Goal: Task Accomplishment & Management: Manage account settings

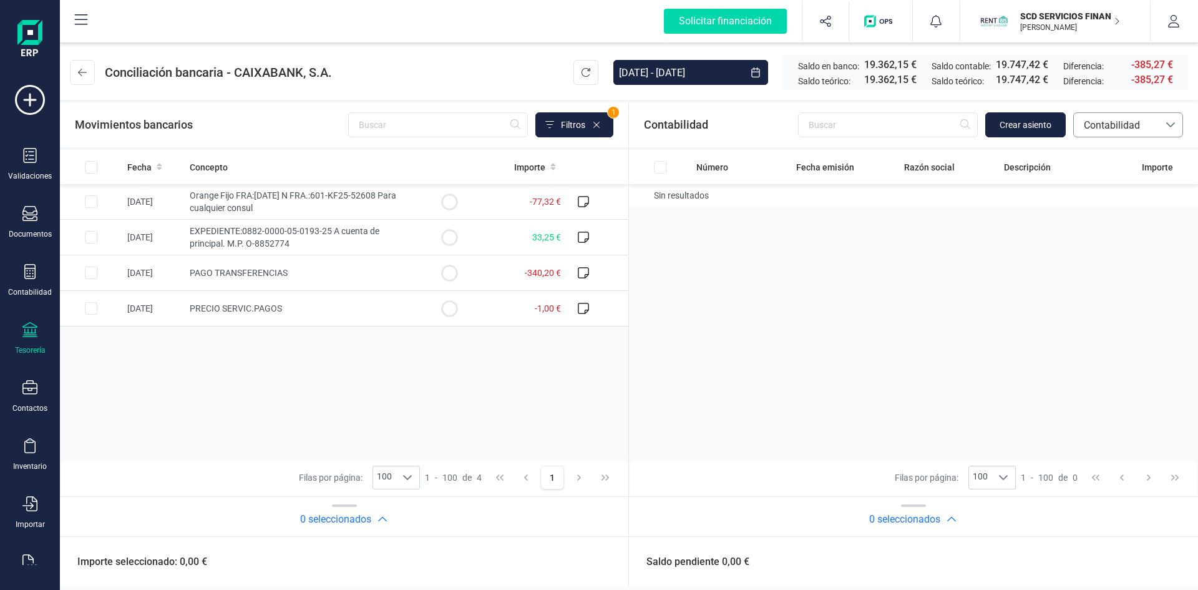
click at [1102, 124] on span "Contabilidad" at bounding box center [1116, 125] width 75 height 15
click at [1099, 208] on span "Facturas" at bounding box center [1102, 209] width 39 height 15
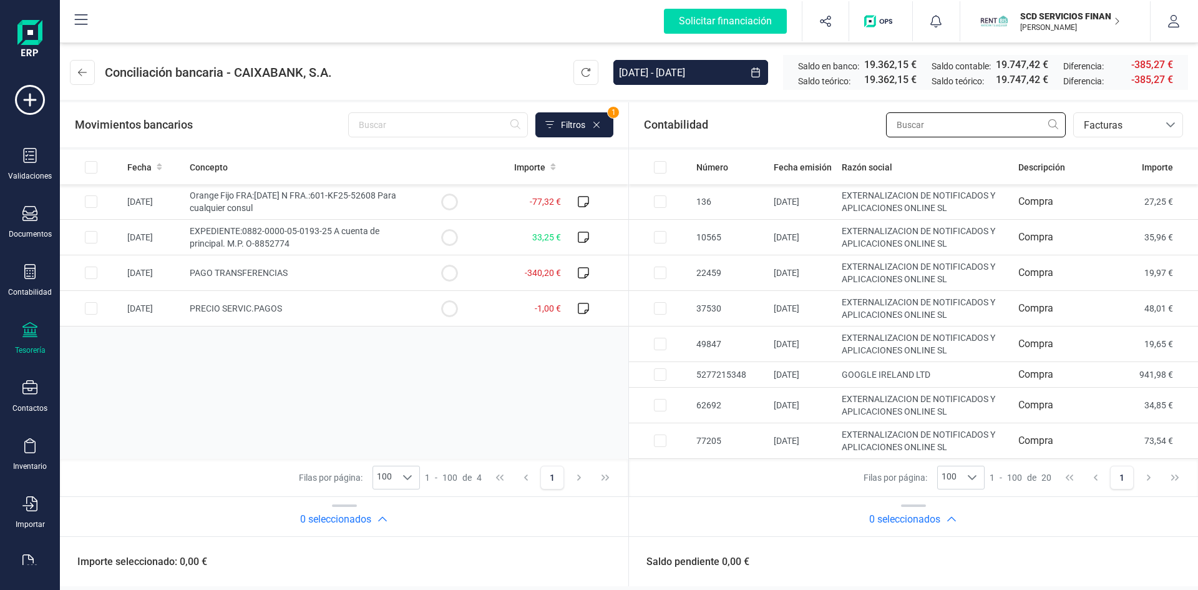
click at [909, 121] on input "text" at bounding box center [976, 124] width 180 height 25
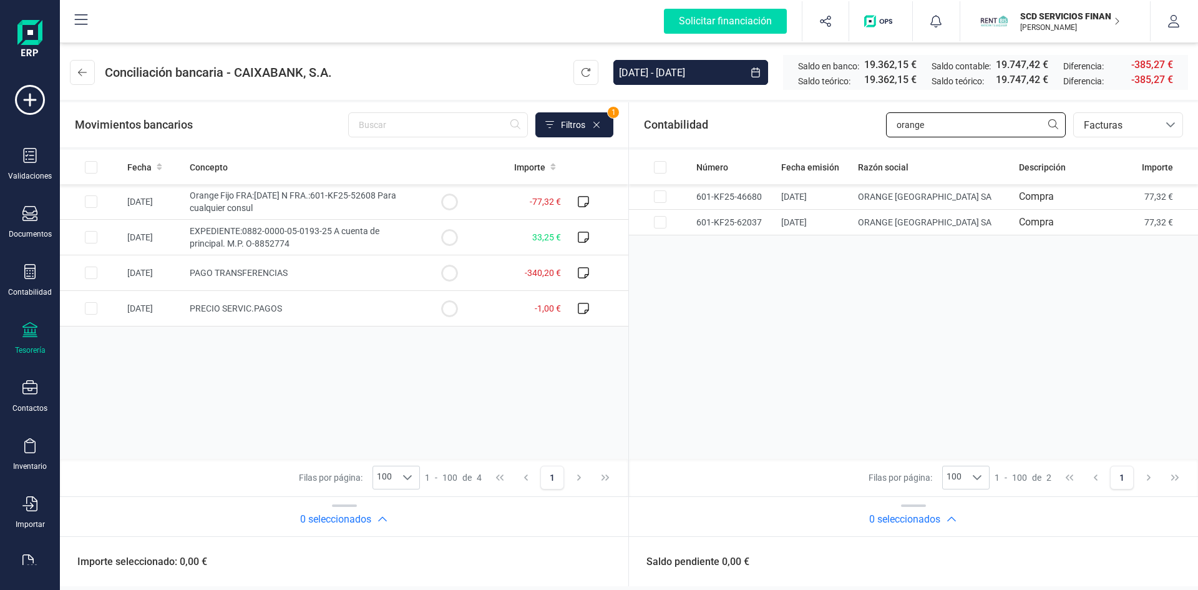
type input "orange"
click at [87, 200] on input "Row Selected 46616af6-7361-4e4b-a33c-137a598824a7" at bounding box center [91, 201] width 12 height 12
checkbox input "true"
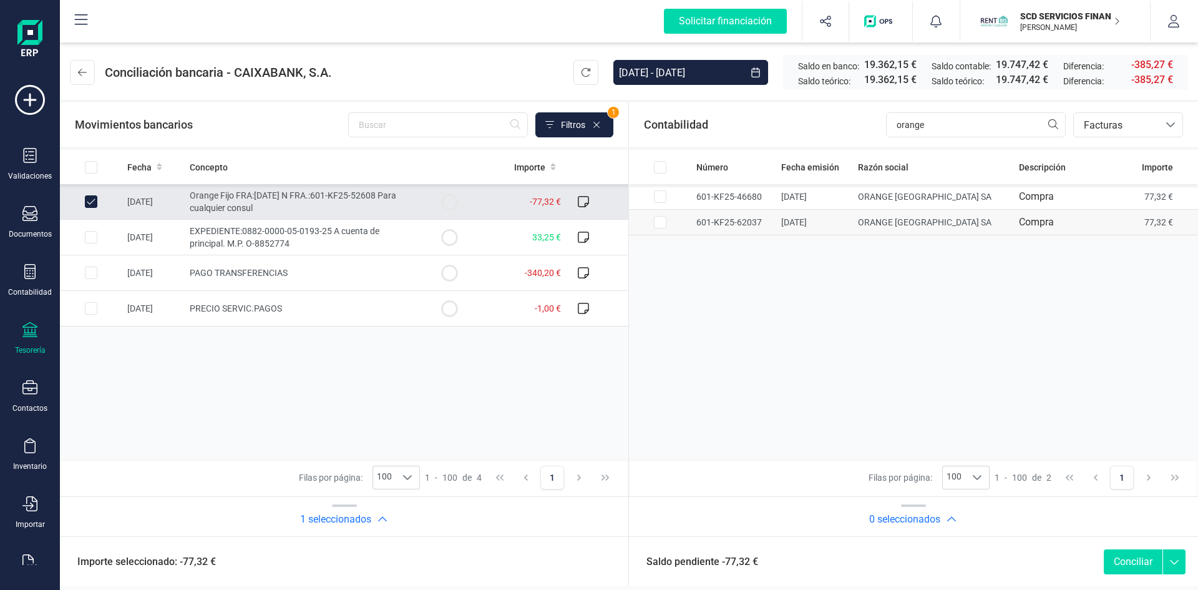
click at [658, 220] on input "Row Selected 66be9d05-fbb0-4be8-8553-0fb3a5f09fe8" at bounding box center [660, 222] width 12 height 12
checkbox input "true"
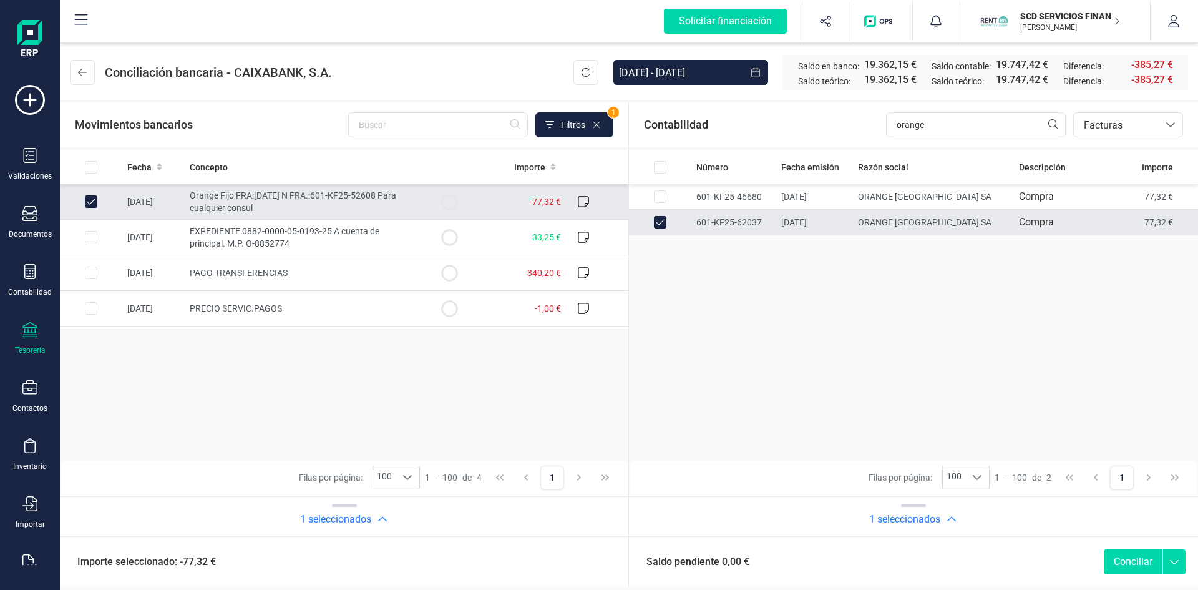
click at [1138, 558] on button "Conciliar" at bounding box center [1133, 561] width 59 height 25
checkbox input "false"
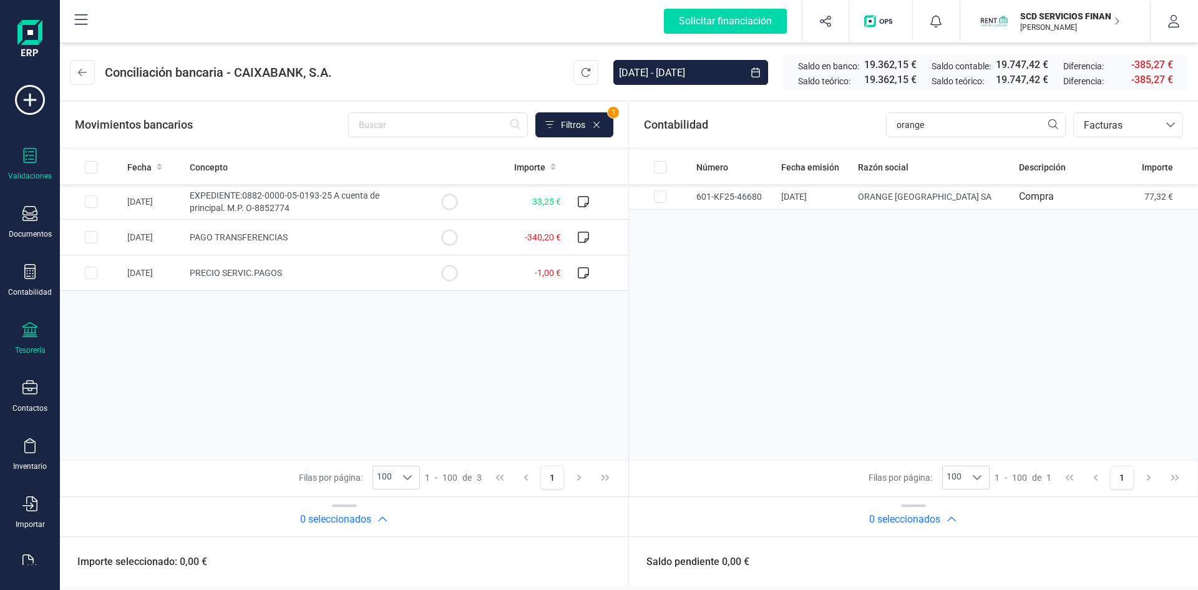
click at [31, 160] on icon at bounding box center [29, 155] width 15 height 15
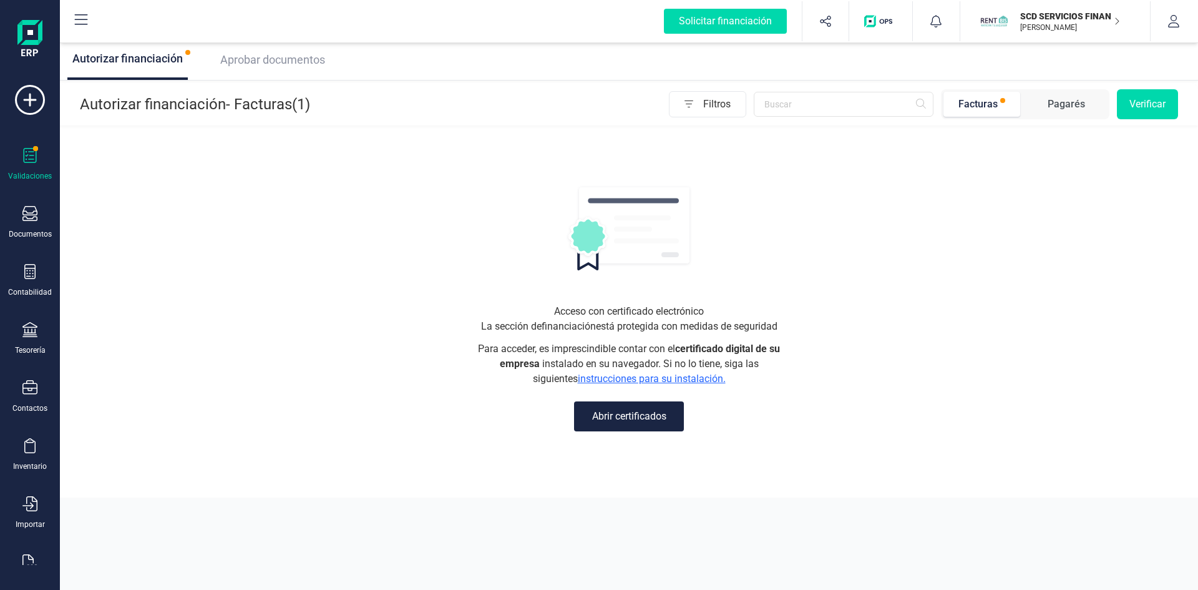
click at [267, 57] on span "Aprobar documentos" at bounding box center [272, 59] width 105 height 13
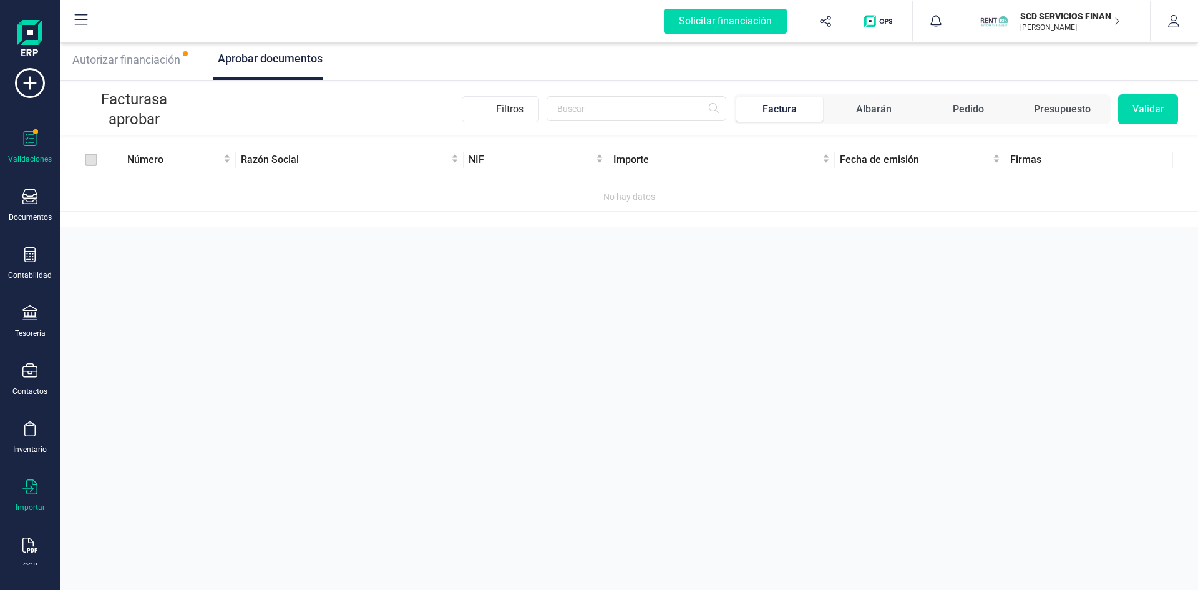
scroll to position [32, 0]
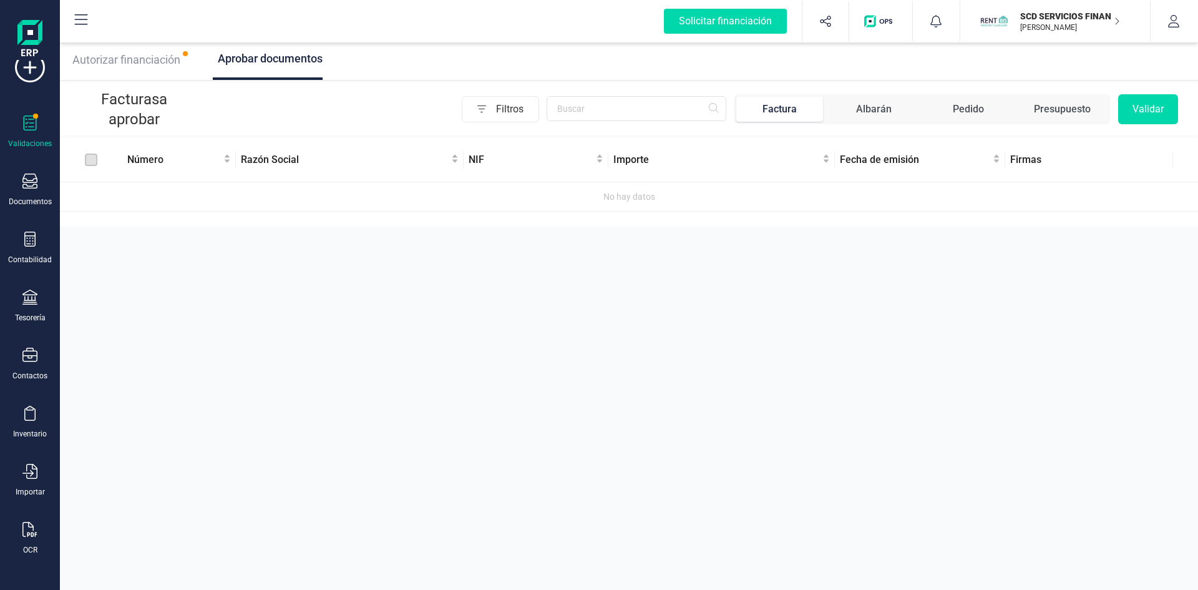
click at [500, 110] on span "Filtros" at bounding box center [517, 109] width 42 height 25
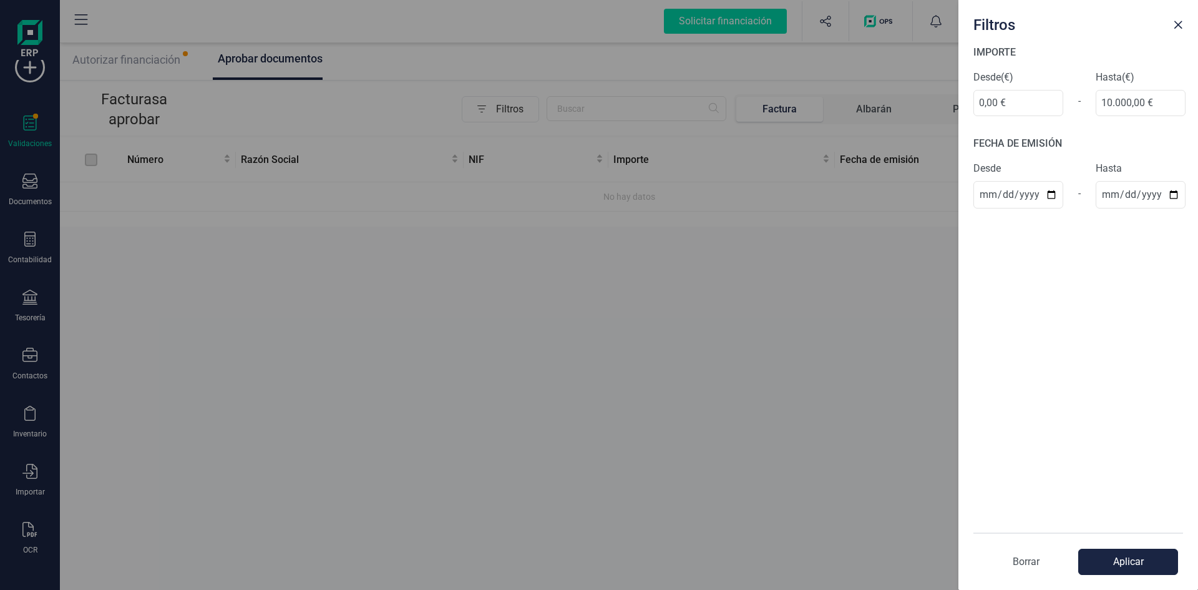
click at [1024, 562] on p "Borrar" at bounding box center [1025, 561] width 105 height 15
click at [1183, 21] on button "Close" at bounding box center [1178, 25] width 20 height 20
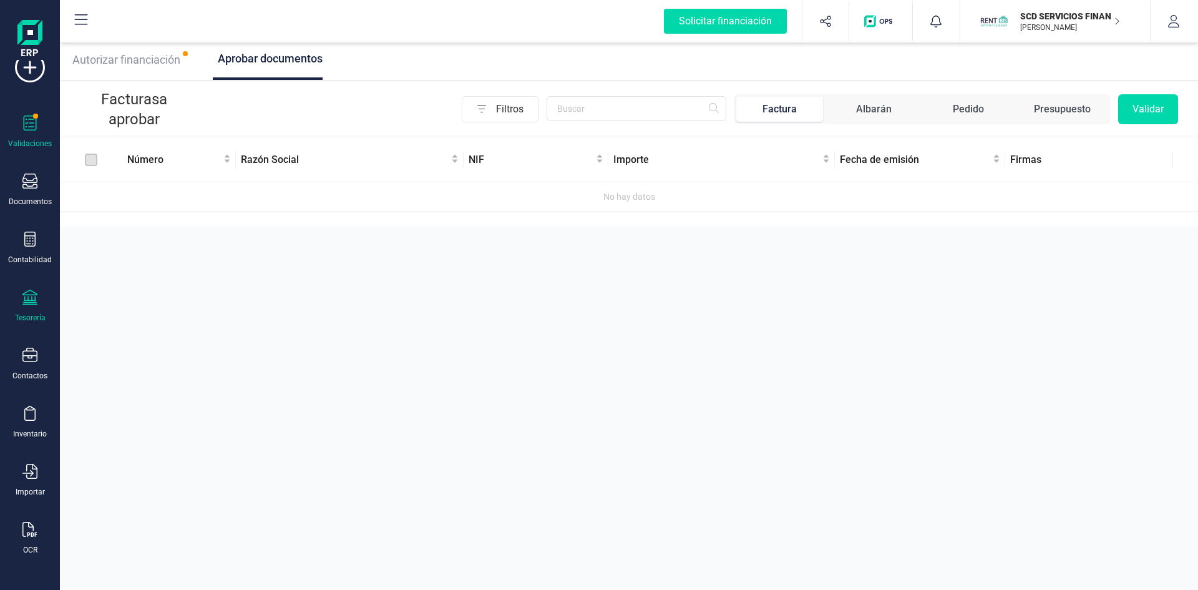
click at [31, 306] on div at bounding box center [29, 299] width 15 height 18
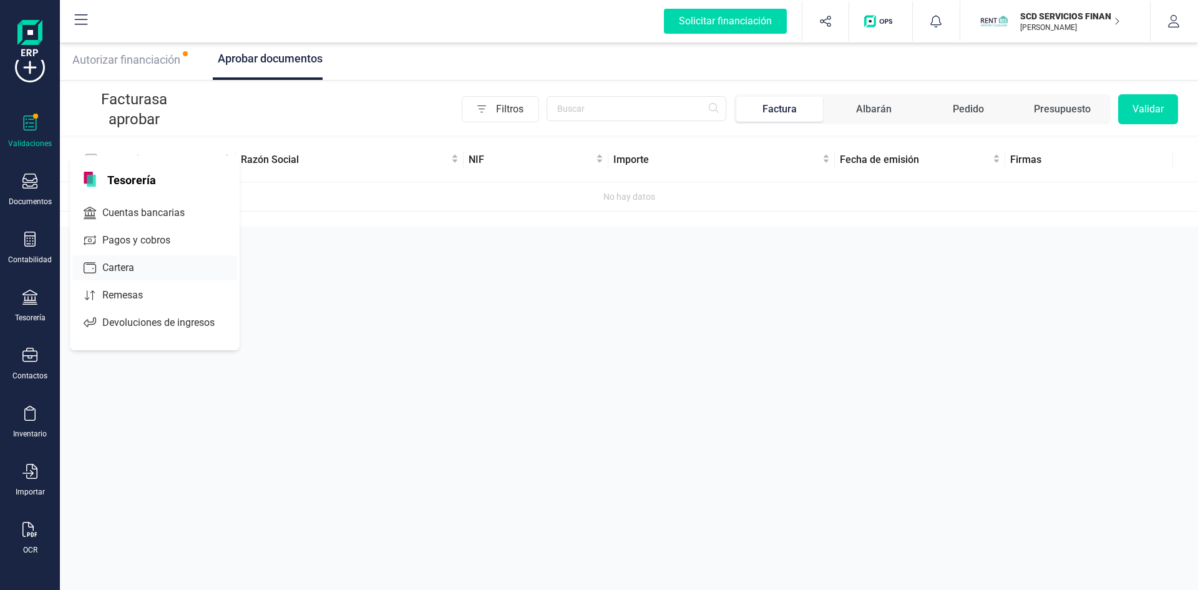
click at [158, 217] on span "Cuentas bancarias" at bounding box center [152, 212] width 110 height 15
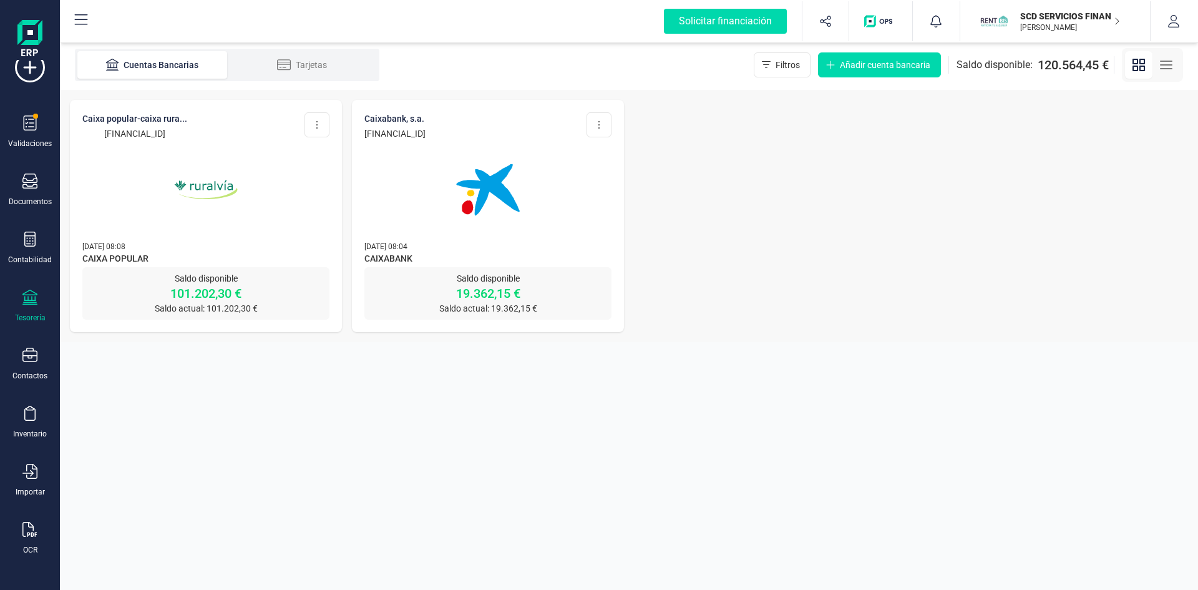
click at [505, 290] on p "19.362,15 €" at bounding box center [487, 293] width 247 height 17
click at [467, 203] on img at bounding box center [488, 189] width 105 height 105
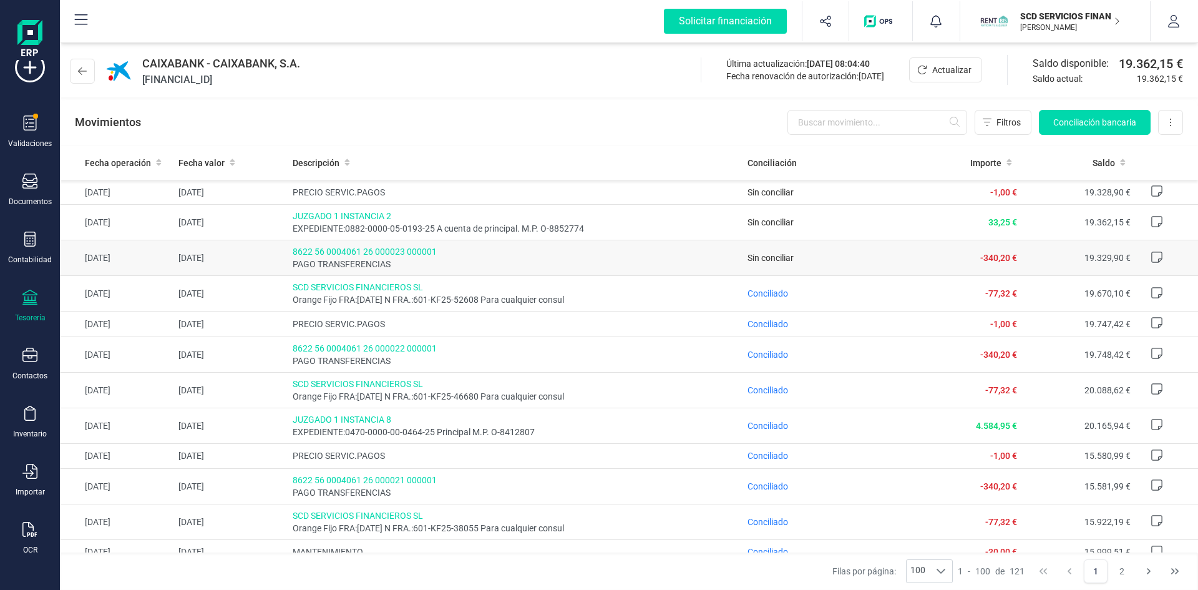
click at [336, 251] on span "8622 56 0004061 26 000023 000001" at bounding box center [516, 251] width 446 height 12
click at [1151, 255] on icon at bounding box center [1157, 257] width 12 height 12
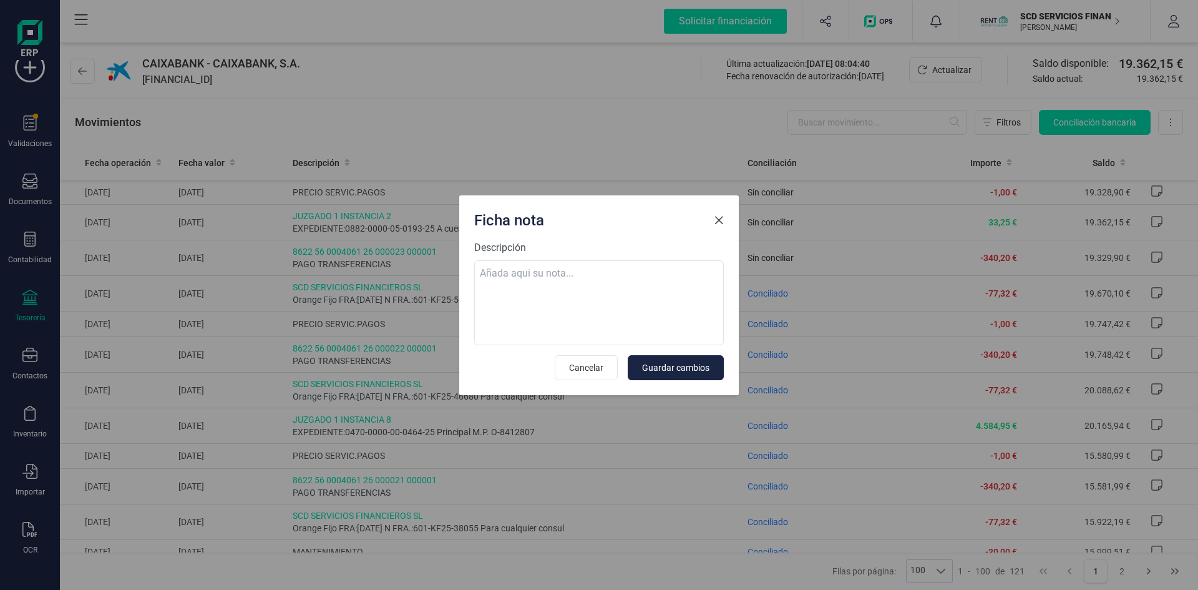
click at [718, 218] on span "Close" at bounding box center [719, 220] width 10 height 10
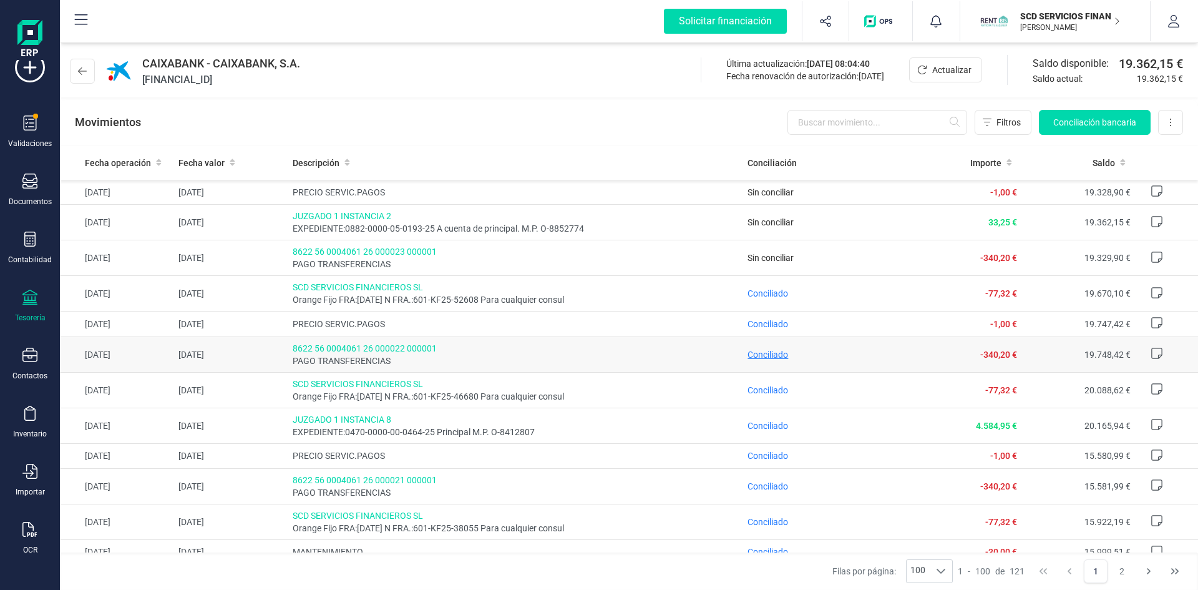
click at [770, 355] on span "Conciliado" at bounding box center [768, 354] width 41 height 10
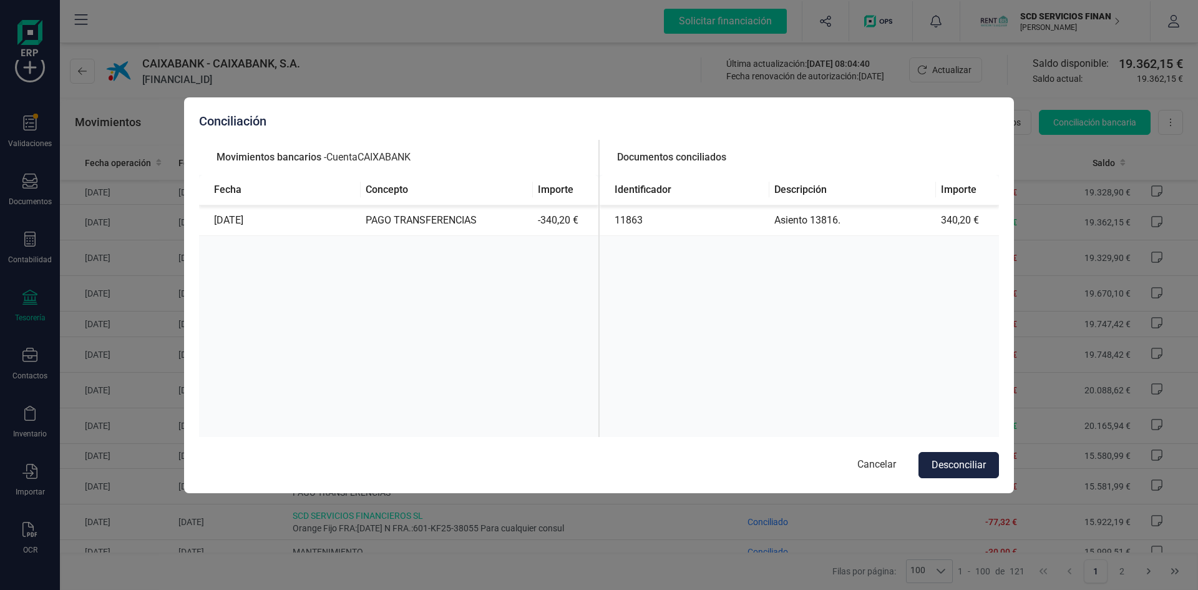
drag, startPoint x: 866, startPoint y: 463, endPoint x: 865, endPoint y: 448, distance: 15.0
click at [866, 463] on button "Cancelar" at bounding box center [877, 465] width 64 height 26
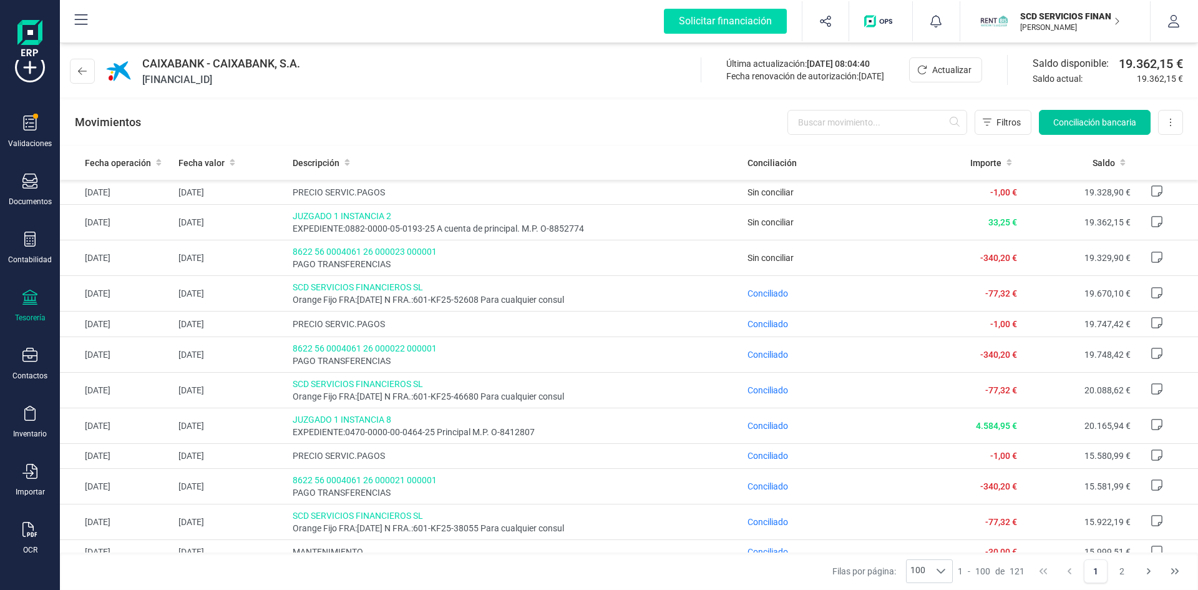
click at [1076, 122] on span "Conciliación bancaria" at bounding box center [1094, 122] width 83 height 12
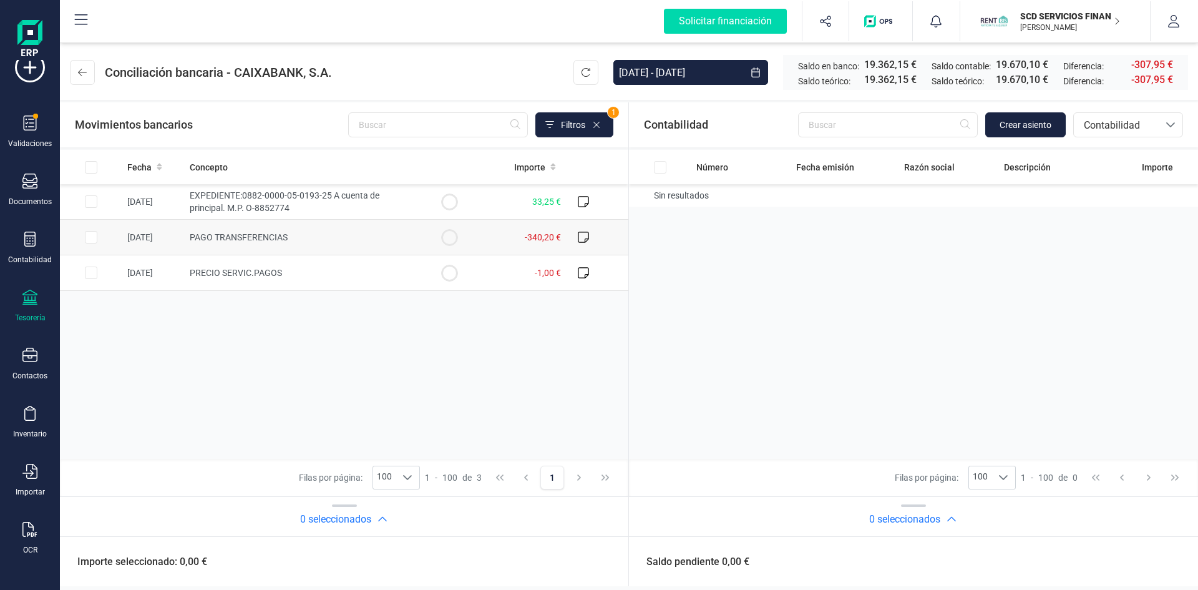
click at [87, 235] on input "Row Selected 9132dbb3-5ffb-4ed1-a7ef-603fe8e611a6" at bounding box center [91, 237] width 12 height 12
checkbox input "true"
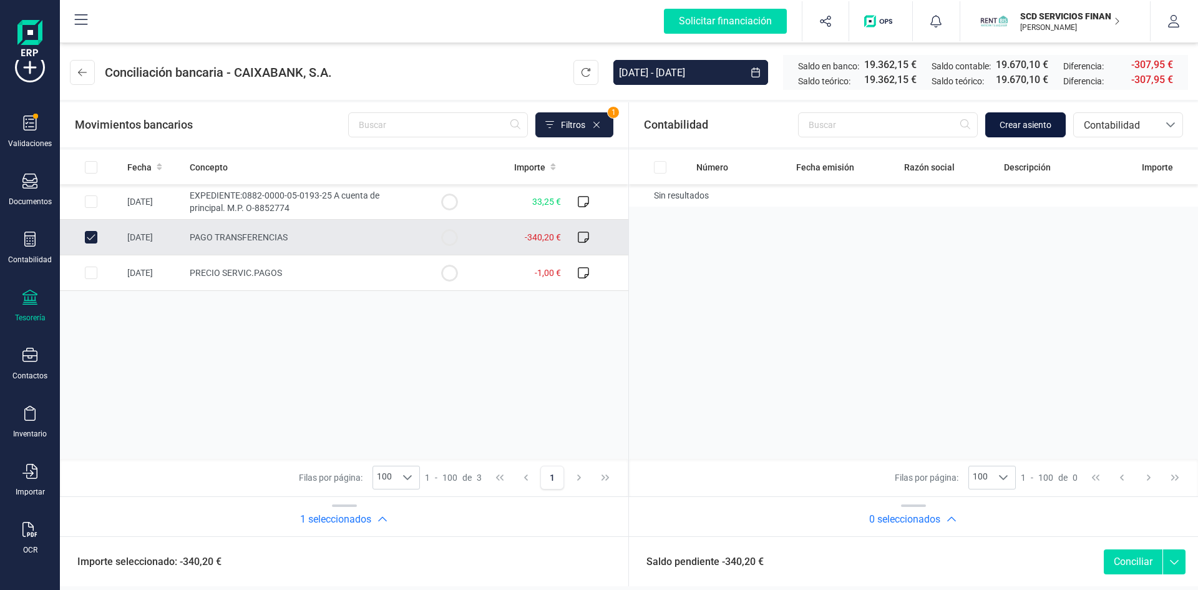
click at [1017, 120] on span "Crear asiento" at bounding box center [1026, 125] width 52 height 12
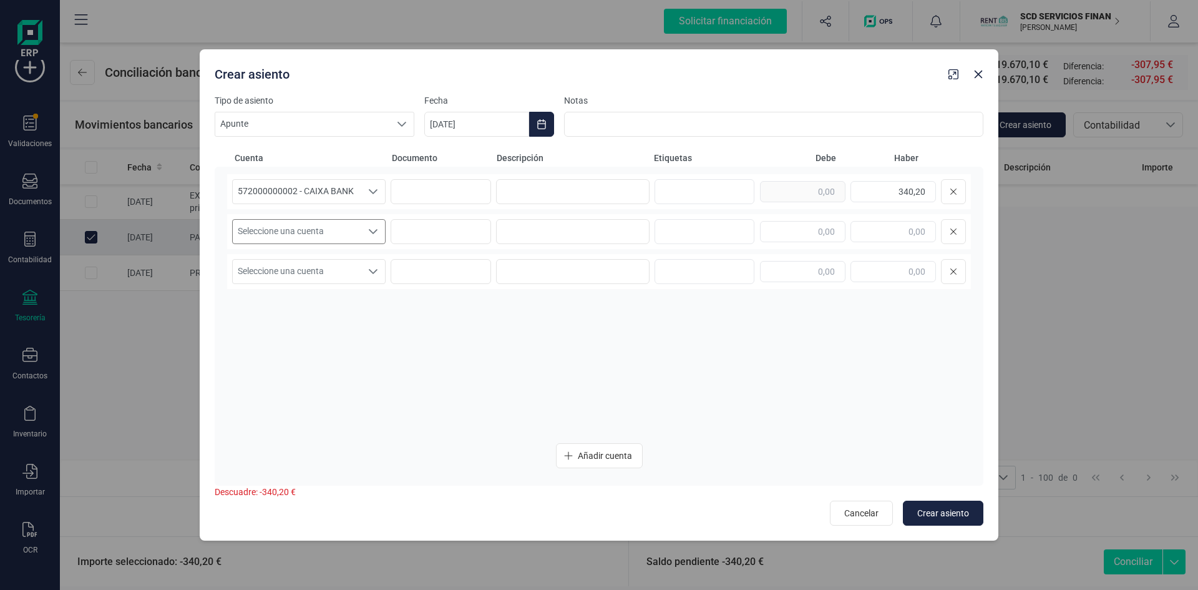
click at [376, 228] on icon "Seleccione una cuenta" at bounding box center [373, 232] width 10 height 10
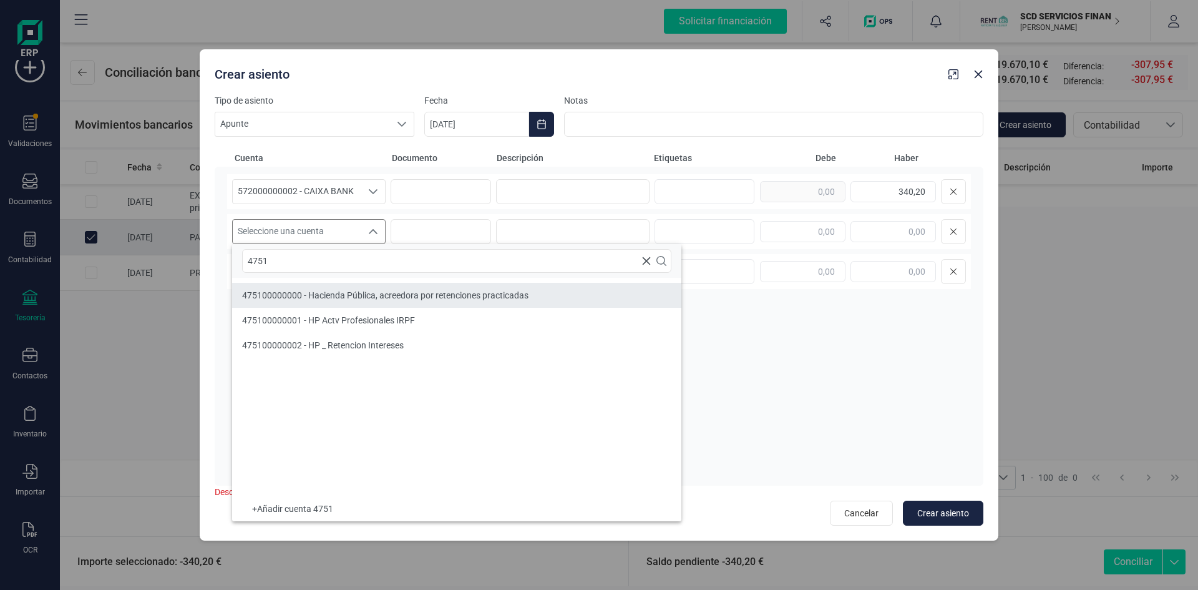
type input "4751"
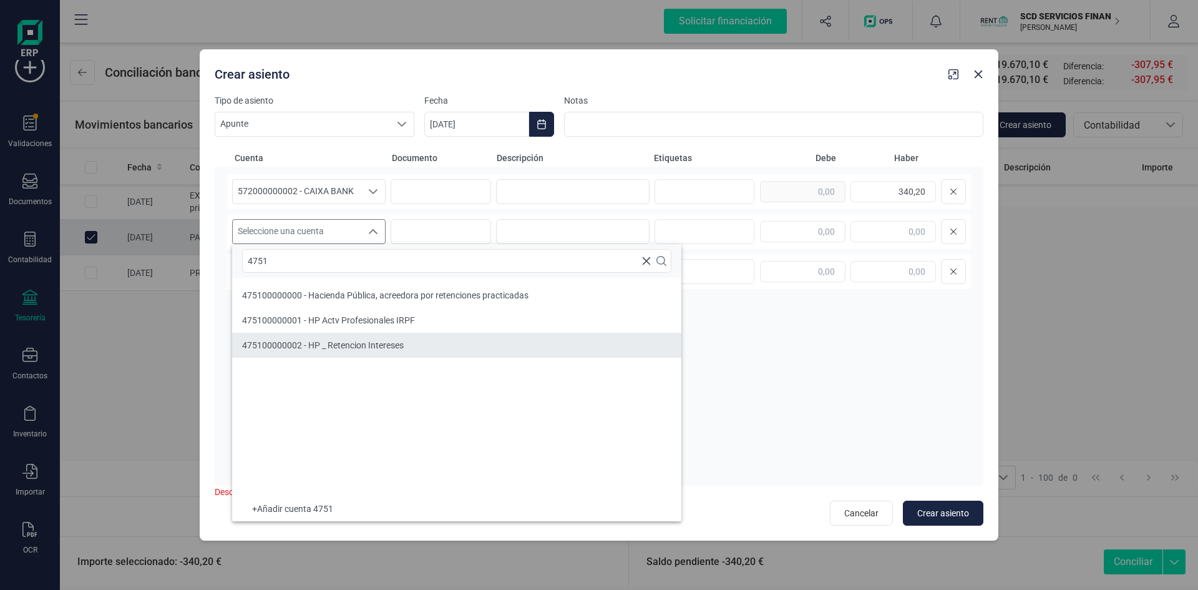
click at [349, 336] on li "475100000002 - HP _ Retencion Intereses" at bounding box center [456, 345] width 449 height 25
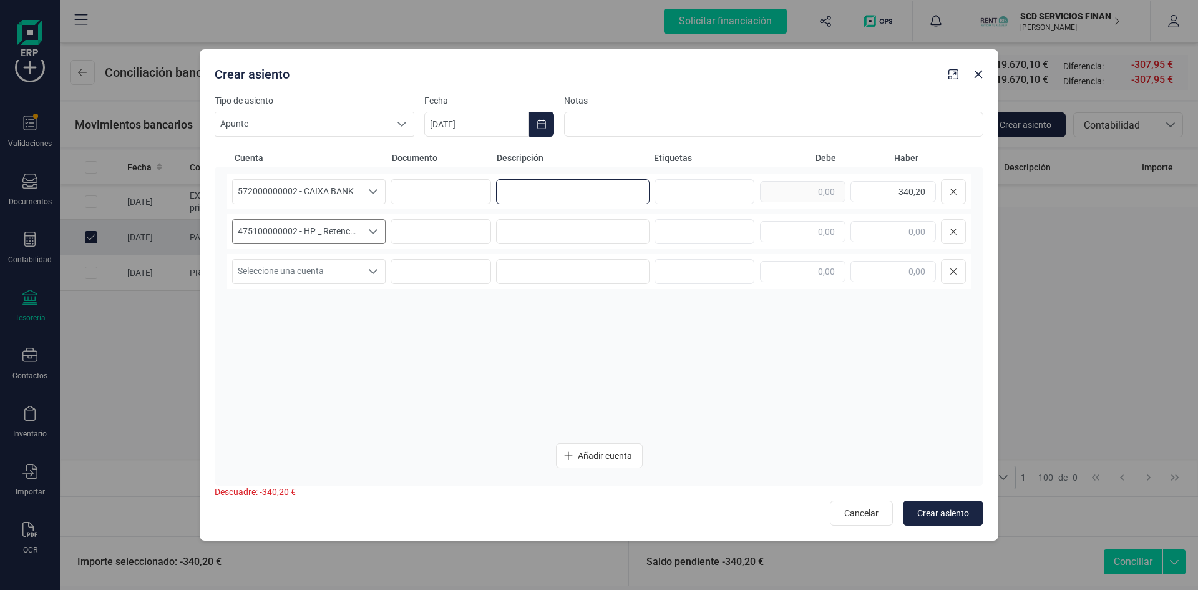
click at [562, 188] on input at bounding box center [573, 191] width 154 height 25
type input "p"
type input "PAGO INVERSOR"
drag, startPoint x: 580, startPoint y: 186, endPoint x: 356, endPoint y: 199, distance: 224.4
click at [356, 199] on div "572000000002 - CAIXA BANK 572000000002 - CAIXA BANK PAGO INVERSOR 340,20" at bounding box center [599, 191] width 744 height 35
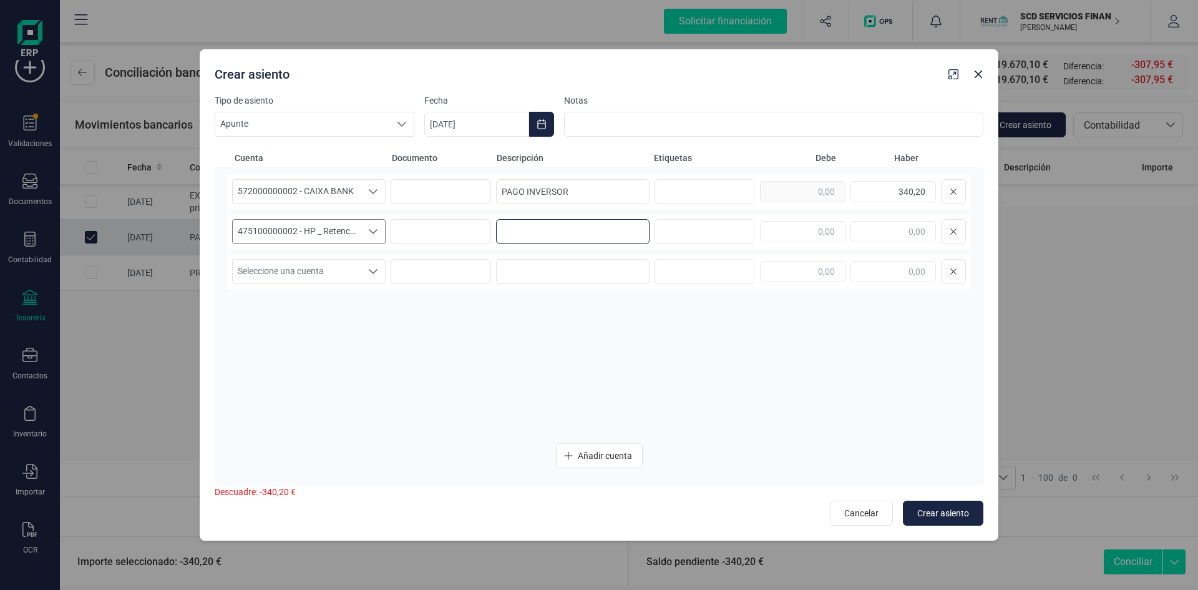
click at [521, 238] on input at bounding box center [573, 231] width 154 height 25
paste input "PAGO INVERSOR"
type input "PAGO INVERSOR"
click at [527, 270] on input at bounding box center [573, 271] width 154 height 25
paste input "PAGO INVERSOR"
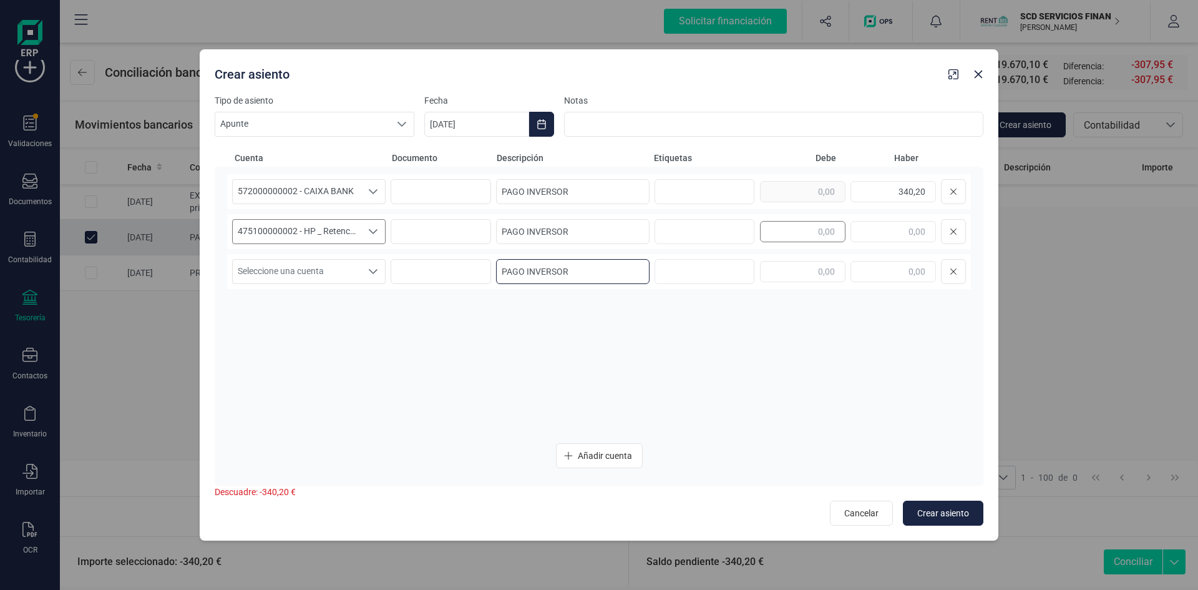
type input "PAGO INVERSOR"
click at [806, 228] on input "text" at bounding box center [802, 231] width 85 height 21
type input "79,80"
click at [777, 273] on input "text" at bounding box center [802, 271] width 85 height 21
click at [290, 264] on span "Seleccione una cuenta" at bounding box center [297, 272] width 129 height 24
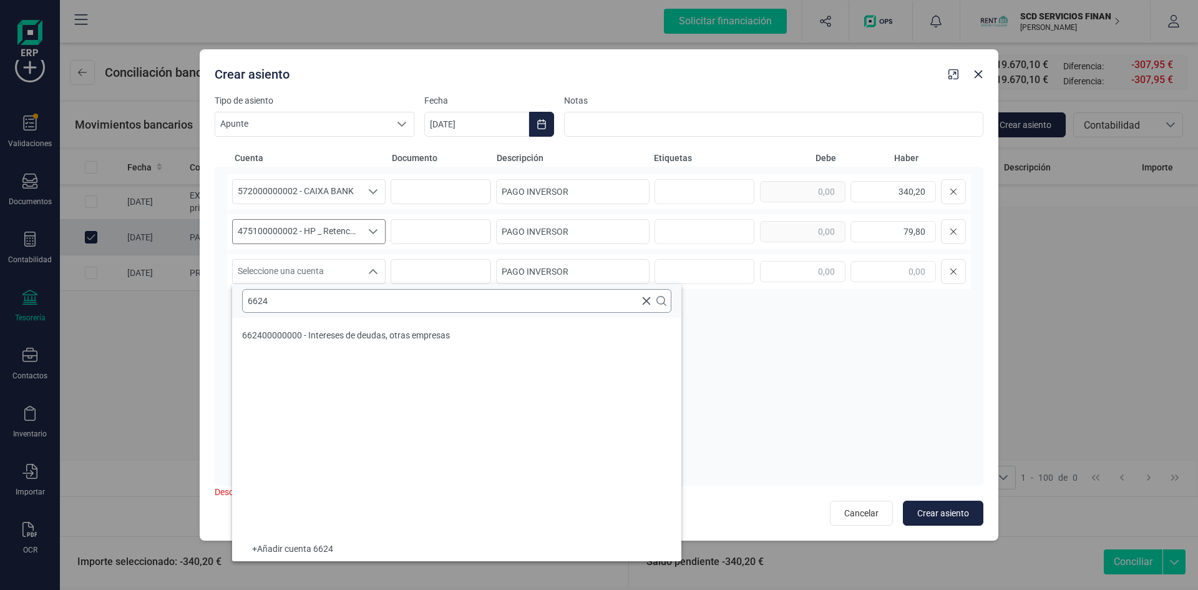
type input "6624"
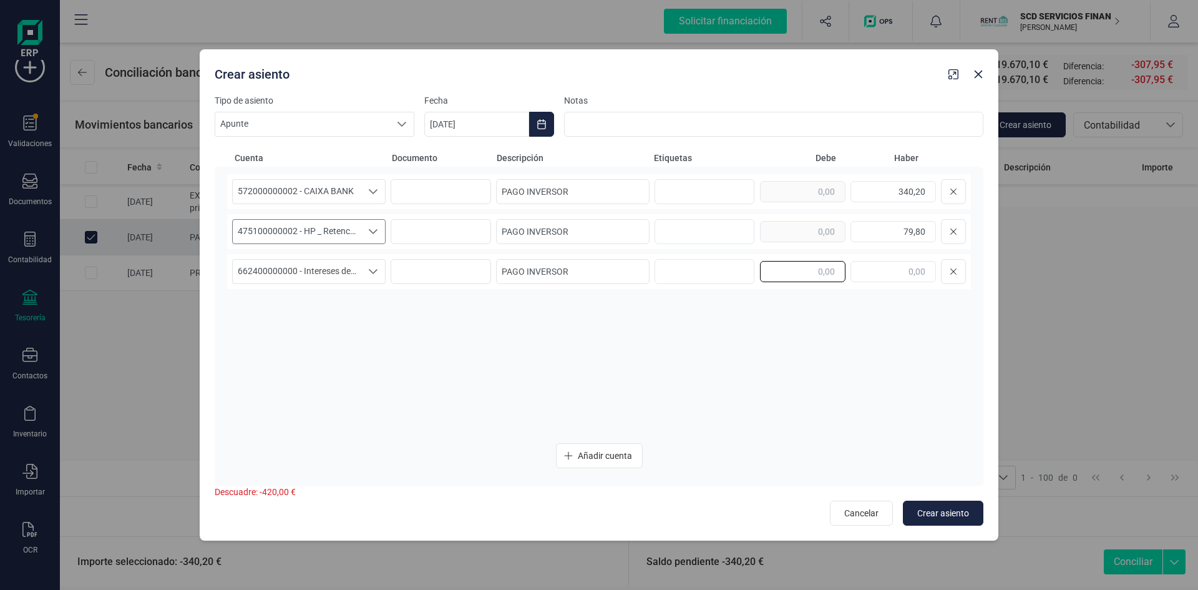
click at [792, 276] on input "text" at bounding box center [802, 271] width 85 height 21
type input "420,00"
click at [785, 363] on div "572000000002 - CAIXA BANK 572000000002 - CAIXA BANK PAGO INVERSOR 340,20 475100…" at bounding box center [599, 304] width 744 height 260
click at [951, 509] on span "Crear asiento" at bounding box center [943, 513] width 52 height 12
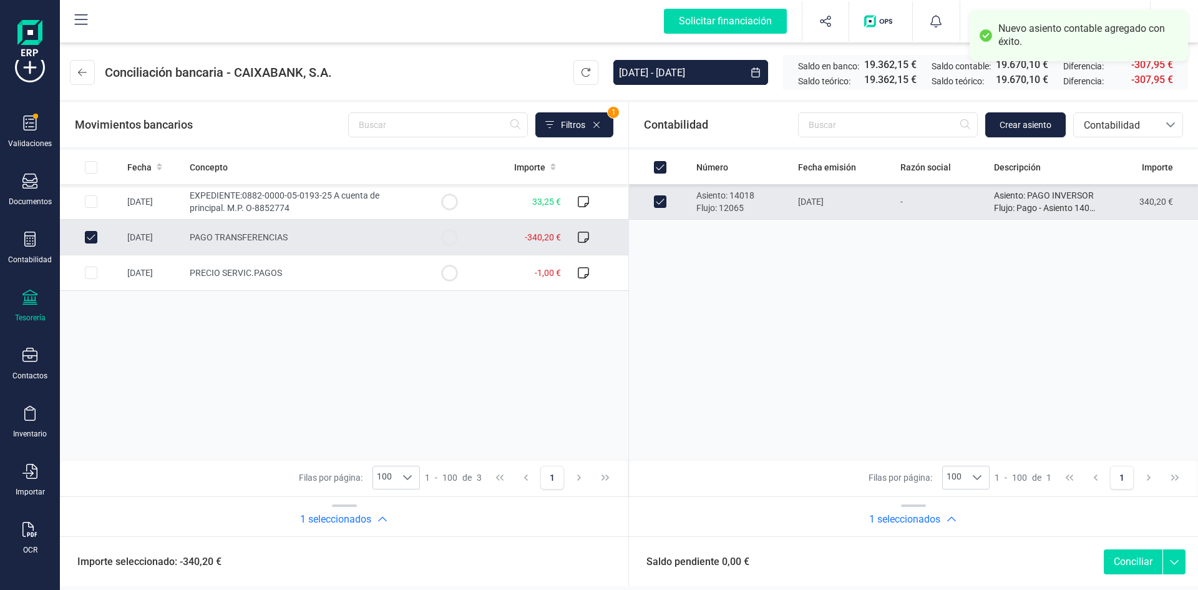
click at [1123, 557] on button "Conciliar" at bounding box center [1133, 561] width 59 height 25
checkbox input "false"
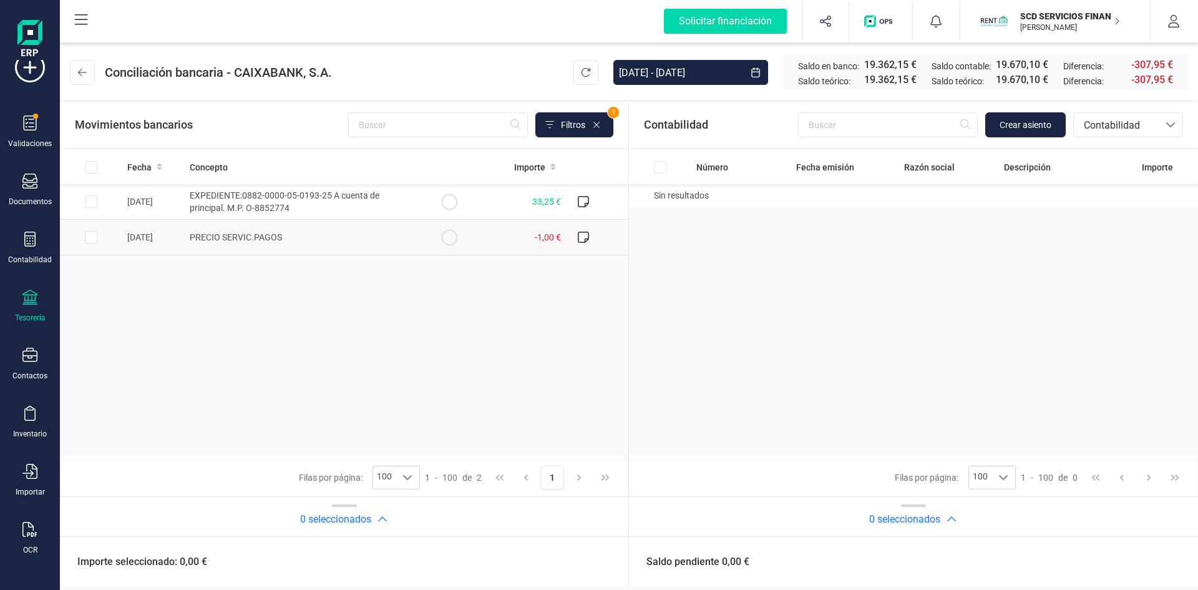
click at [85, 232] on input "Row Selected 15901331-0fbb-49a1-a33a-b43f2000e6ba" at bounding box center [91, 237] width 12 height 12
checkbox input "true"
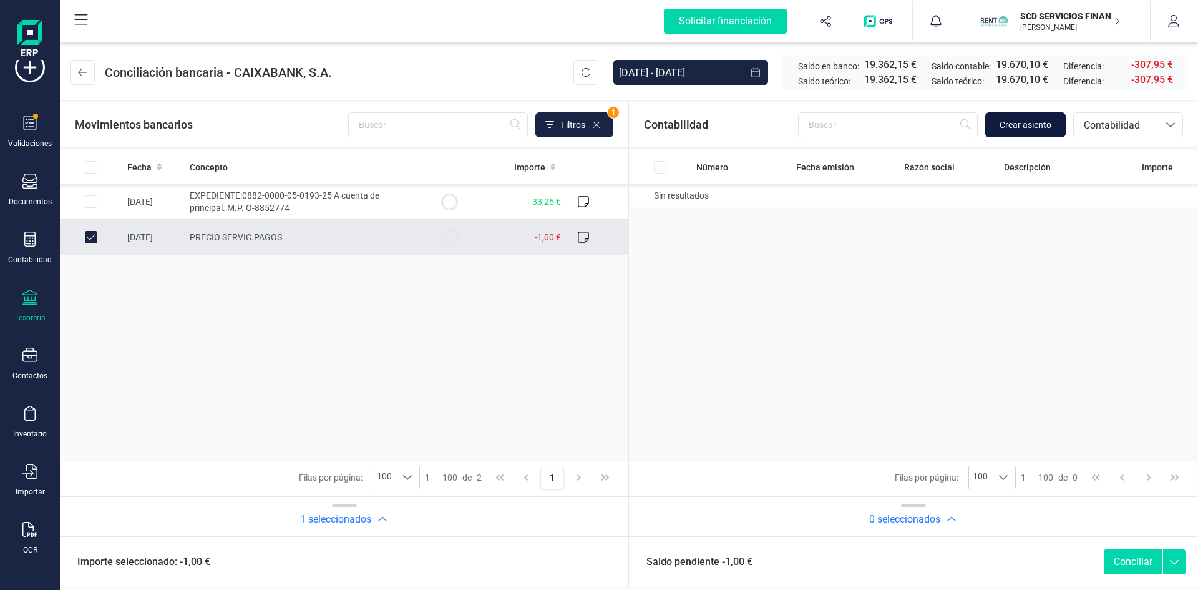
click at [1024, 117] on button "Crear asiento" at bounding box center [1025, 124] width 80 height 25
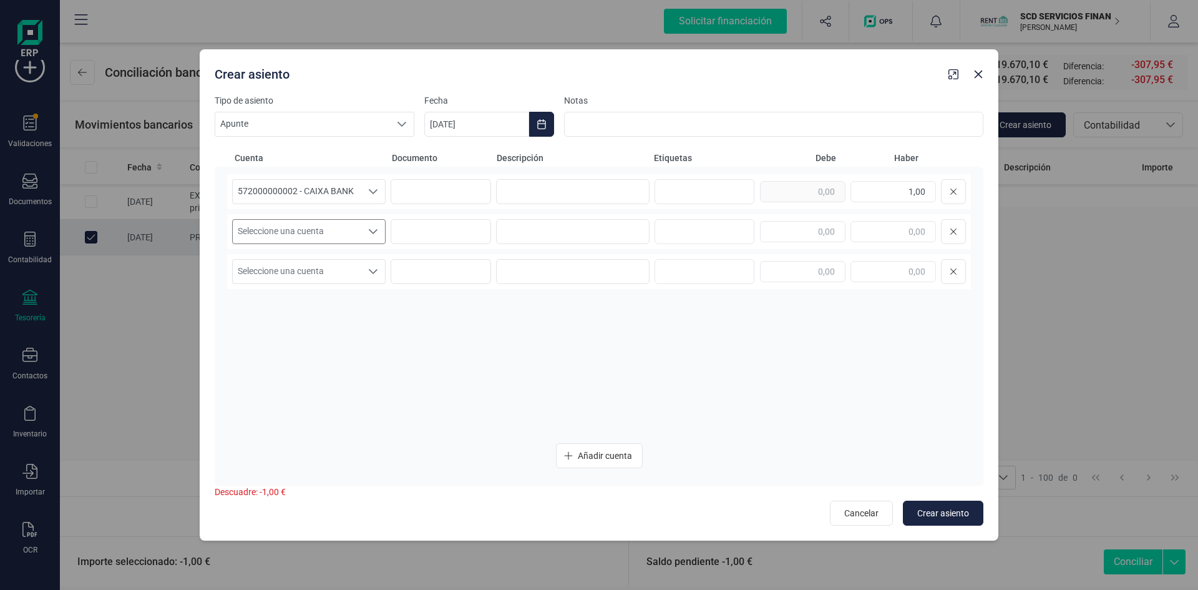
click at [371, 234] on icon "Seleccione una cuenta" at bounding box center [373, 232] width 10 height 10
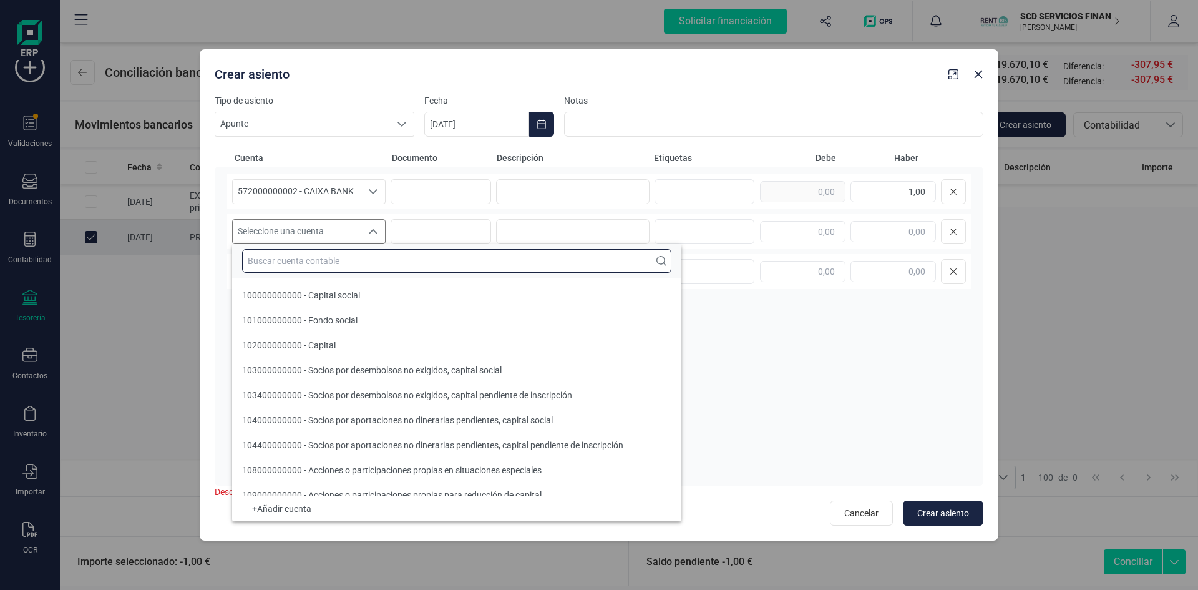
click at [311, 258] on input "text" at bounding box center [456, 261] width 429 height 24
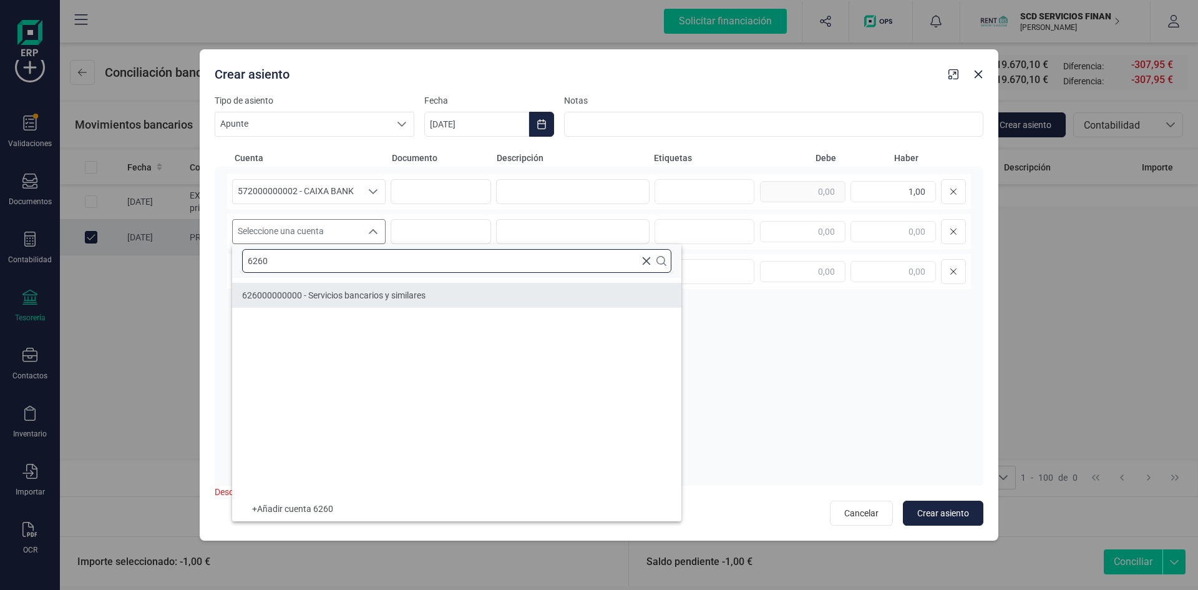
type input "6260"
click at [356, 304] on li "626000000000 - Servicios bancarios y similares" at bounding box center [456, 295] width 449 height 25
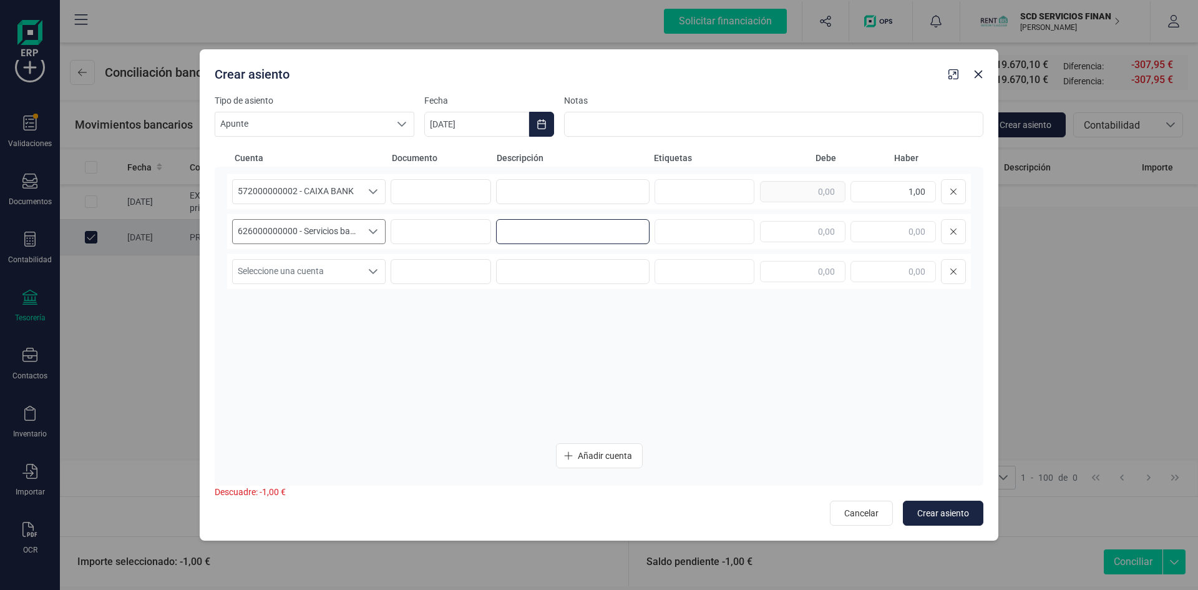
click at [548, 220] on input at bounding box center [573, 231] width 154 height 25
type input "COMISIONES"
click at [549, 201] on input at bounding box center [573, 191] width 154 height 25
type input "COMISIONES"
click at [823, 230] on input "text" at bounding box center [802, 231] width 85 height 21
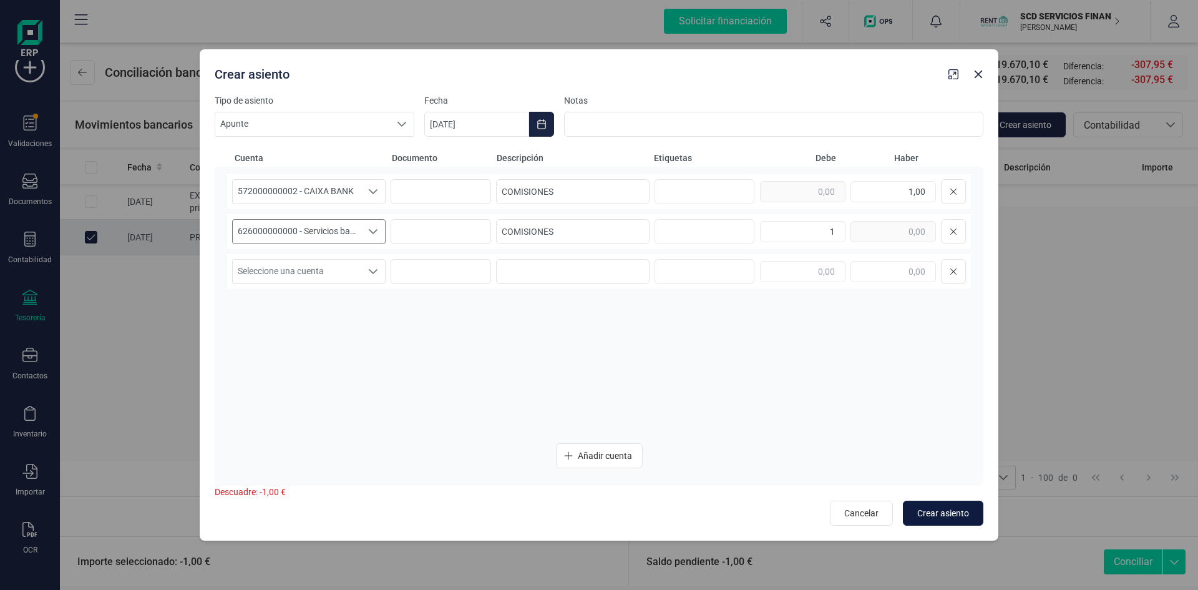
type input "1,00"
click at [935, 510] on span "Crear asiento" at bounding box center [943, 513] width 52 height 12
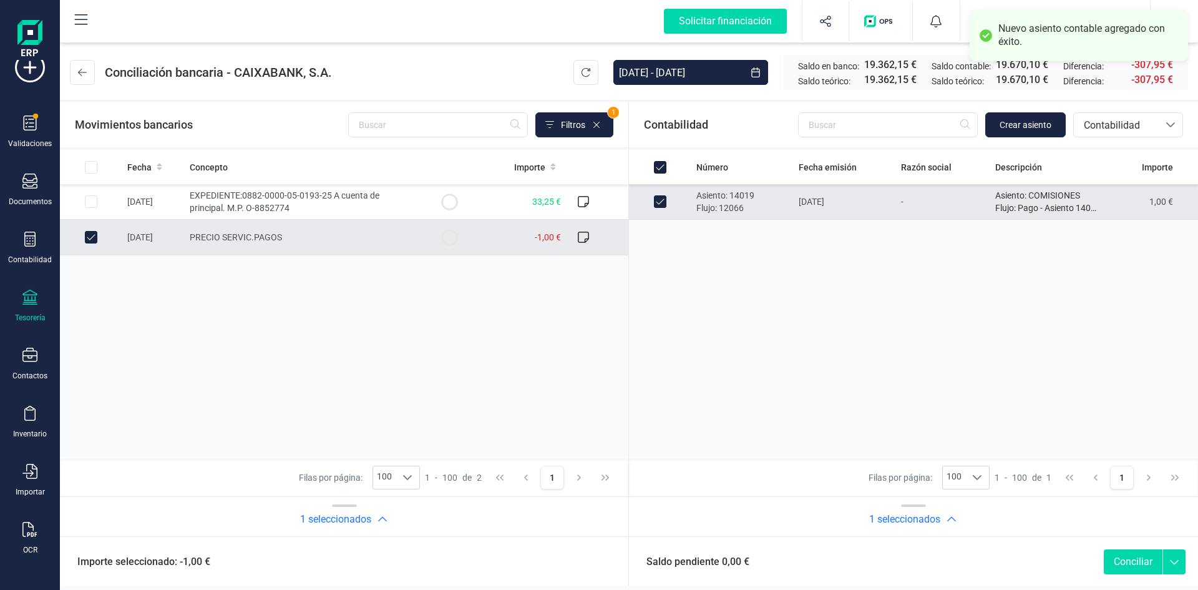
click at [1123, 558] on button "Conciliar" at bounding box center [1133, 561] width 59 height 25
checkbox input "false"
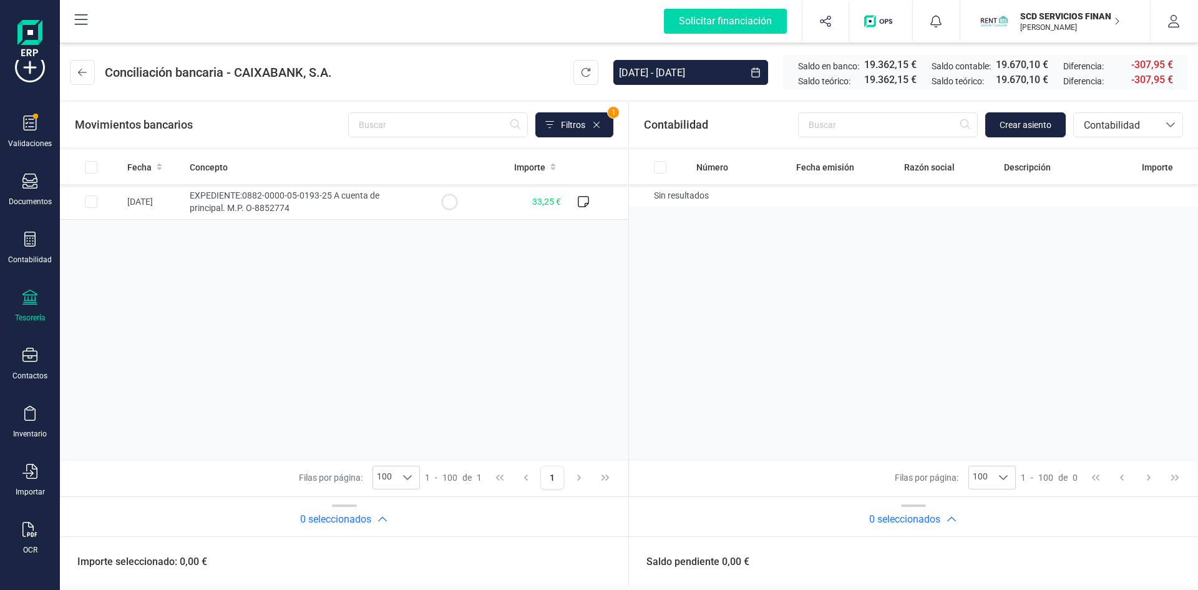
drag, startPoint x: 205, startPoint y: 191, endPoint x: 157, endPoint y: 318, distance: 136.3
click at [157, 318] on div "Fecha Concepto Importe 20/09/2025 EXPEDIENTE:0882-0000-05-0193-25 A cuenta de p…" at bounding box center [344, 304] width 568 height 309
click at [236, 198] on span "EXPEDIENTE:0882-0000-05-0193-25 A cuenta de principal. M.P. O-8852774" at bounding box center [285, 201] width 190 height 22
checkbox input "true"
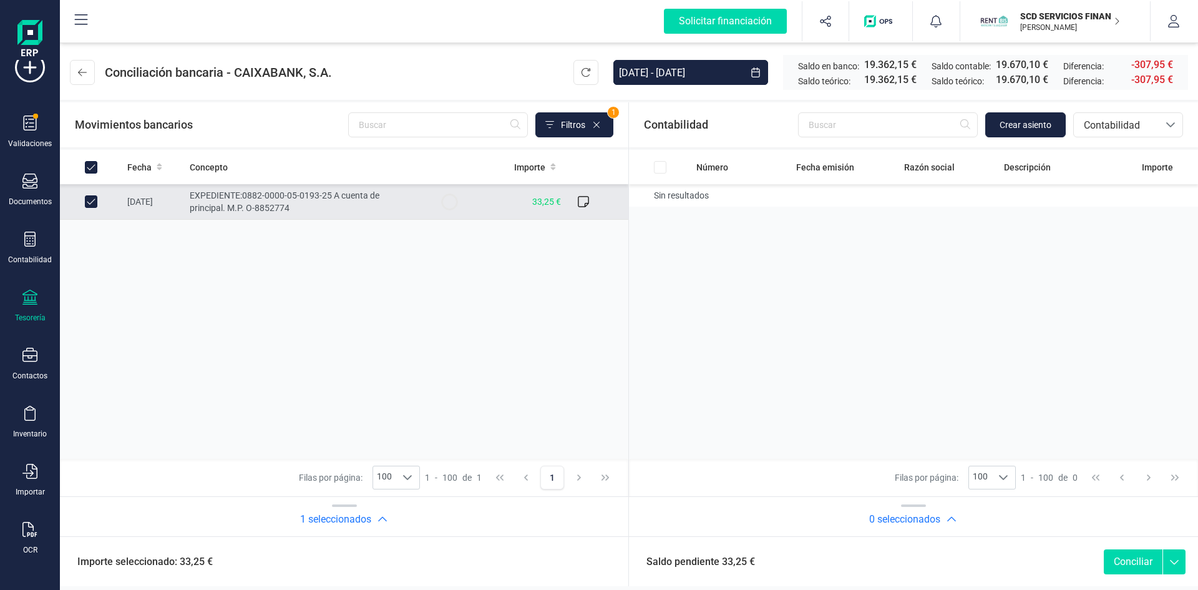
click at [270, 190] on span "EXPEDIENTE:0882-0000-05-0193-25 A cuenta de principal. M.P. O-8852774" at bounding box center [285, 201] width 190 height 22
checkbox input "false"
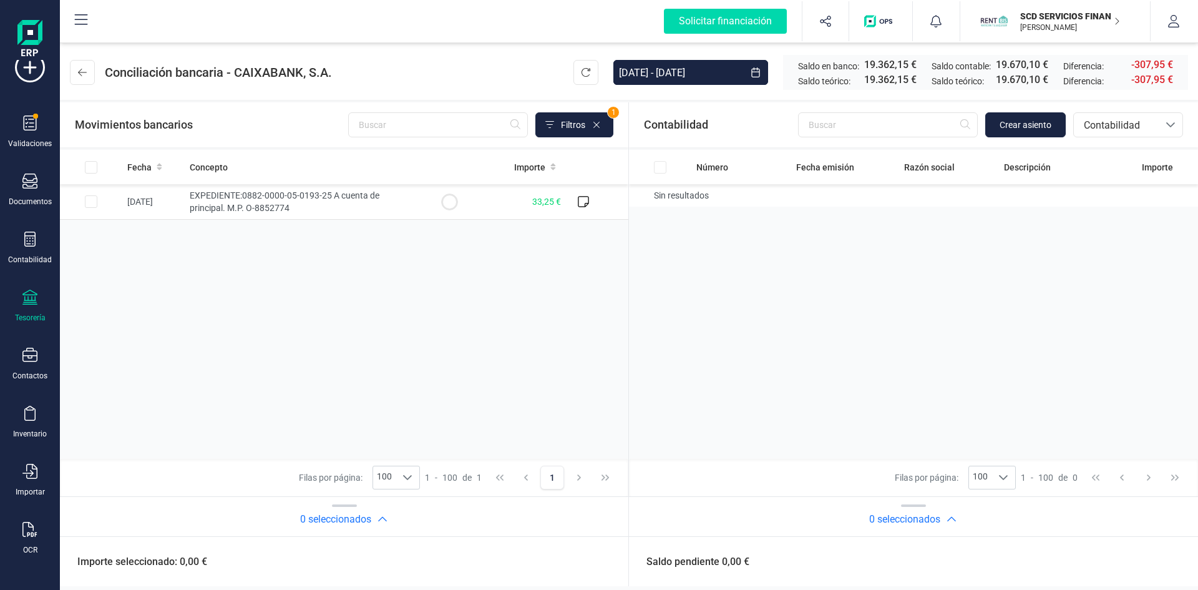
drag, startPoint x: 273, startPoint y: 194, endPoint x: 143, endPoint y: 293, distance: 163.9
click at [143, 293] on div "Fecha Concepto Importe 20/09/2025 EXPEDIENTE:0882-0000-05-0193-25 A cuenta de p…" at bounding box center [344, 304] width 568 height 309
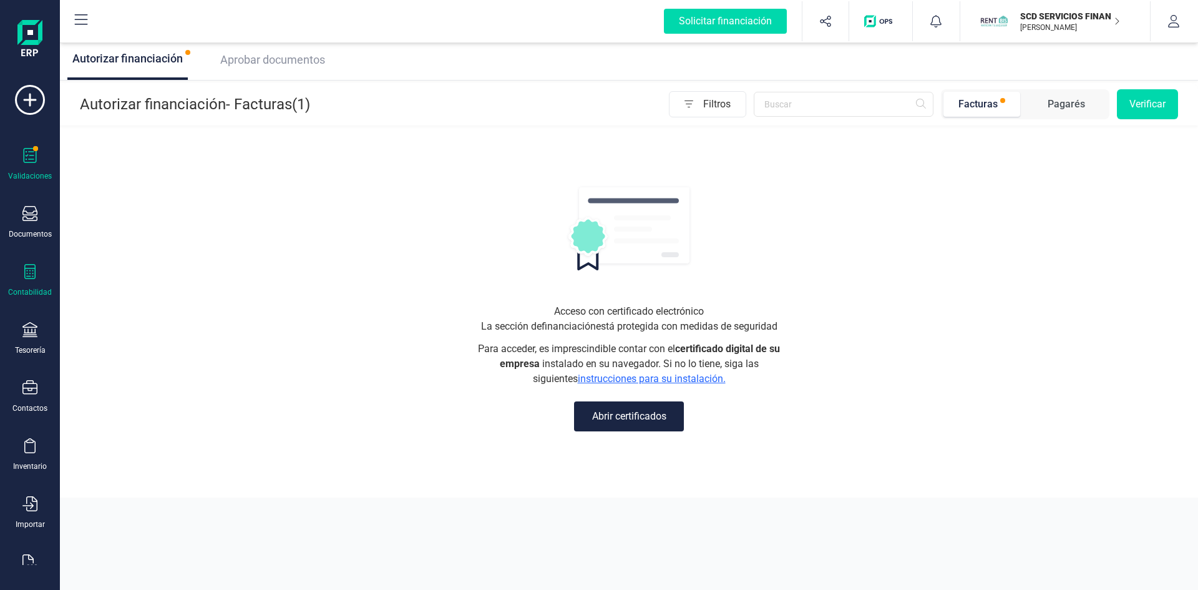
click at [17, 274] on div "Contabilidad" at bounding box center [30, 280] width 50 height 33
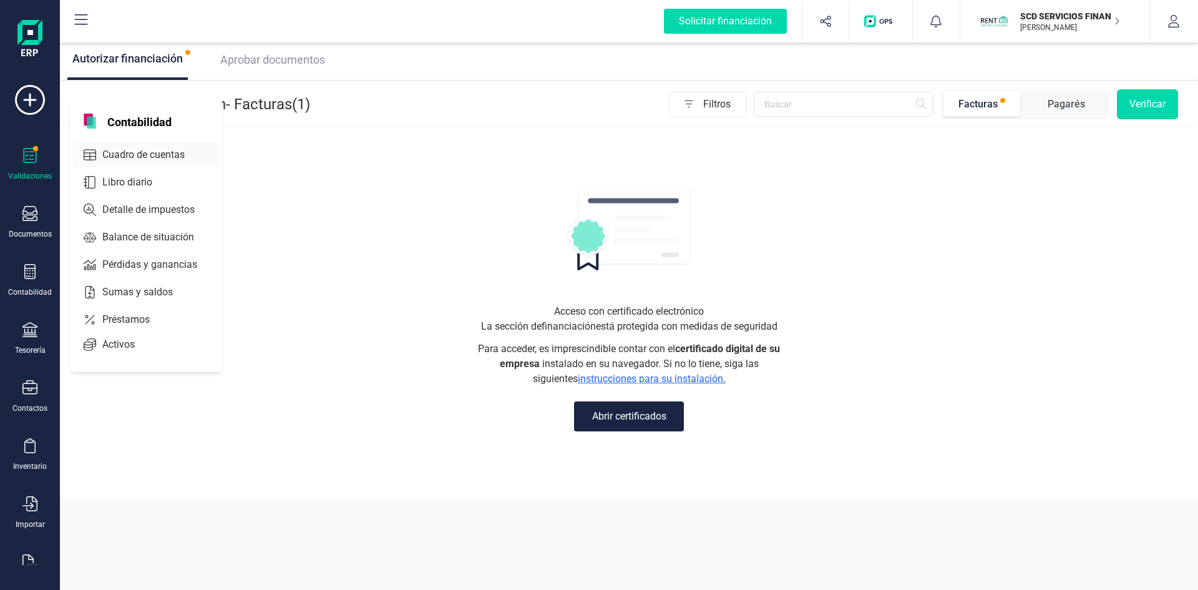
click at [144, 150] on span "Cuadro de cuentas" at bounding box center [152, 154] width 110 height 15
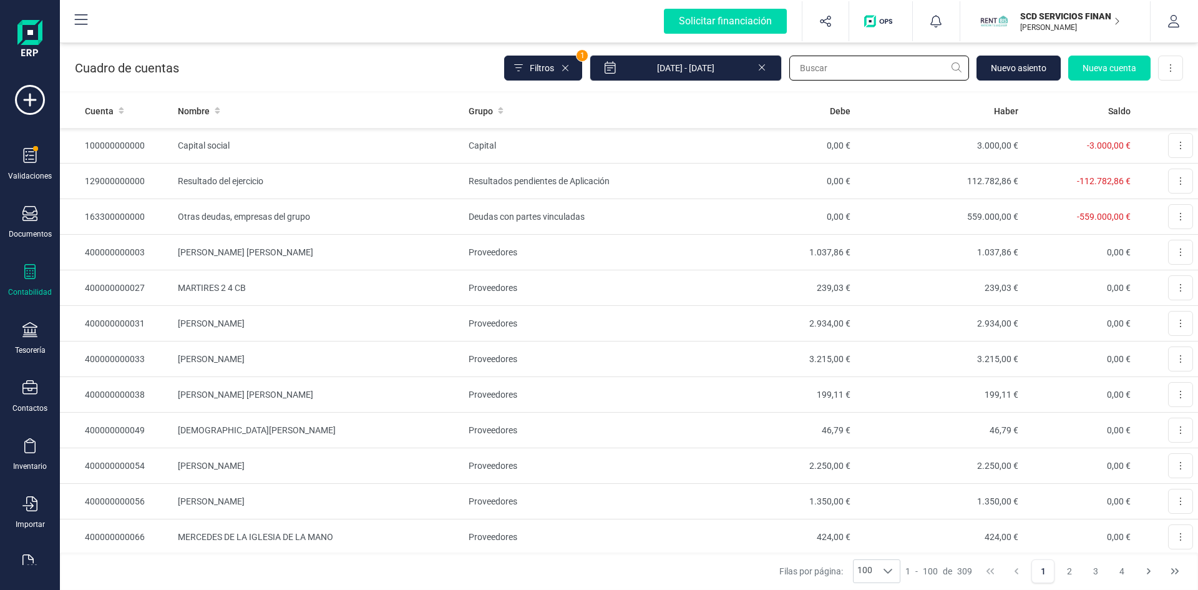
click at [847, 75] on input "text" at bounding box center [879, 68] width 180 height 25
type input "orange"
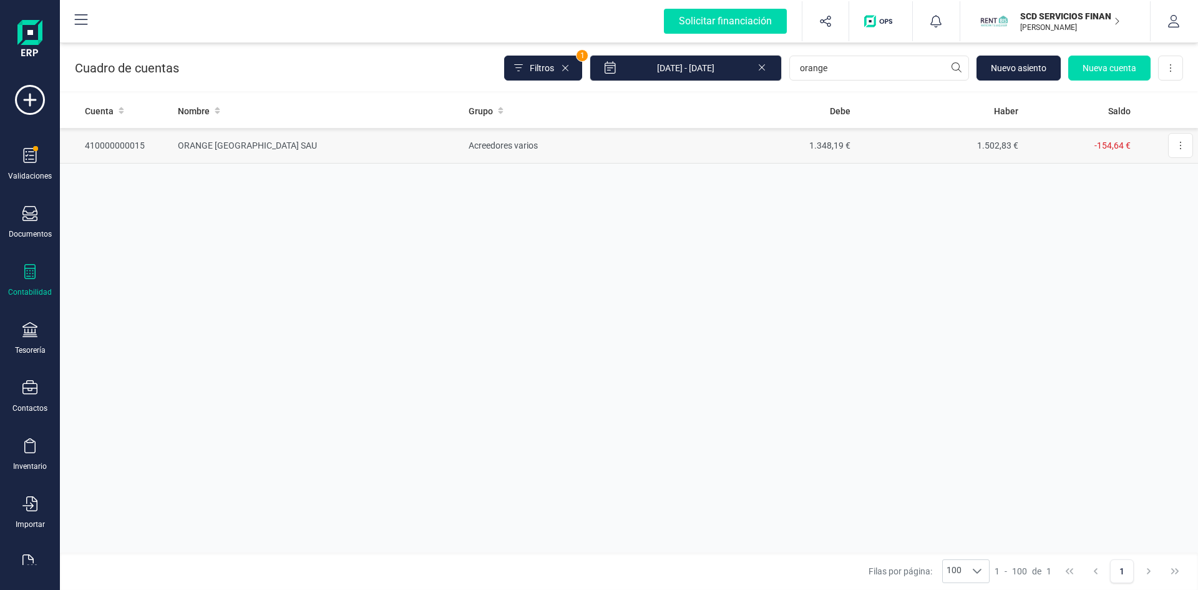
click at [252, 146] on td "ORANGE ESPAGNE SAU" at bounding box center [318, 146] width 291 height 36
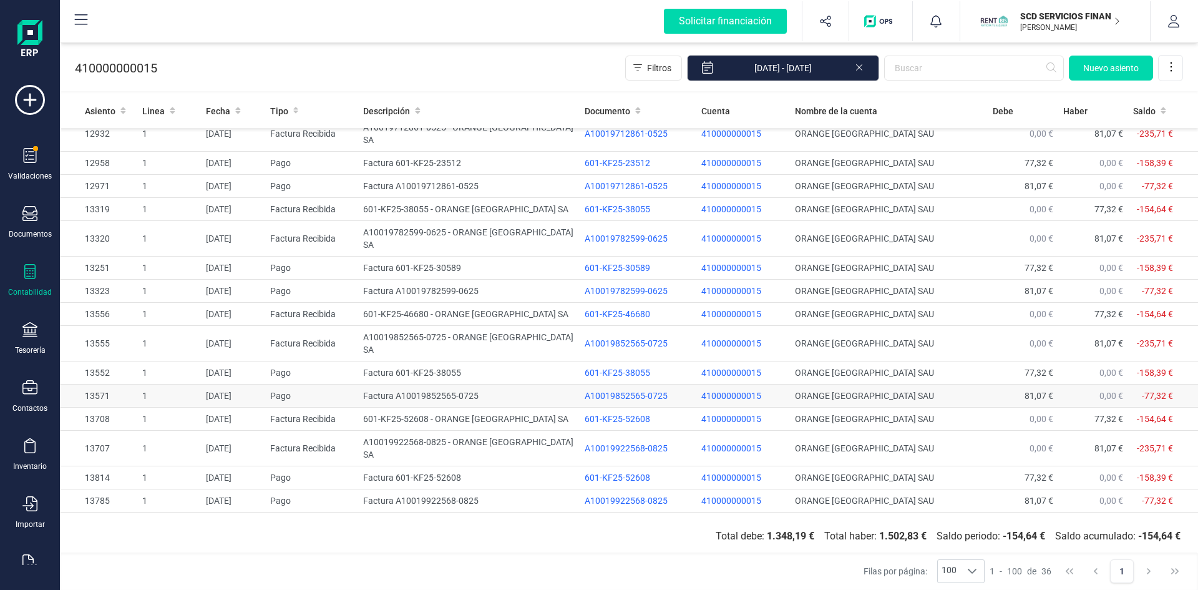
scroll to position [478, 0]
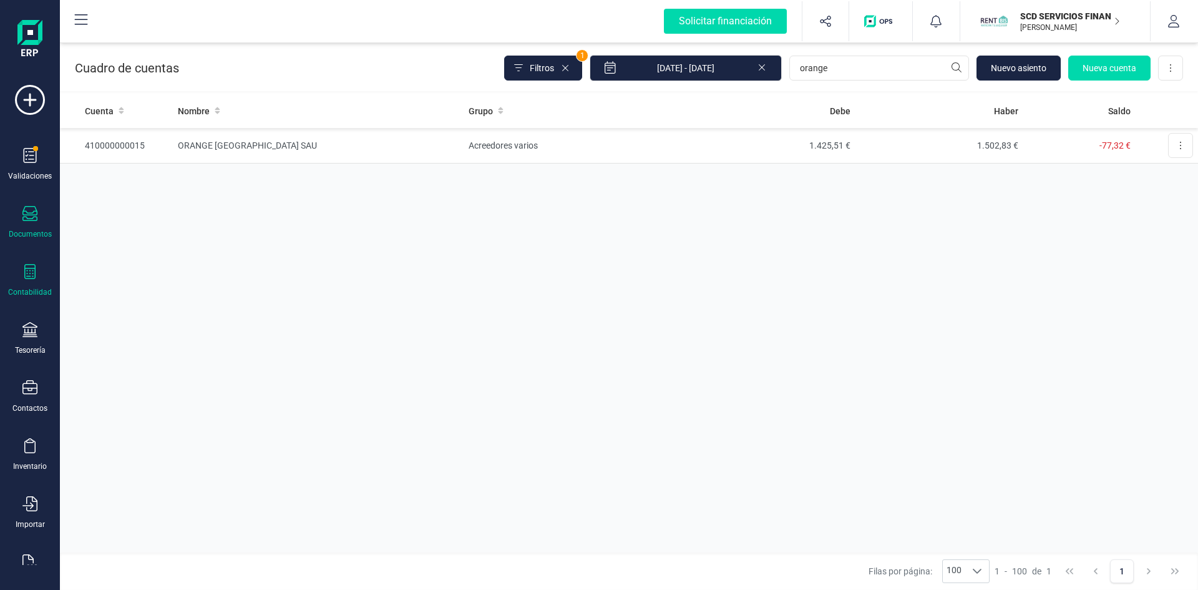
click at [24, 227] on div "Documentos" at bounding box center [30, 222] width 50 height 33
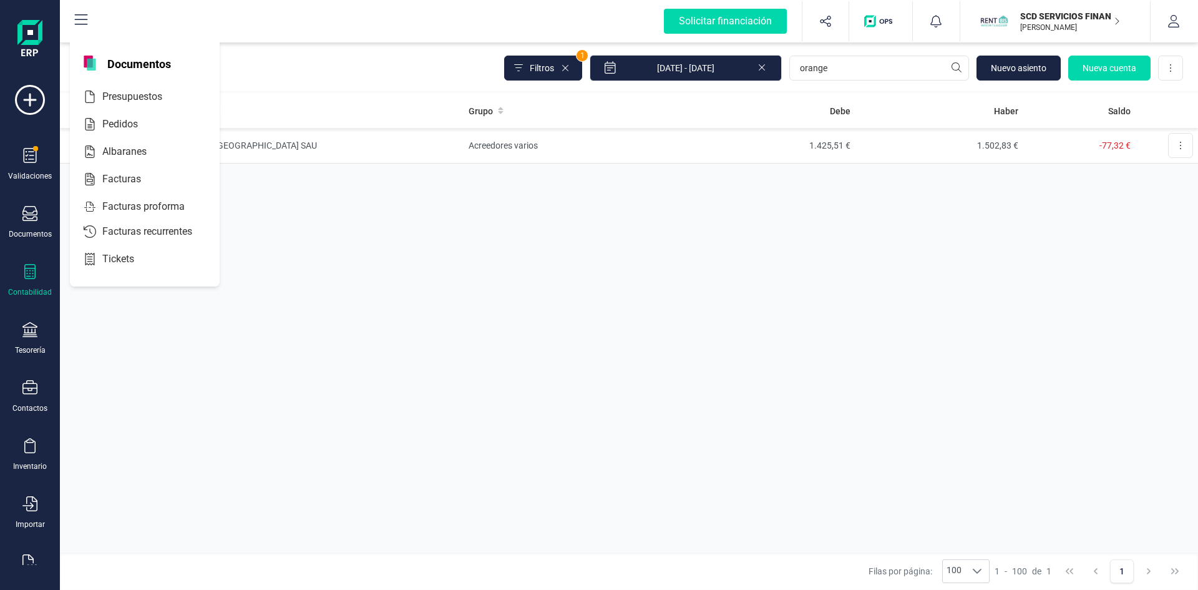
click at [26, 284] on div "Contabilidad" at bounding box center [30, 280] width 50 height 33
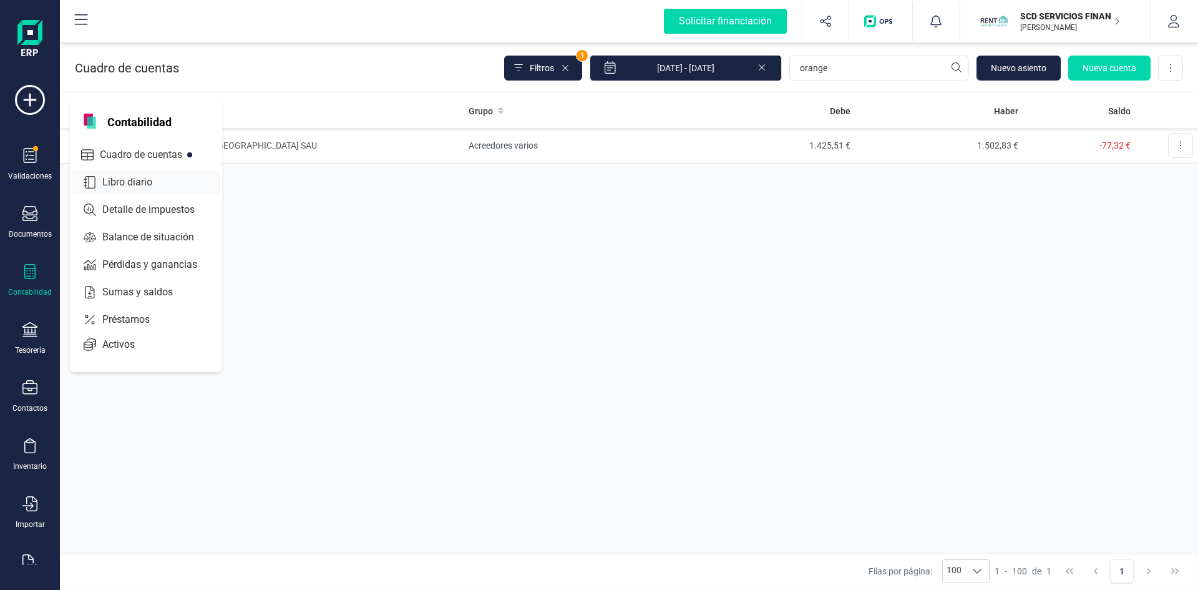
click at [139, 181] on span "Libro diario" at bounding box center [135, 182] width 77 height 15
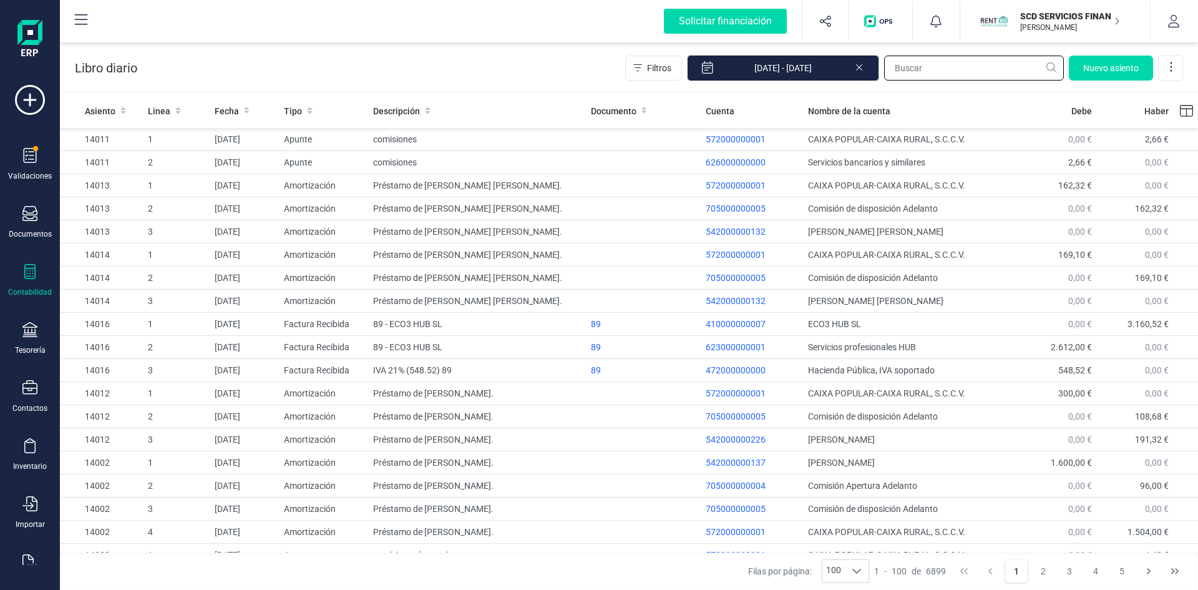
click at [955, 66] on input "text" at bounding box center [974, 68] width 180 height 25
type input "13816"
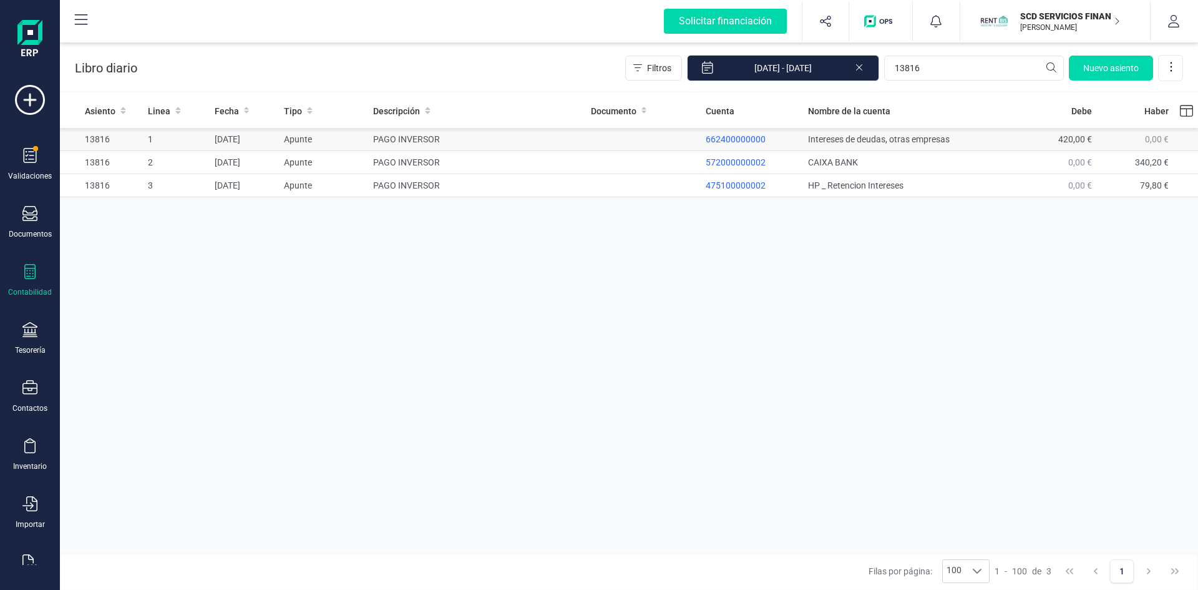
click at [251, 142] on td "31/08/2025" at bounding box center [244, 139] width 69 height 23
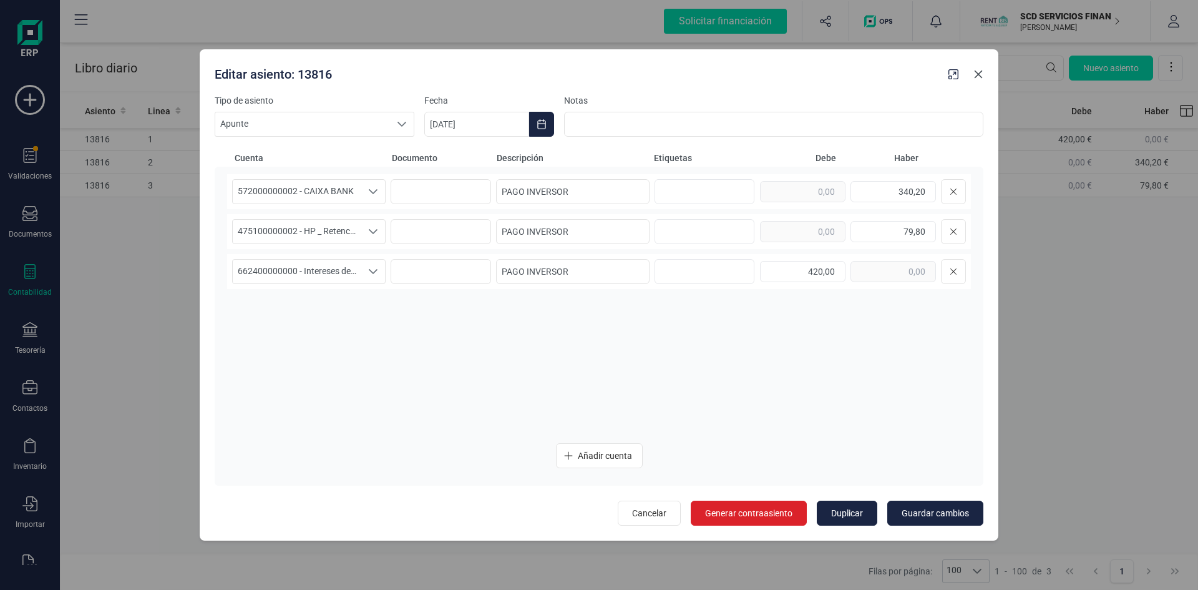
click at [981, 71] on icon "Close" at bounding box center [979, 74] width 8 height 8
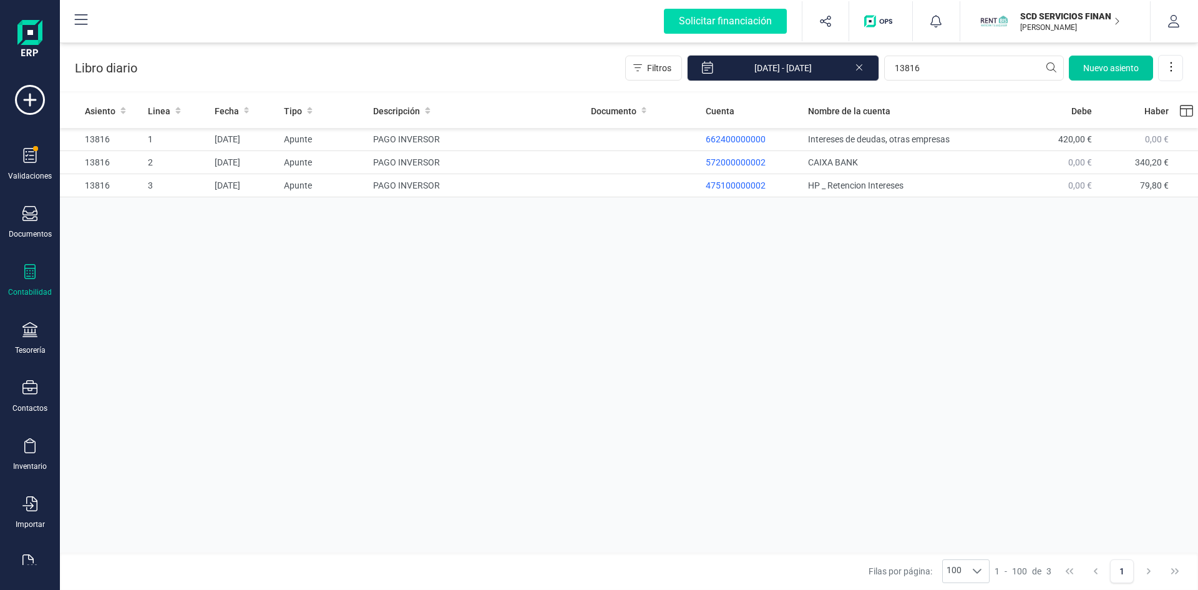
click at [1104, 66] on span "Nuevo asiento" at bounding box center [1111, 68] width 56 height 12
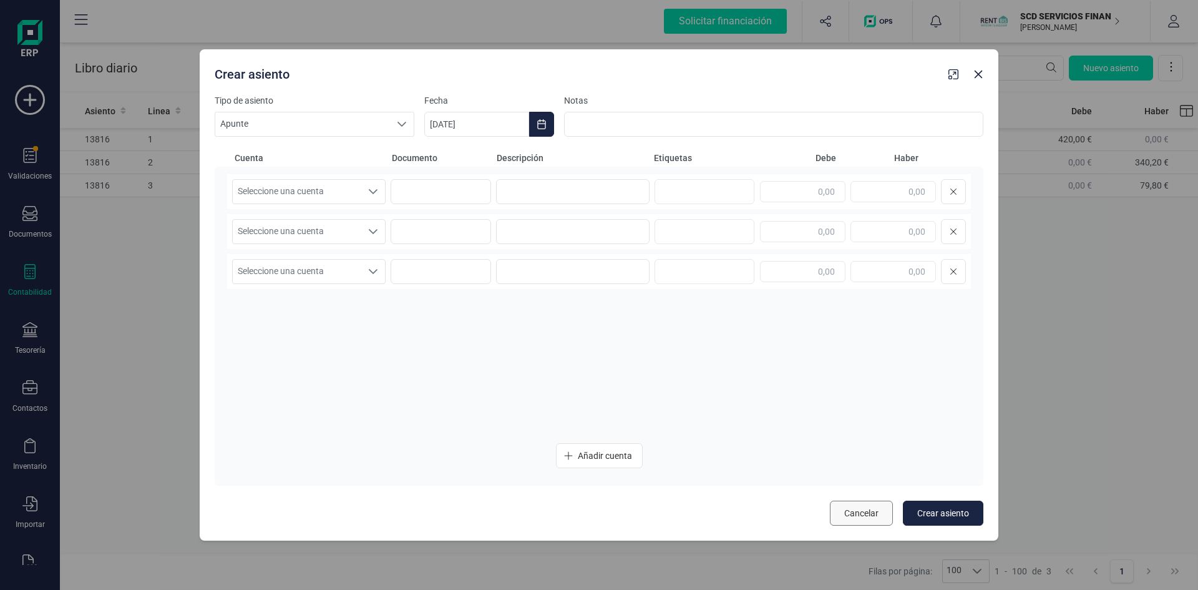
click at [860, 511] on span "Cancelar" at bounding box center [861, 513] width 34 height 12
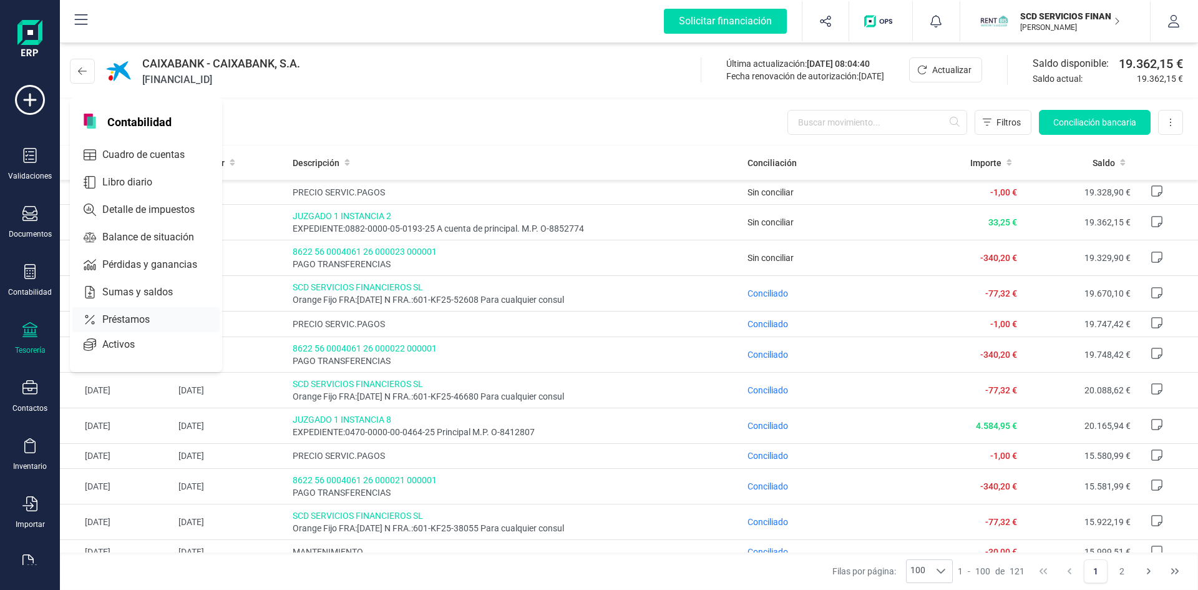
click at [149, 323] on span "Préstamos" at bounding box center [134, 319] width 75 height 15
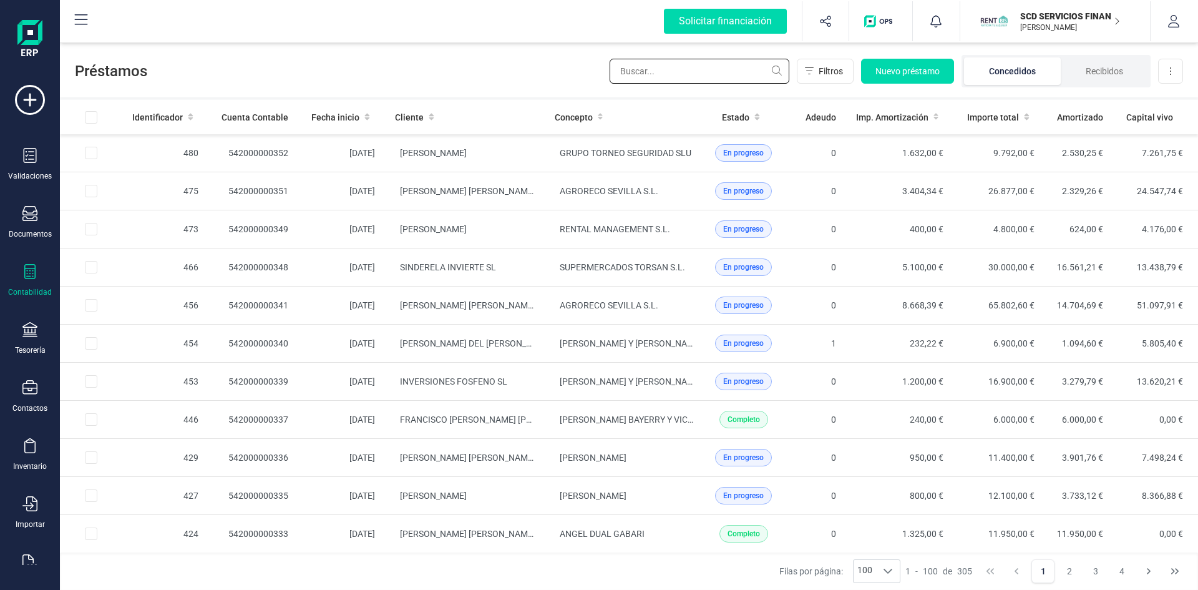
click at [728, 64] on input "text" at bounding box center [700, 71] width 180 height 25
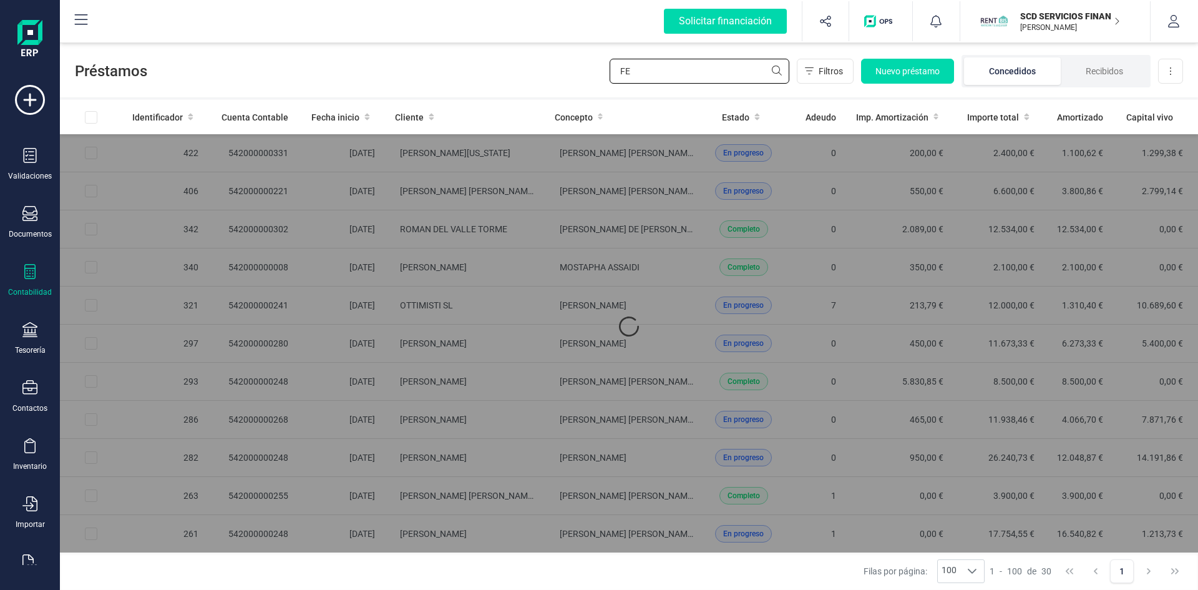
type input "F"
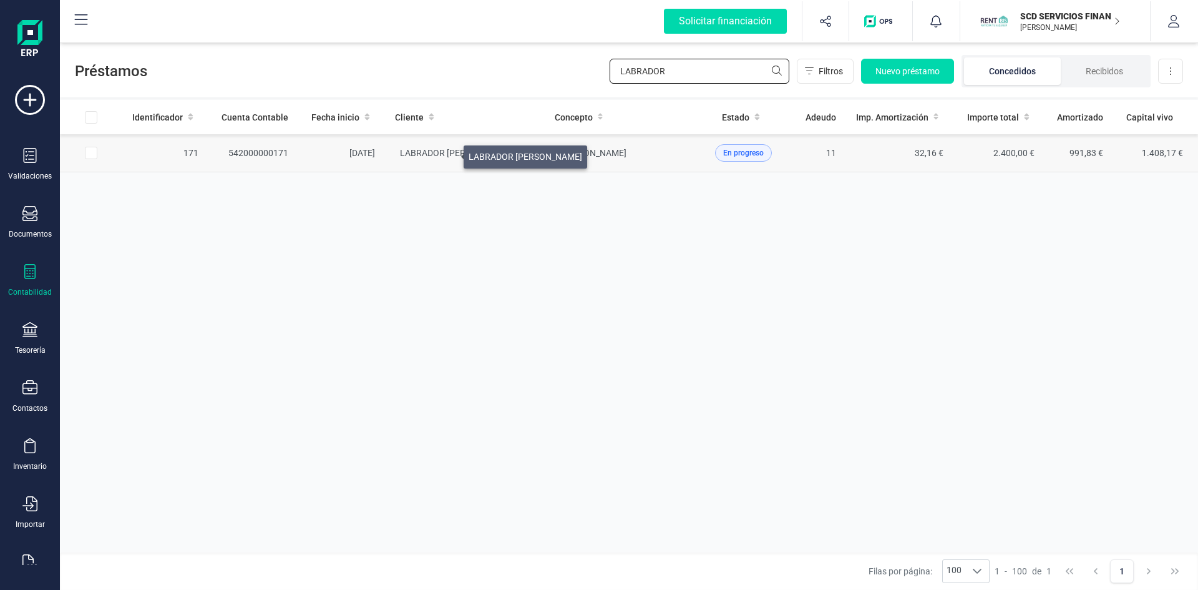
type input "LABRADOR"
click at [449, 154] on span "LABRADOR [PERSON_NAME]" at bounding box center [457, 153] width 114 height 10
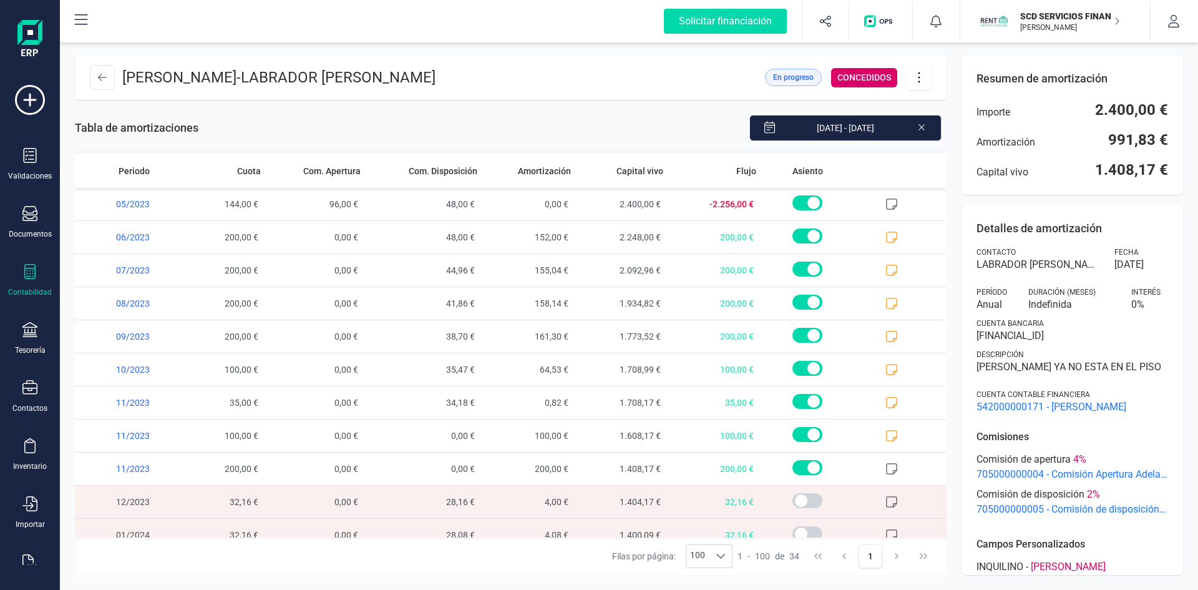
click at [915, 73] on icon at bounding box center [919, 78] width 24 height 14
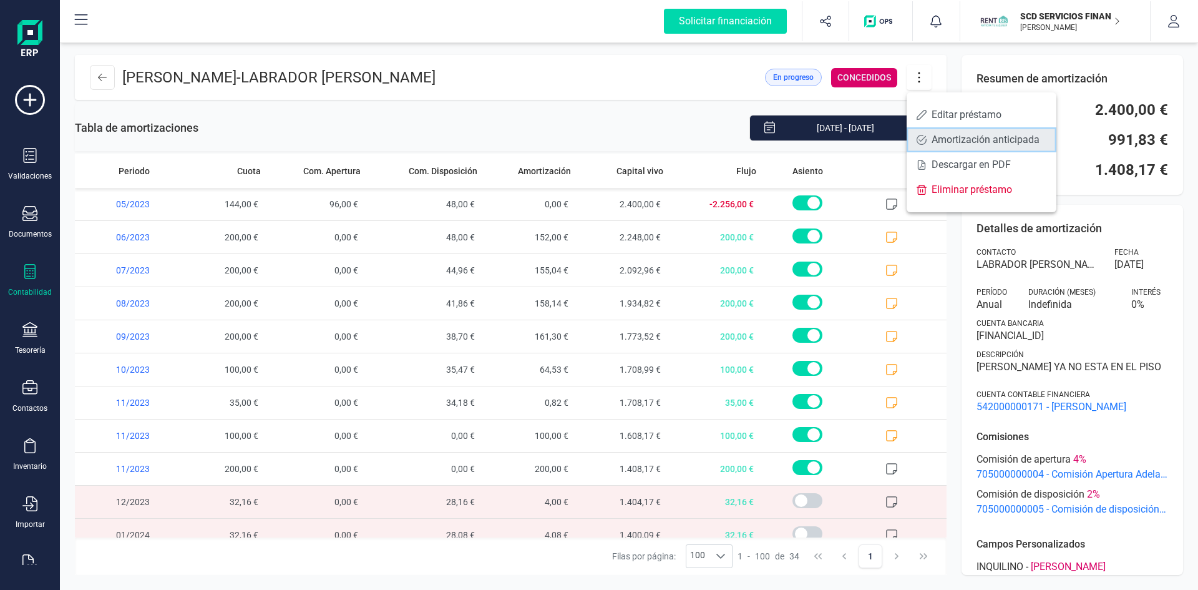
click at [942, 137] on span "Amortización anticipada" at bounding box center [989, 140] width 115 height 10
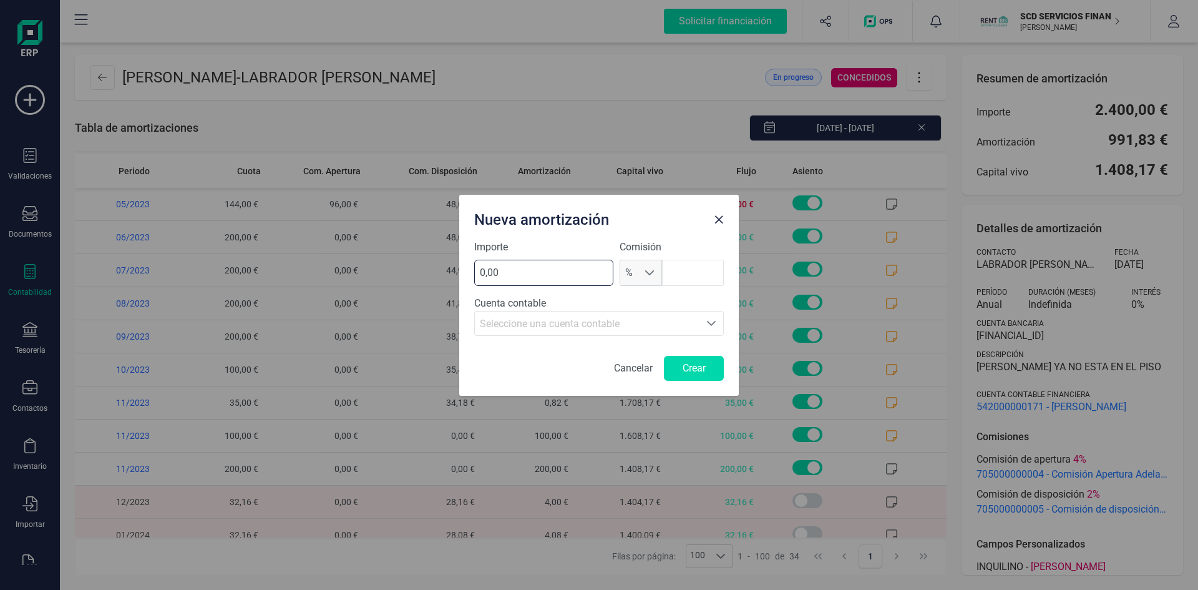
click at [513, 272] on input "0,00" at bounding box center [543, 273] width 139 height 26
type input "33,25"
click at [703, 364] on button "Crear" at bounding box center [694, 368] width 60 height 25
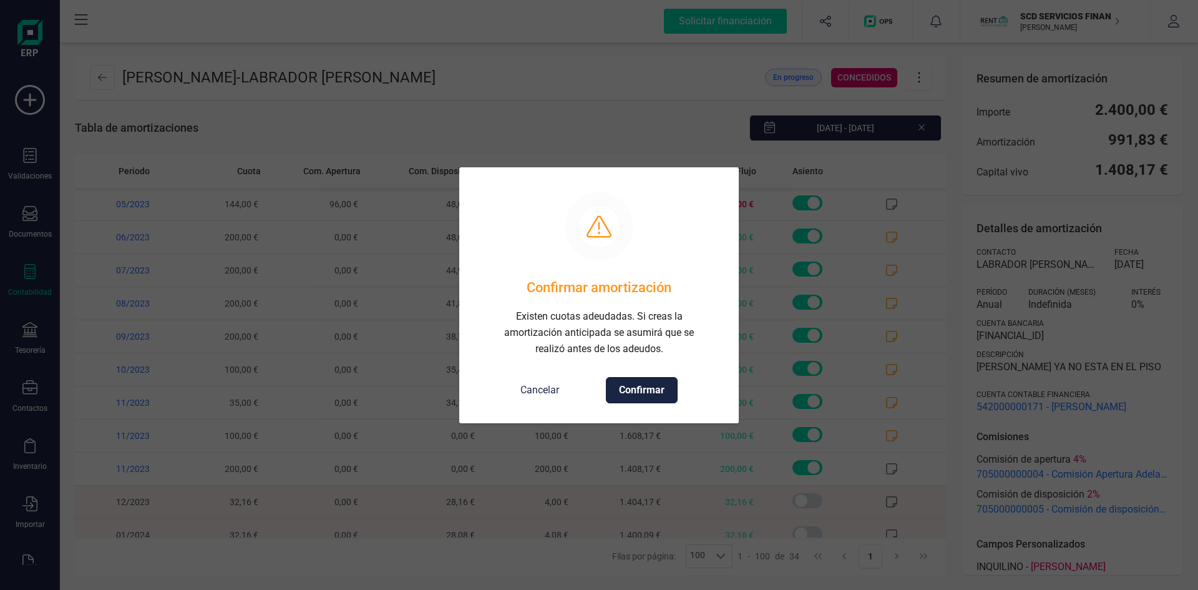
click at [655, 380] on button "Confirmar" at bounding box center [642, 390] width 72 height 26
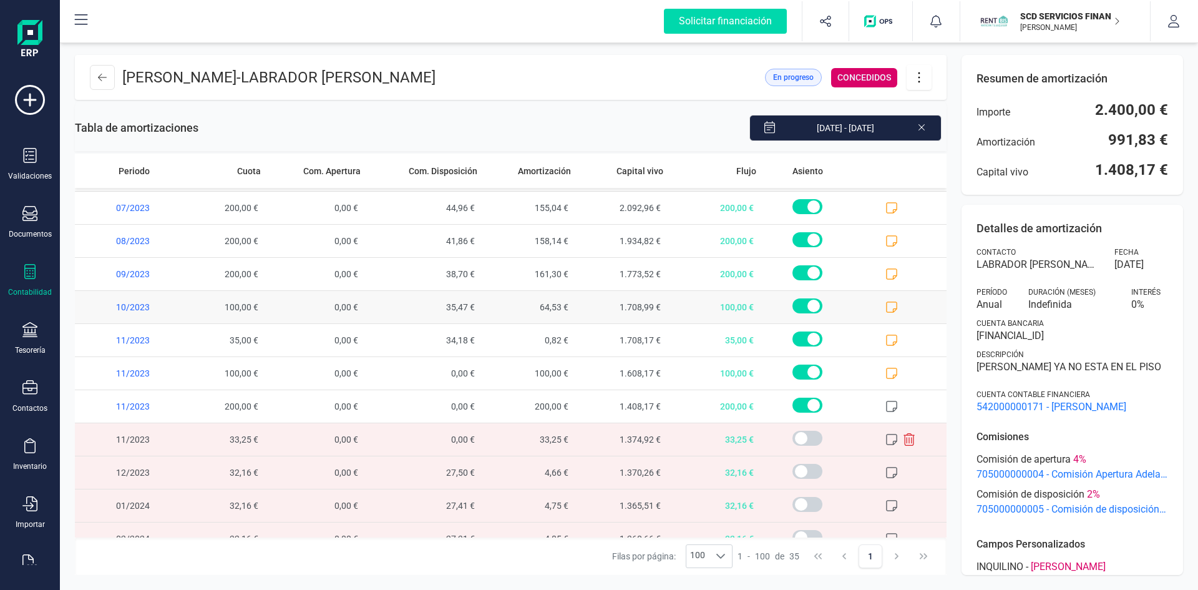
scroll to position [125, 0]
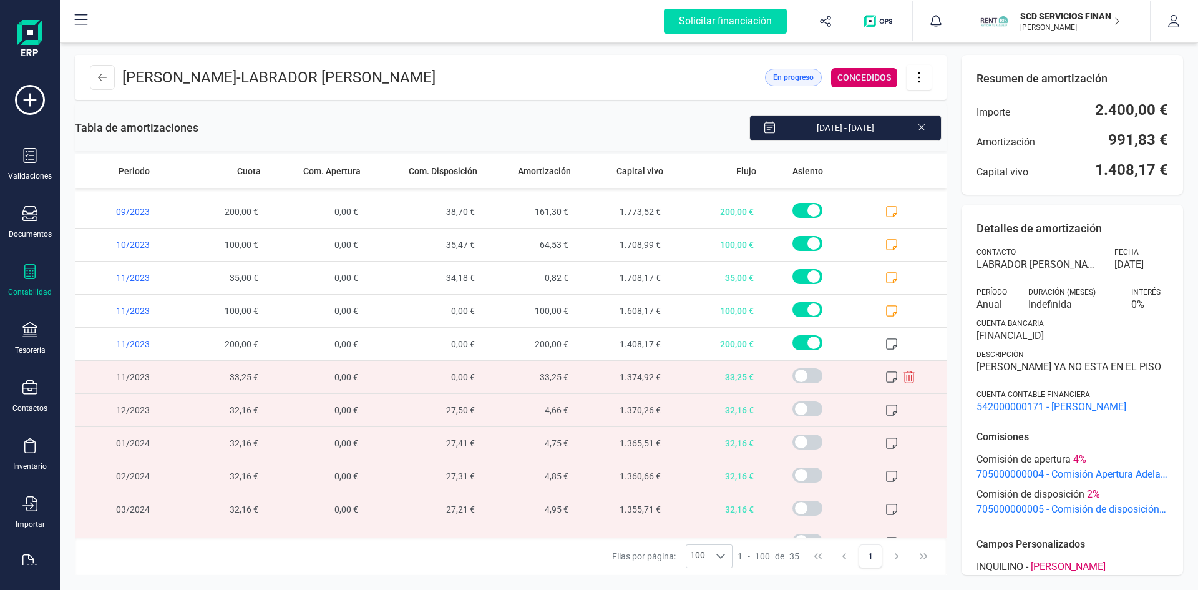
click at [885, 377] on icon at bounding box center [891, 377] width 12 height 12
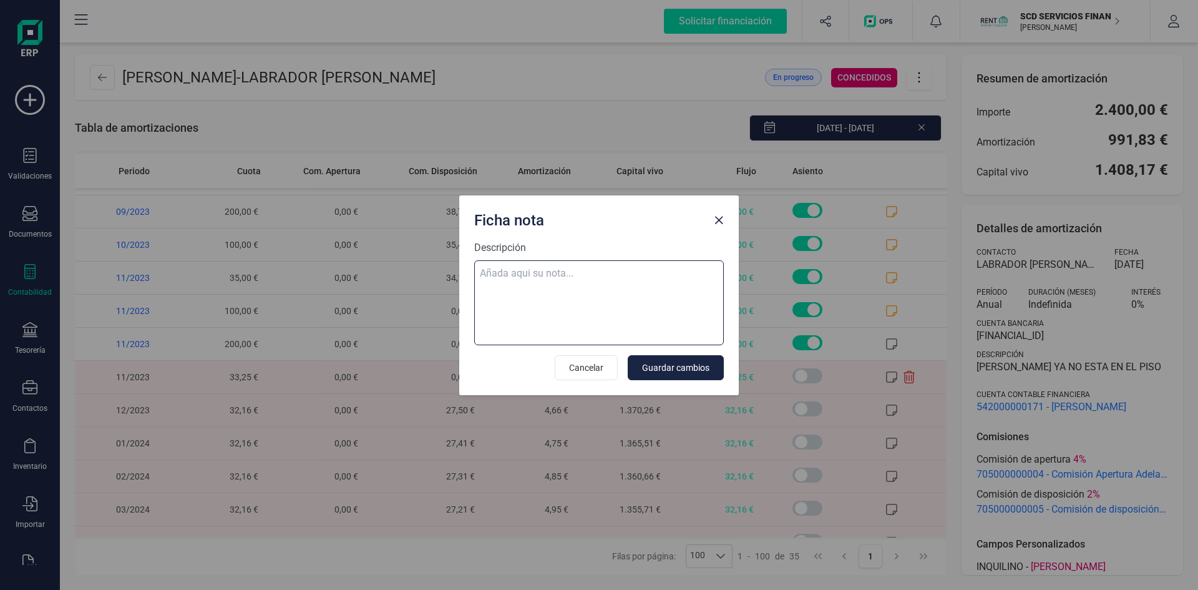
click at [582, 278] on textarea "Descripción" at bounding box center [599, 302] width 250 height 85
paste textarea "El cobro que está en la cuenta del Juzgado de SCD SERVICIOS FINANCIEROS SL corr…"
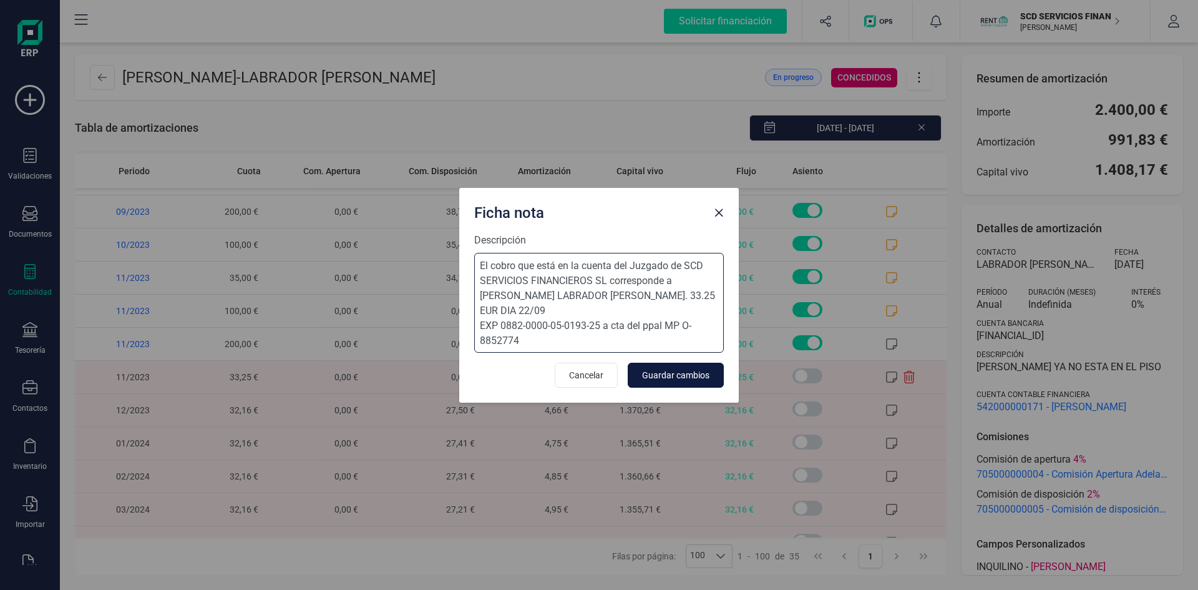
type textarea "El cobro que está en la cuenta del Juzgado de SCD SERVICIOS FINANCIEROS SL corr…"
click at [703, 377] on span "Guardar cambios" at bounding box center [675, 375] width 67 height 12
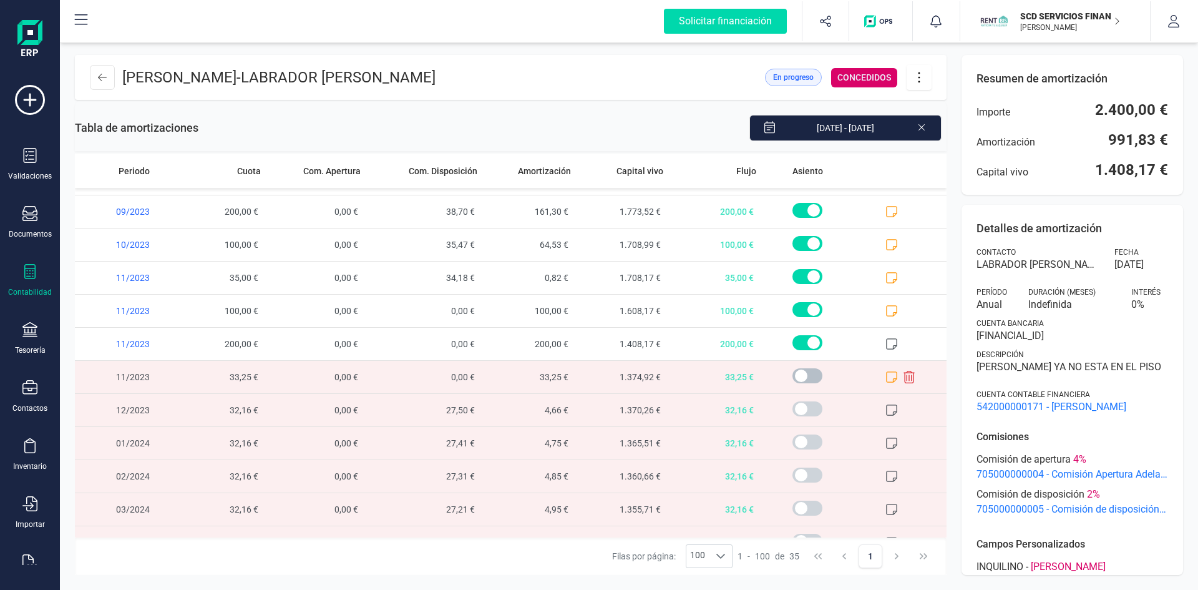
click at [792, 374] on span at bounding box center [807, 375] width 30 height 15
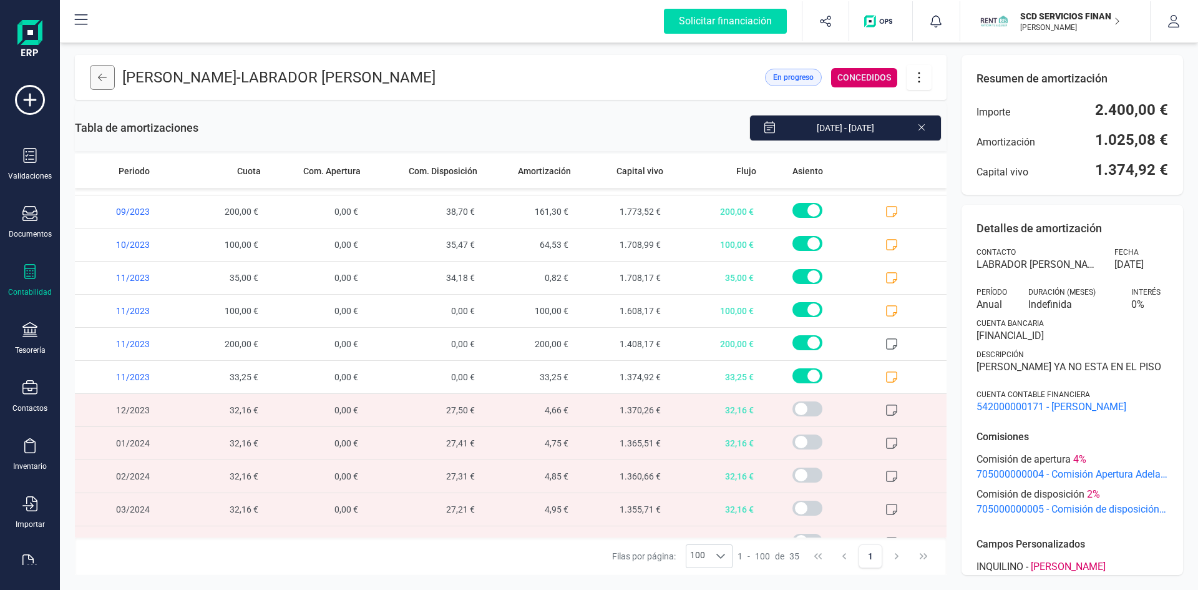
click at [101, 79] on icon at bounding box center [102, 77] width 9 height 10
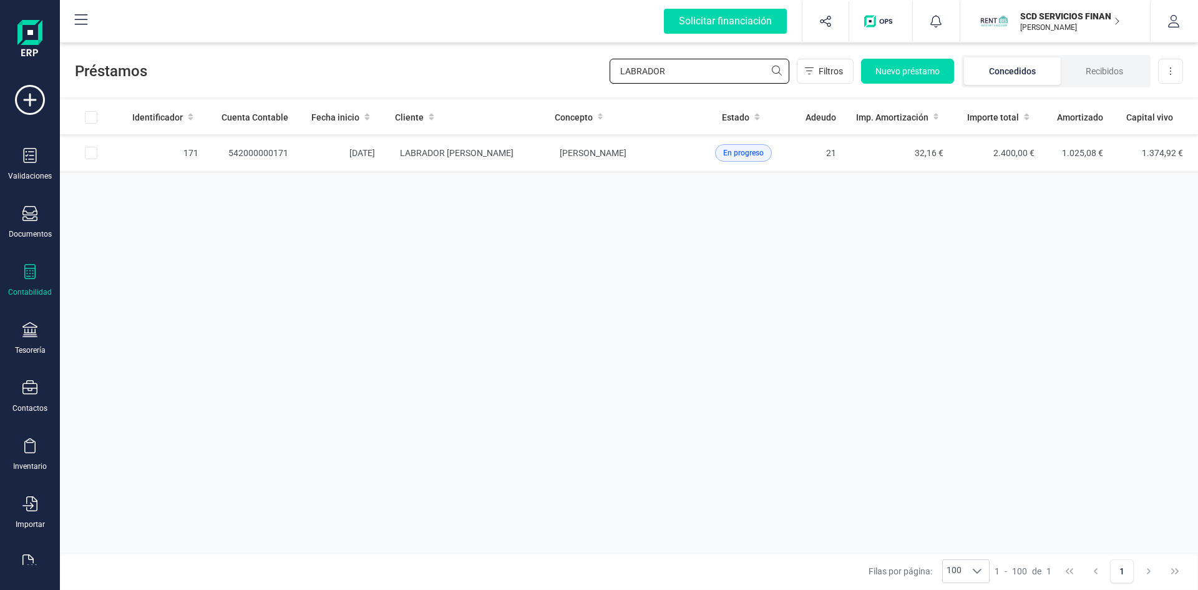
drag, startPoint x: 698, startPoint y: 63, endPoint x: 341, endPoint y: 80, distance: 356.7
click at [354, 79] on div "Préstamos LABRADOR Filtros Nuevo préstamo Concedidos Recibidos Descargar Excel" at bounding box center [629, 68] width 1138 height 57
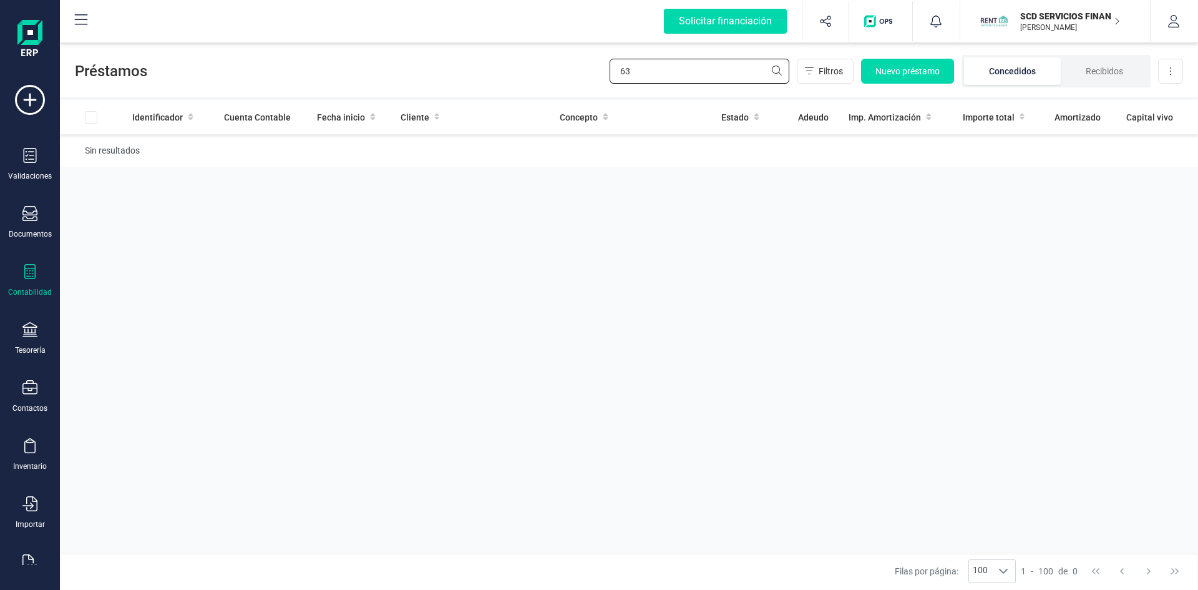
type input "63"
click at [27, 282] on div "Contabilidad" at bounding box center [30, 280] width 50 height 33
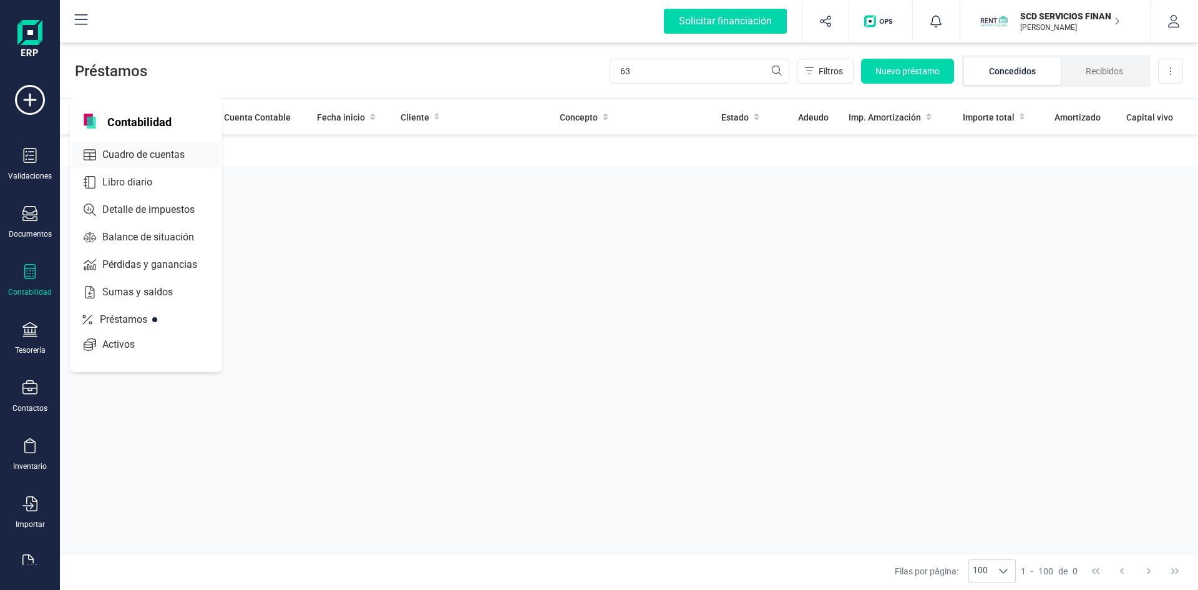
click at [158, 149] on span "Cuadro de cuentas" at bounding box center [152, 154] width 110 height 15
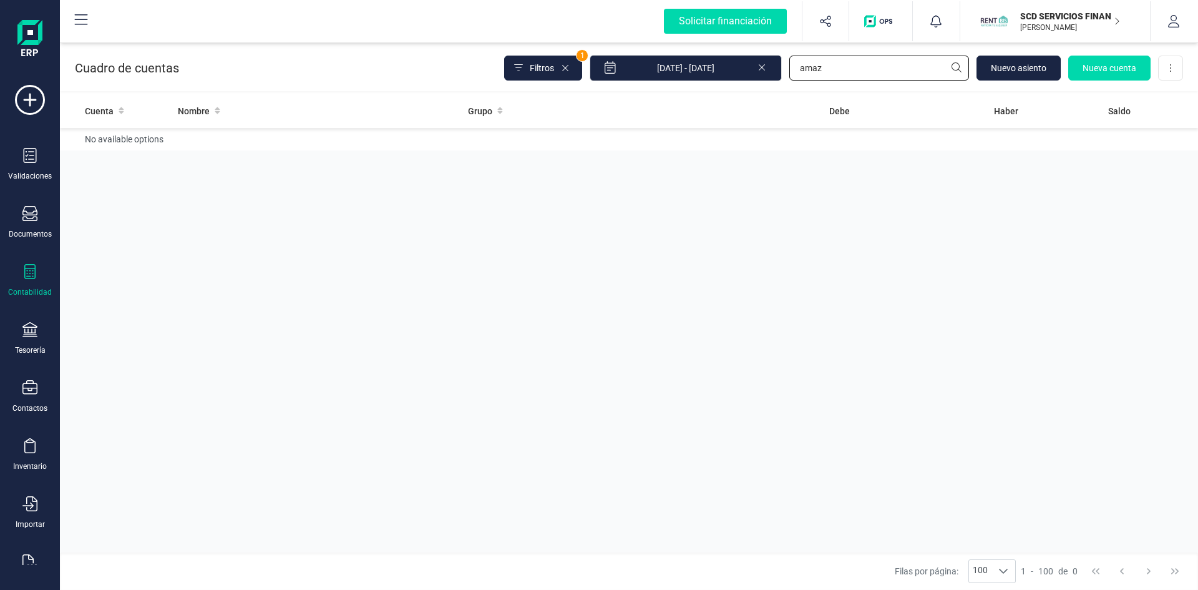
drag, startPoint x: 899, startPoint y: 57, endPoint x: 590, endPoint y: 87, distance: 310.9
click at [617, 82] on div "Cuadro de cuentas Filtros 1 01/01/2025 - 24/09/2025 amaz Nuevo asiento Nueva cu…" at bounding box center [629, 65] width 1138 height 51
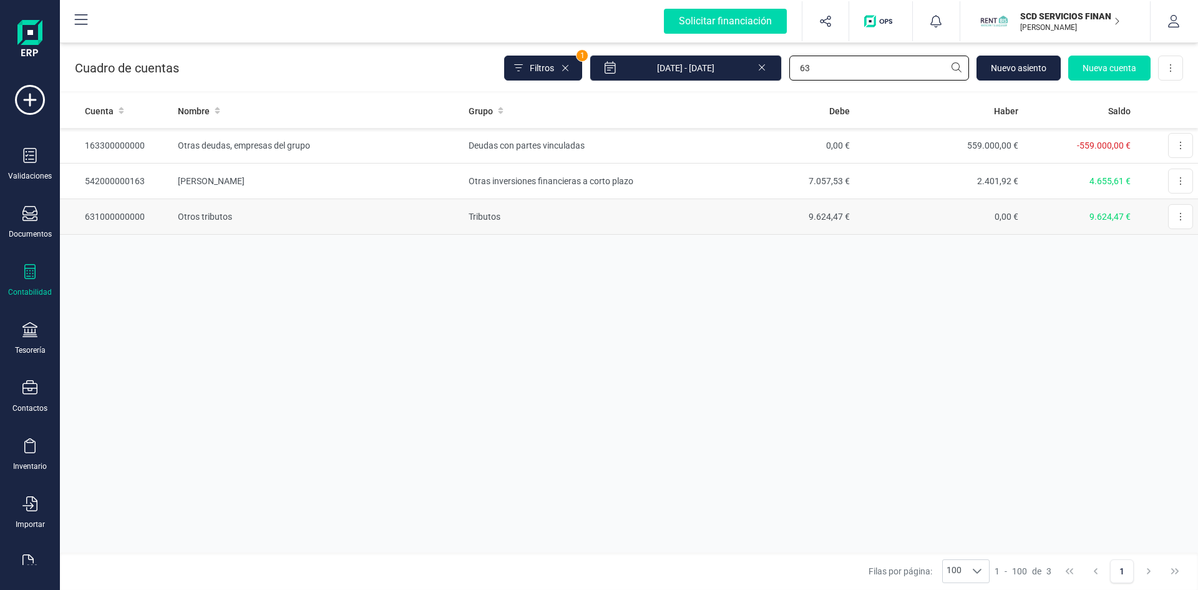
type input "63"
click at [132, 213] on td "631000000000" at bounding box center [116, 217] width 113 height 36
click at [29, 216] on icon at bounding box center [29, 213] width 15 height 15
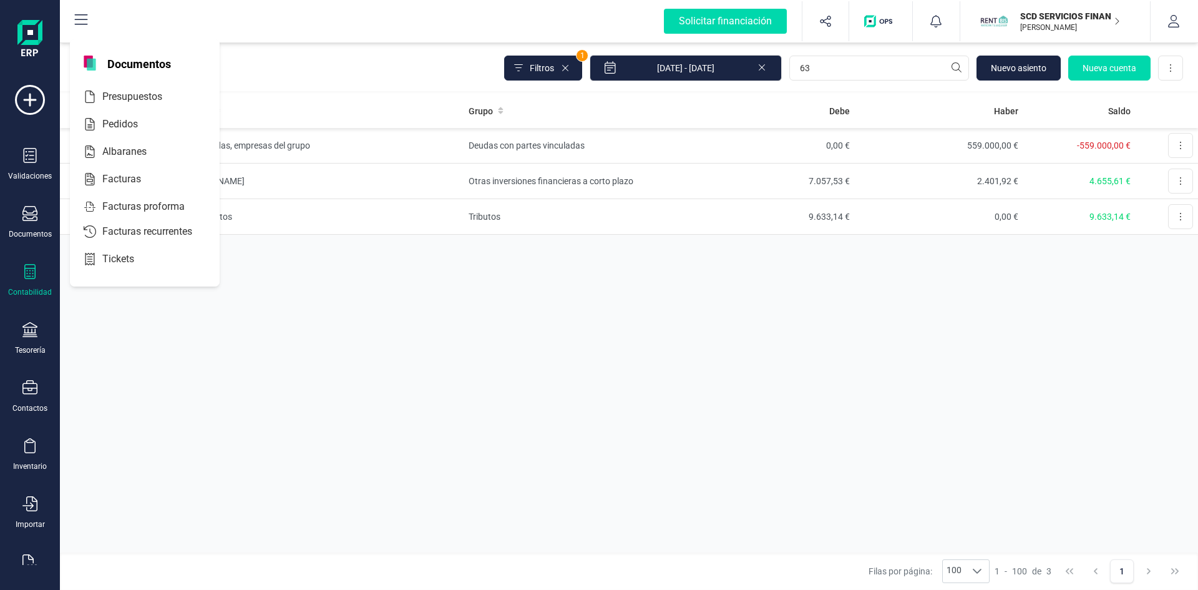
click at [25, 286] on div "Contabilidad" at bounding box center [30, 280] width 50 height 33
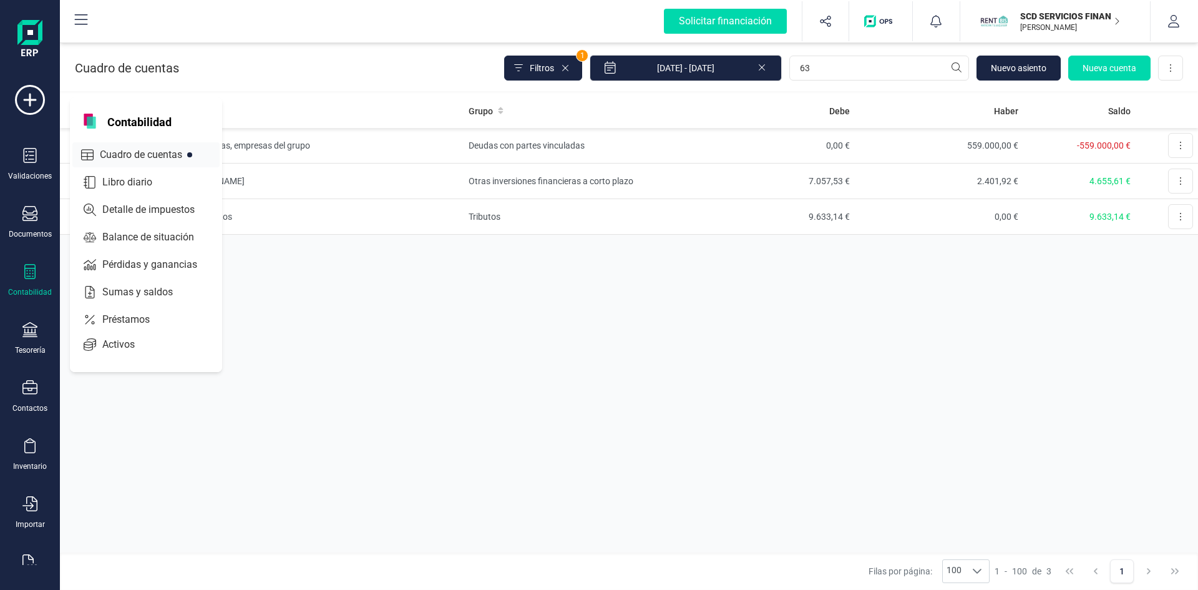
click at [134, 150] on span "Cuadro de cuentas" at bounding box center [150, 154] width 110 height 15
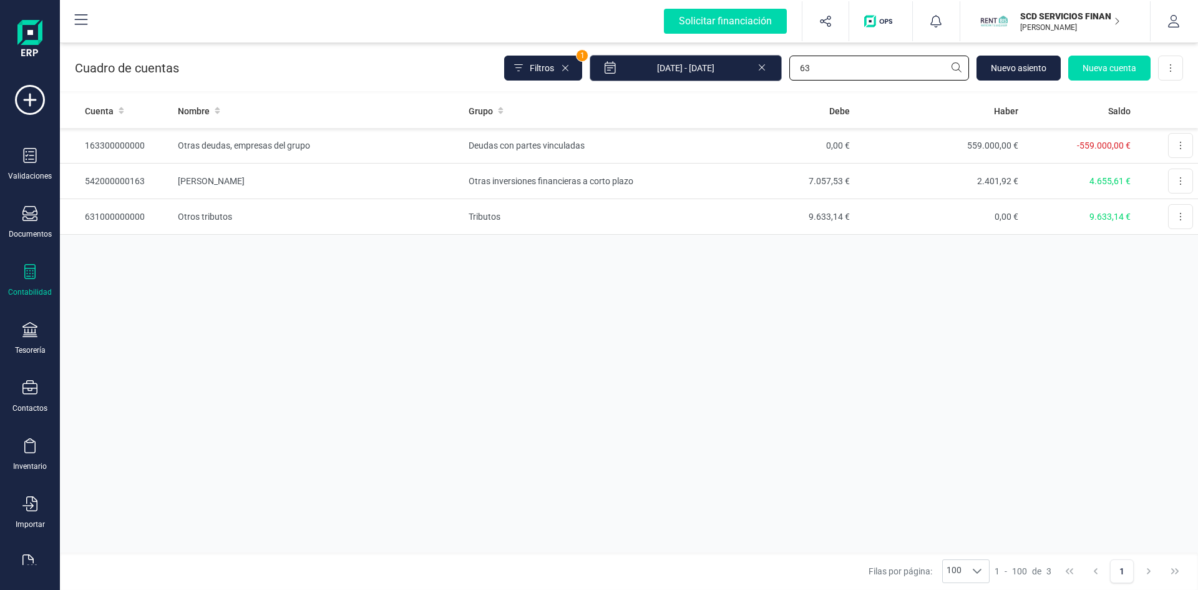
drag, startPoint x: 826, startPoint y: 63, endPoint x: 693, endPoint y: 77, distance: 133.7
click at [693, 77] on div "Filtros 1 01/01/2025 - 24/09/2025 63 Nuevo asiento Nueva cuenta Descargar Excel" at bounding box center [843, 68] width 679 height 26
click at [20, 281] on div "Contabilidad" at bounding box center [30, 280] width 50 height 33
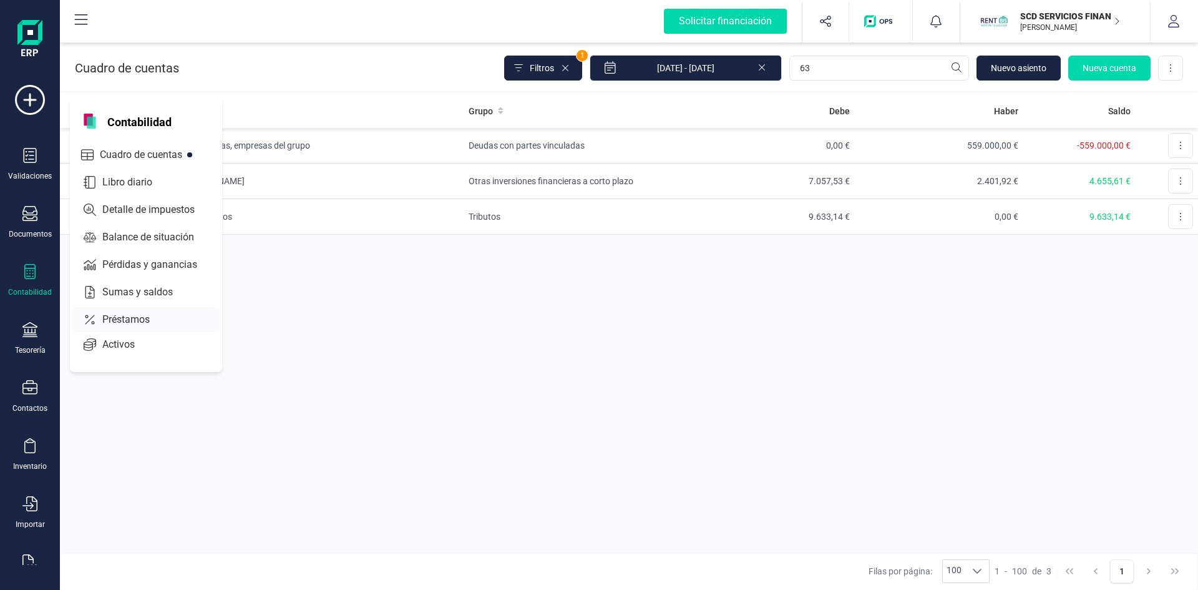
click at [130, 316] on span "Préstamos" at bounding box center [134, 319] width 75 height 15
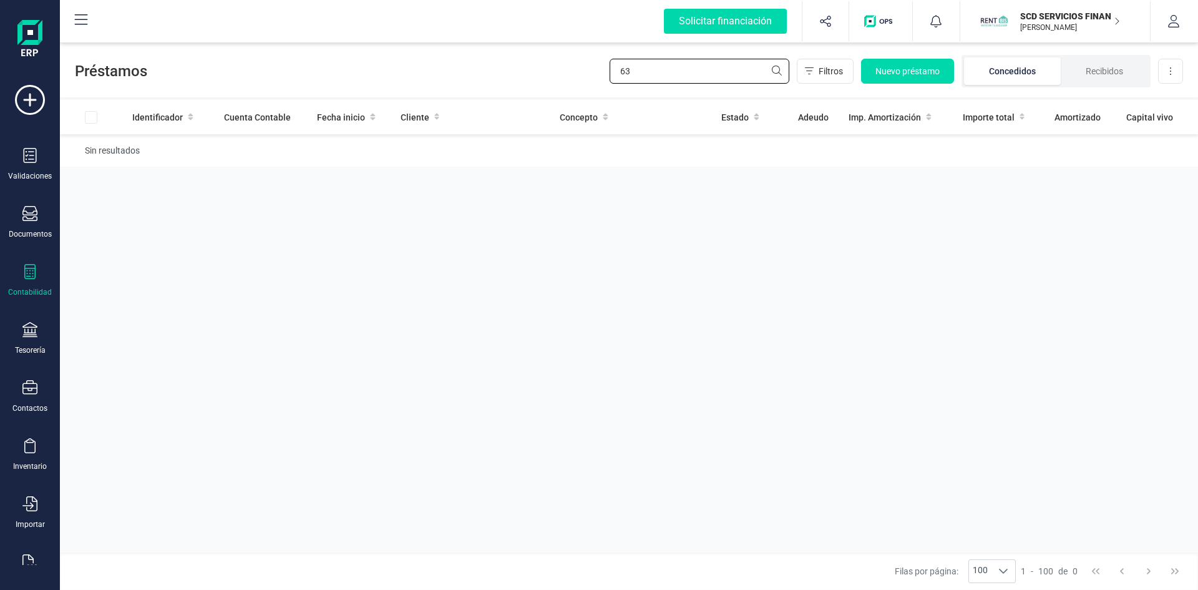
drag, startPoint x: 670, startPoint y: 76, endPoint x: 548, endPoint y: 71, distance: 122.4
click at [552, 71] on div "Préstamos 63 Filtros Nuevo préstamo Concedidos Recibidos Descargar Excel" at bounding box center [629, 68] width 1138 height 57
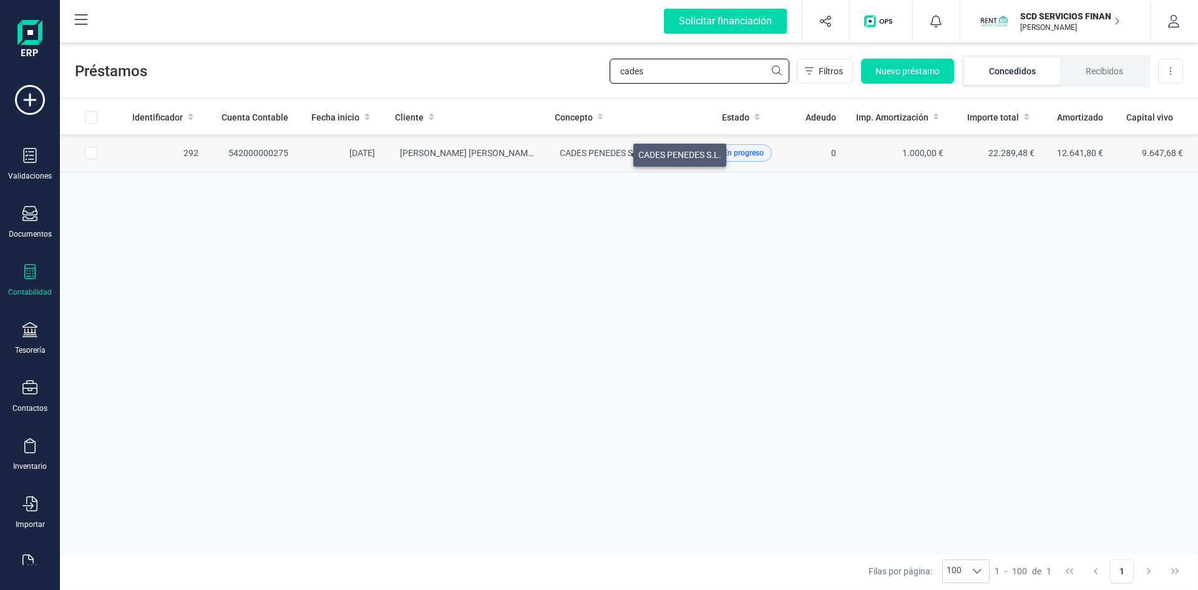
type input "cades"
click at [618, 152] on span "CADES PENEDES S.L." at bounding box center [601, 153] width 83 height 10
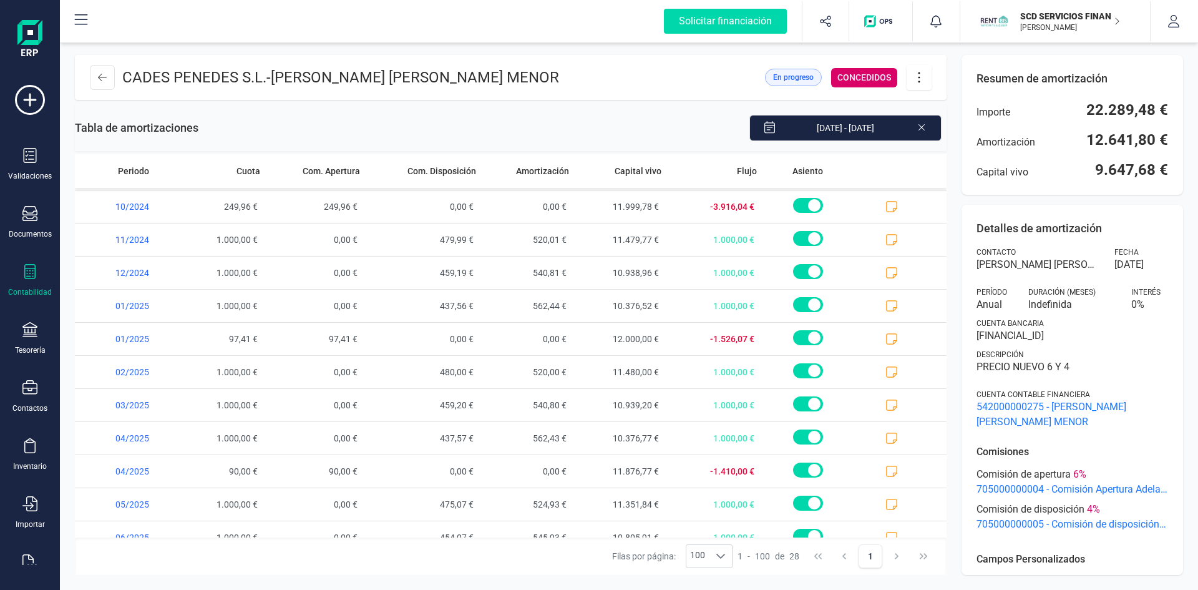
scroll to position [577, 0]
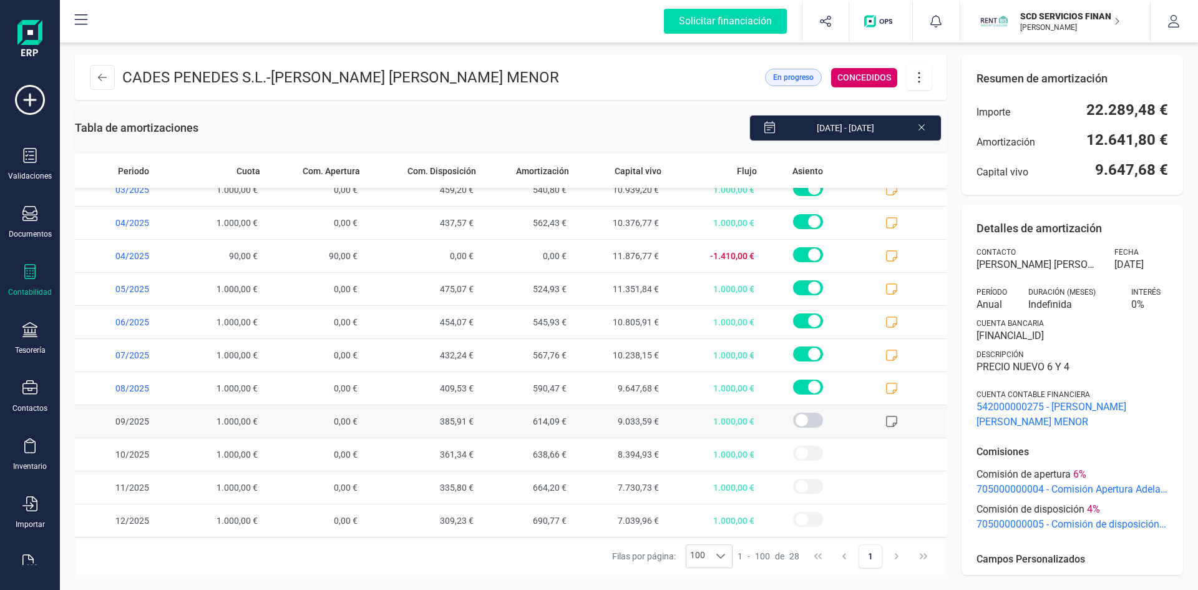
click at [885, 417] on icon at bounding box center [891, 421] width 12 height 12
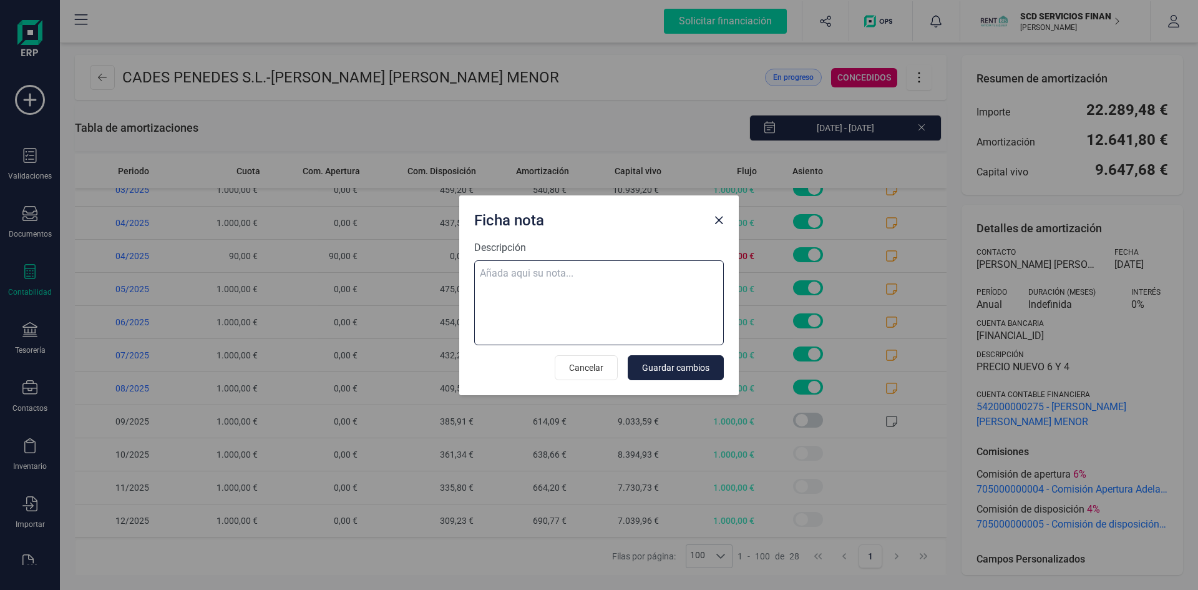
click at [532, 269] on textarea "Descripción" at bounding box center [599, 302] width 250 height 85
paste textarea "23-sep-25 9 trf. cades penedes s.a. 1.000,00"
type textarea "23-sep-25 9 trf. cades penedes s.a. 1.000,00"
click at [701, 361] on span "Guardar cambios" at bounding box center [675, 367] width 67 height 12
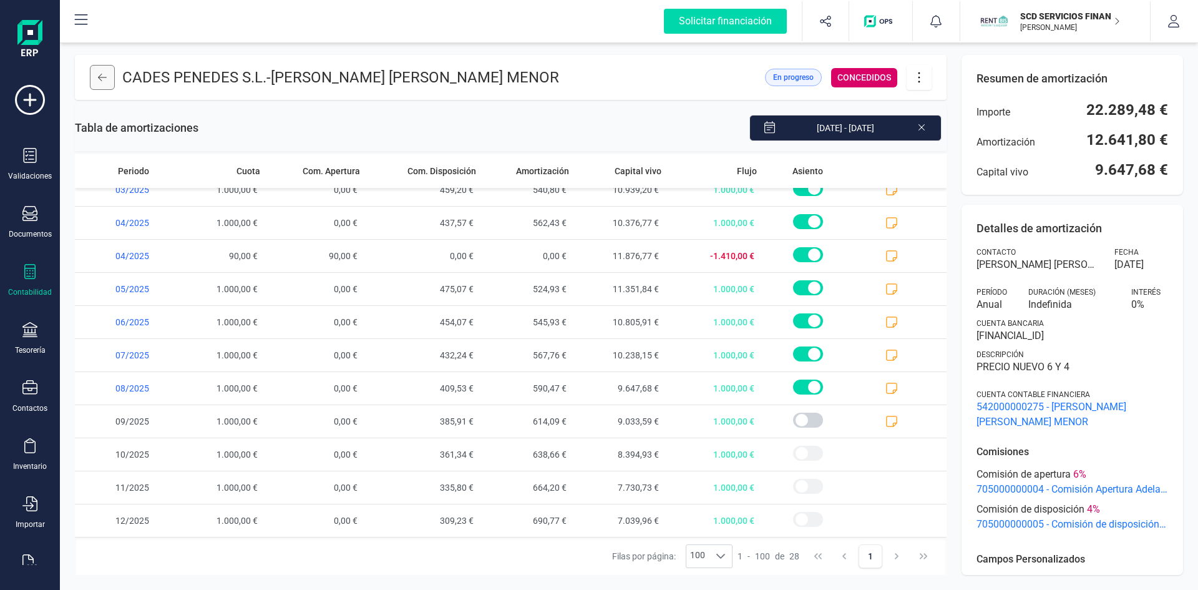
click at [101, 79] on icon at bounding box center [102, 77] width 9 height 10
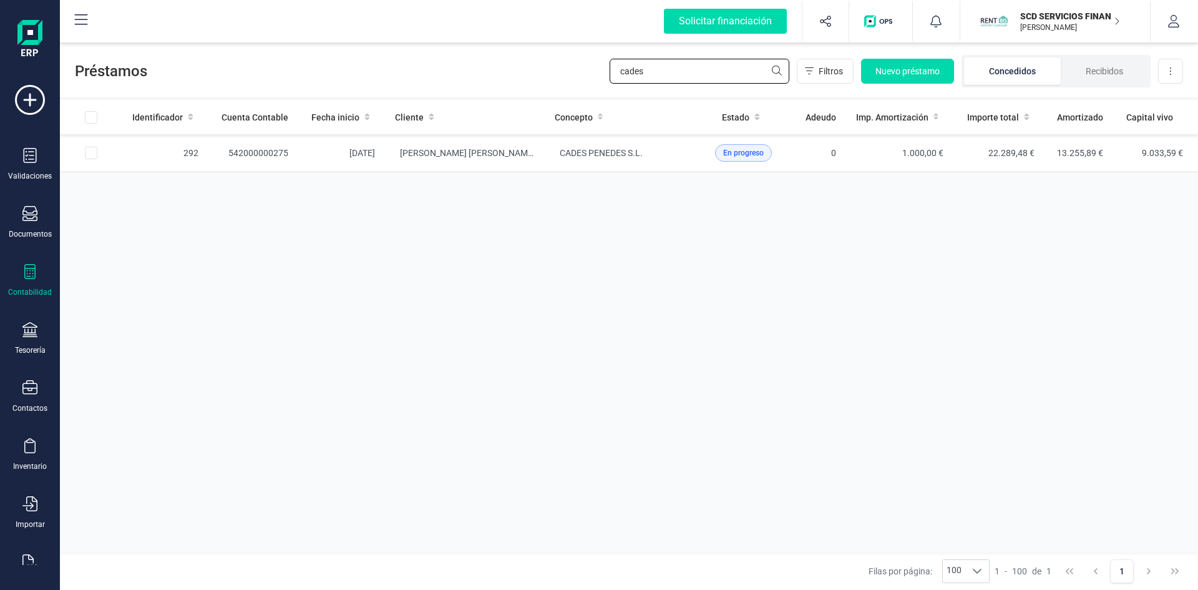
drag, startPoint x: 660, startPoint y: 63, endPoint x: 474, endPoint y: 72, distance: 186.2
click at [479, 72] on div "Préstamos cades Filtros Nuevo préstamo Concedidos Recibidos Descargar Excel" at bounding box center [629, 68] width 1138 height 57
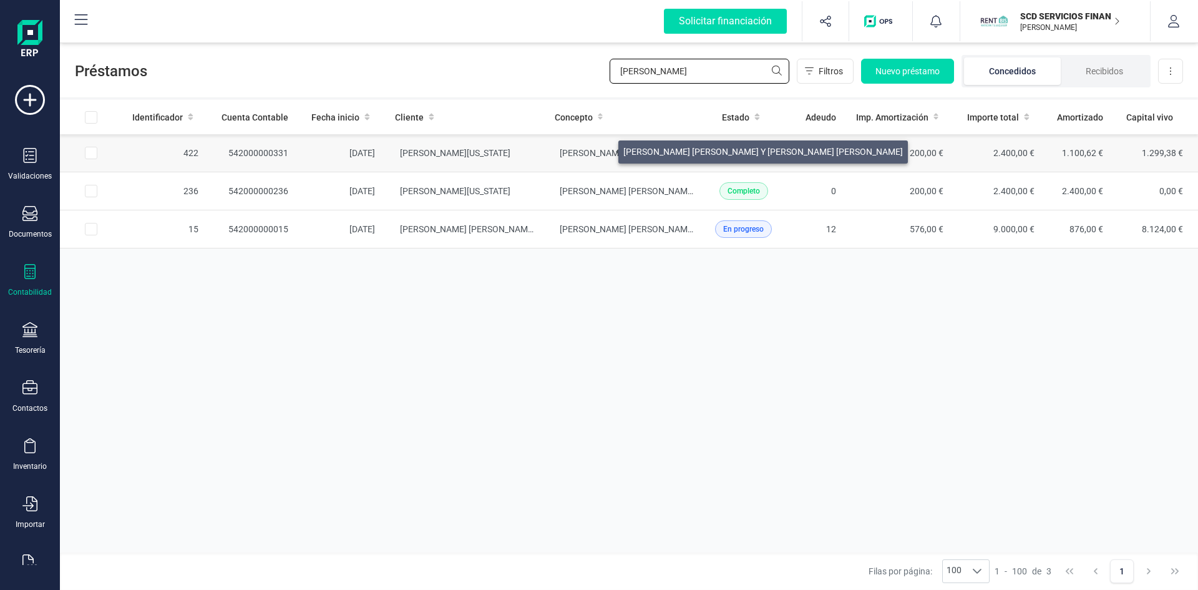
type input "martos"
click at [603, 149] on span "FERNANDO ALEXIS JOFRE Y MARIA TERESA MARTOS BRIALES" at bounding box center [700, 153] width 280 height 10
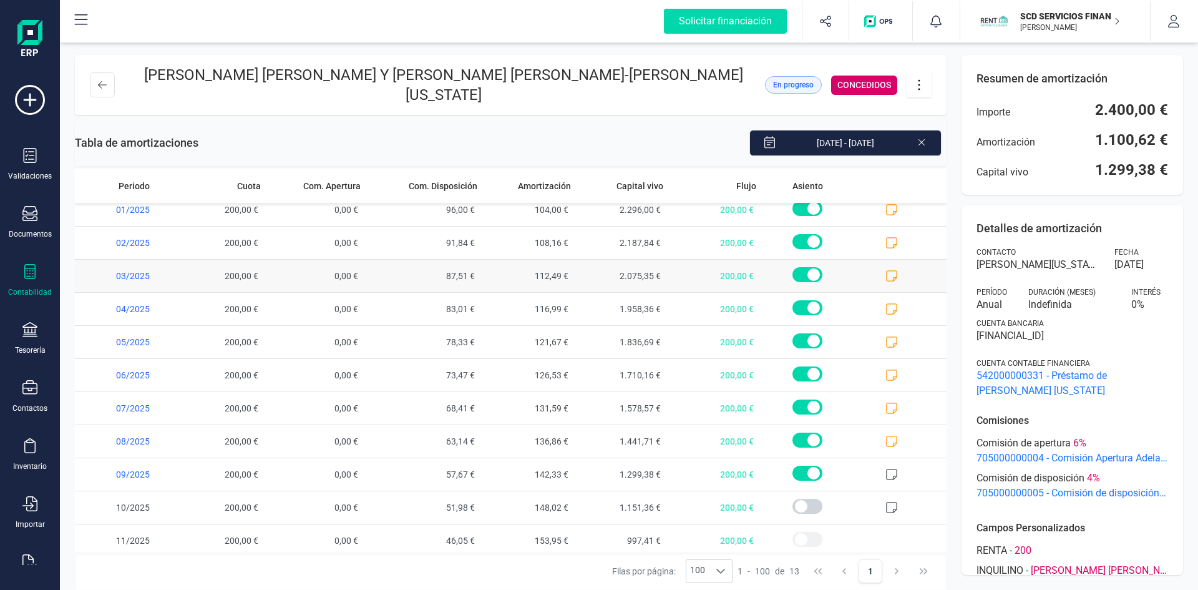
scroll to position [80, 0]
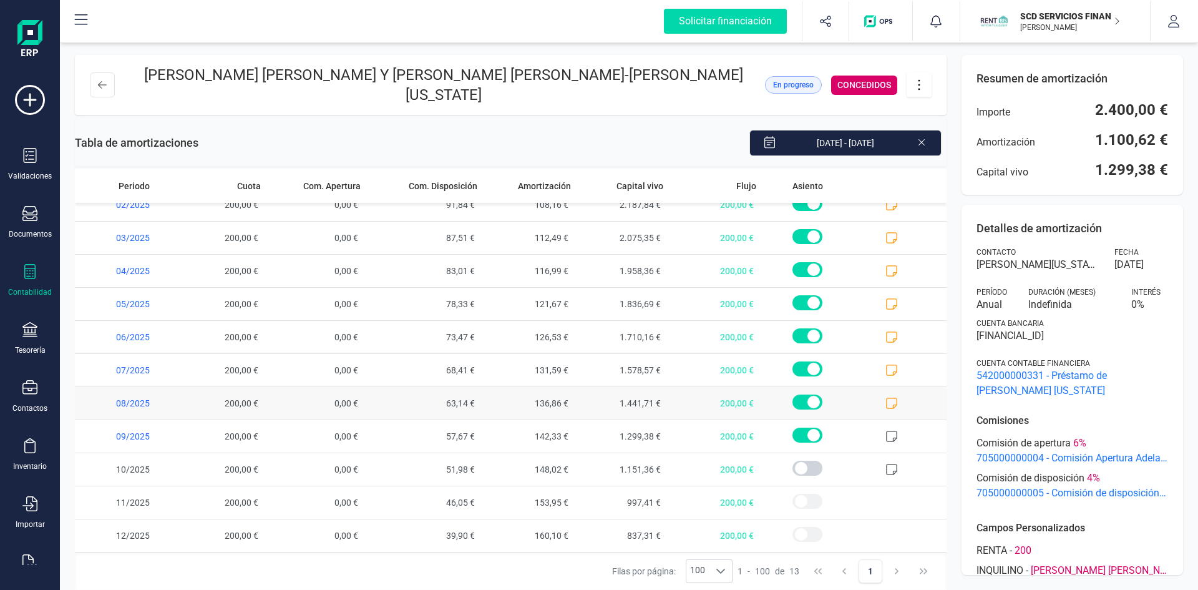
click at [885, 397] on icon at bounding box center [891, 403] width 12 height 12
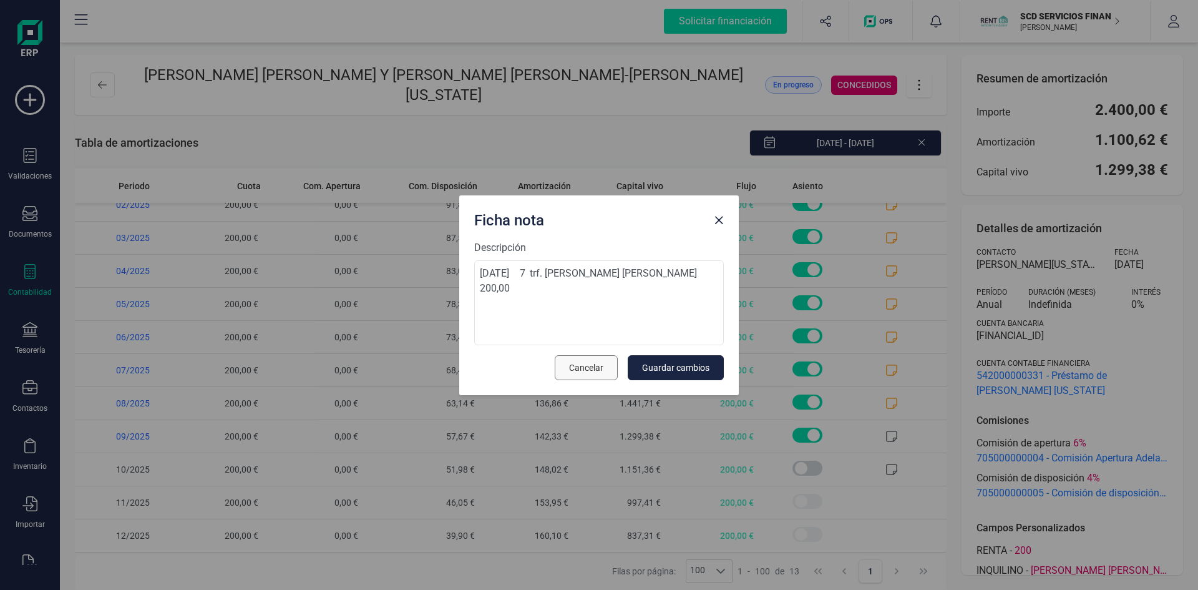
click at [600, 371] on span "Cancelar" at bounding box center [586, 367] width 34 height 12
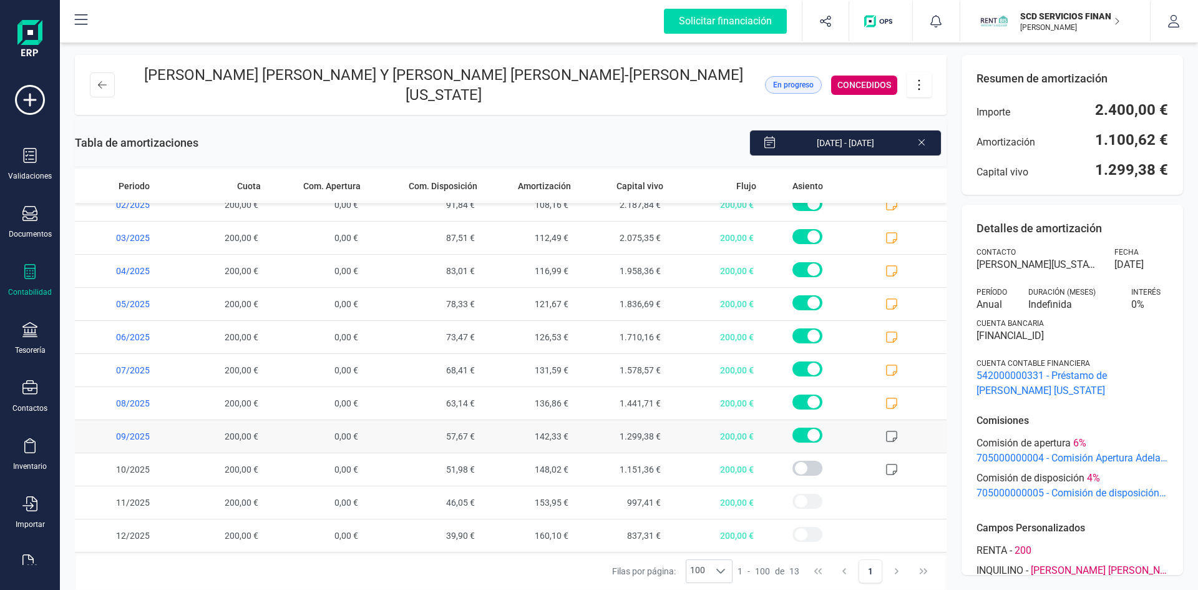
click at [885, 430] on icon at bounding box center [891, 436] width 12 height 12
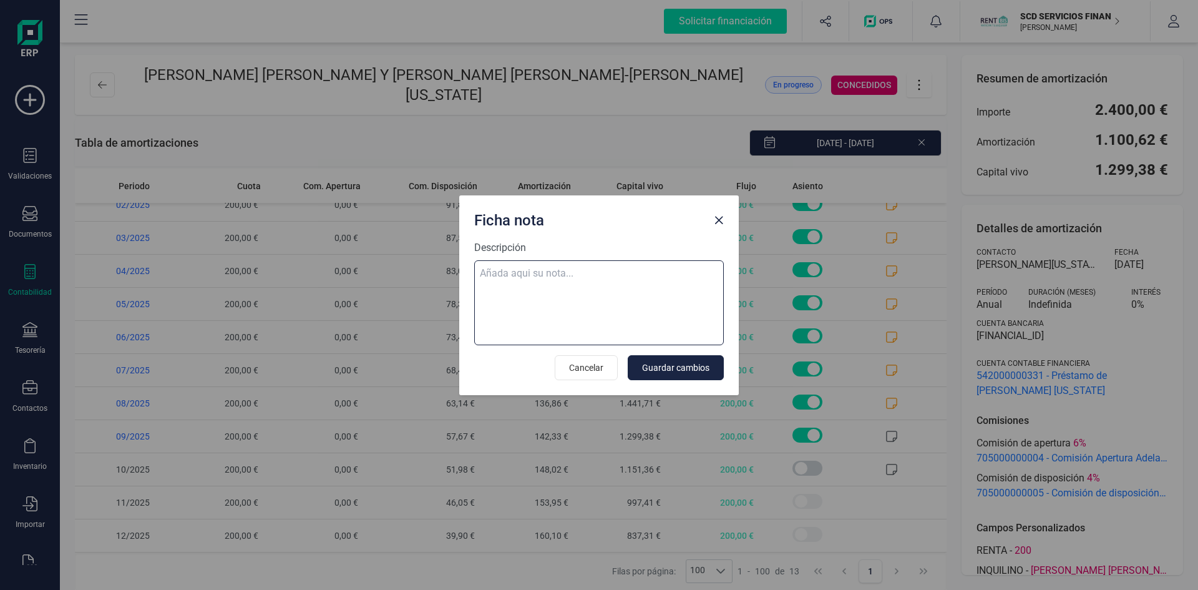
click at [519, 278] on textarea "Descripción" at bounding box center [599, 302] width 250 height 85
paste textarea "25-ago-25 8 trf. maria teresa martos briales 200,00"
type textarea "25-ago-25 8 trf. maria teresa martos briales 200,00"
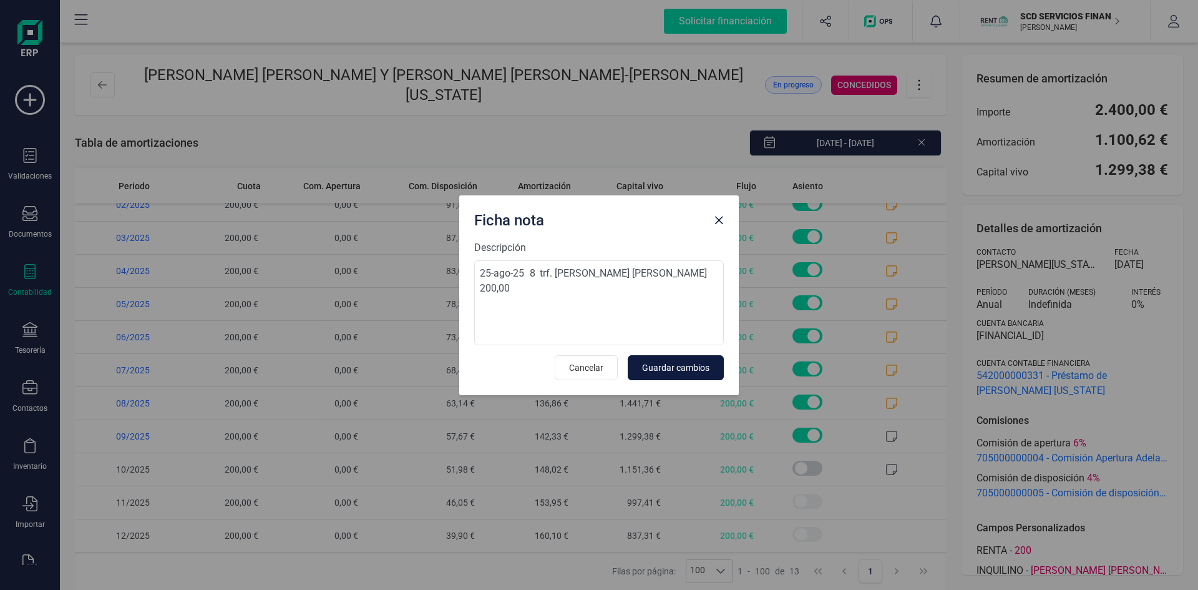
click at [693, 364] on span "Guardar cambios" at bounding box center [675, 367] width 67 height 12
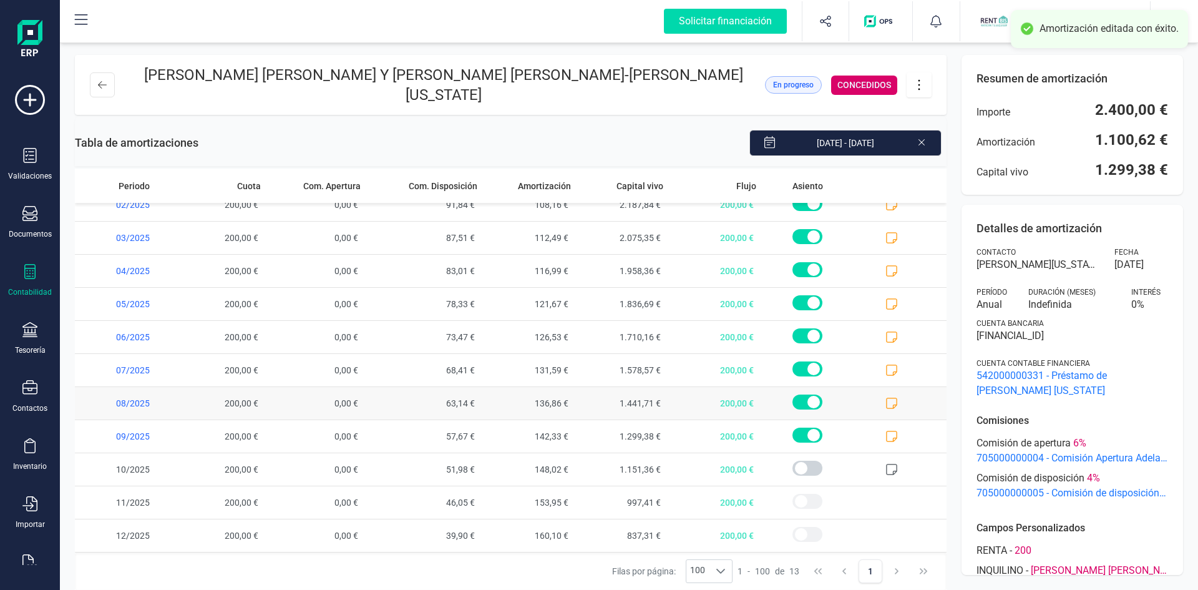
click at [885, 397] on icon at bounding box center [891, 403] width 12 height 12
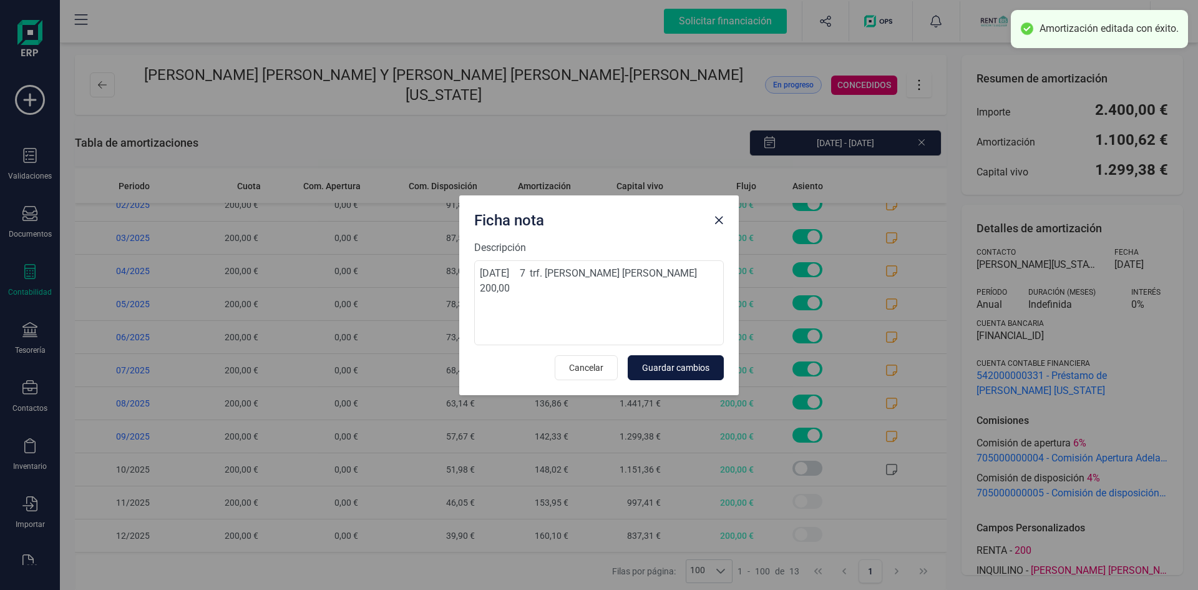
click at [638, 368] on button "Guardar cambios" at bounding box center [676, 367] width 96 height 25
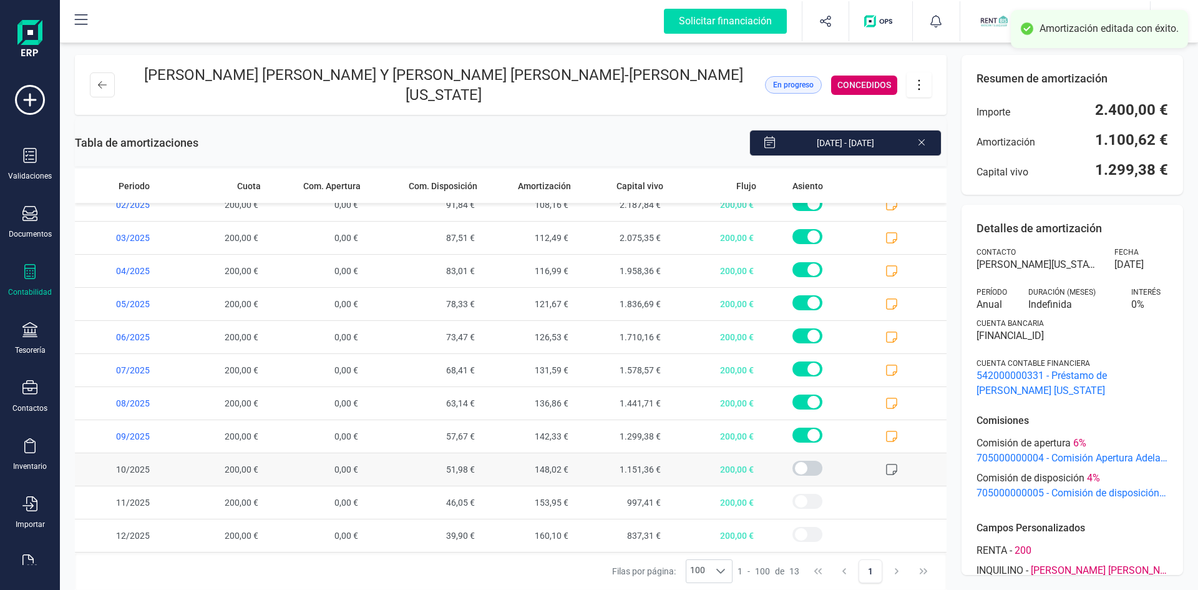
click at [885, 463] on icon at bounding box center [891, 469] width 12 height 12
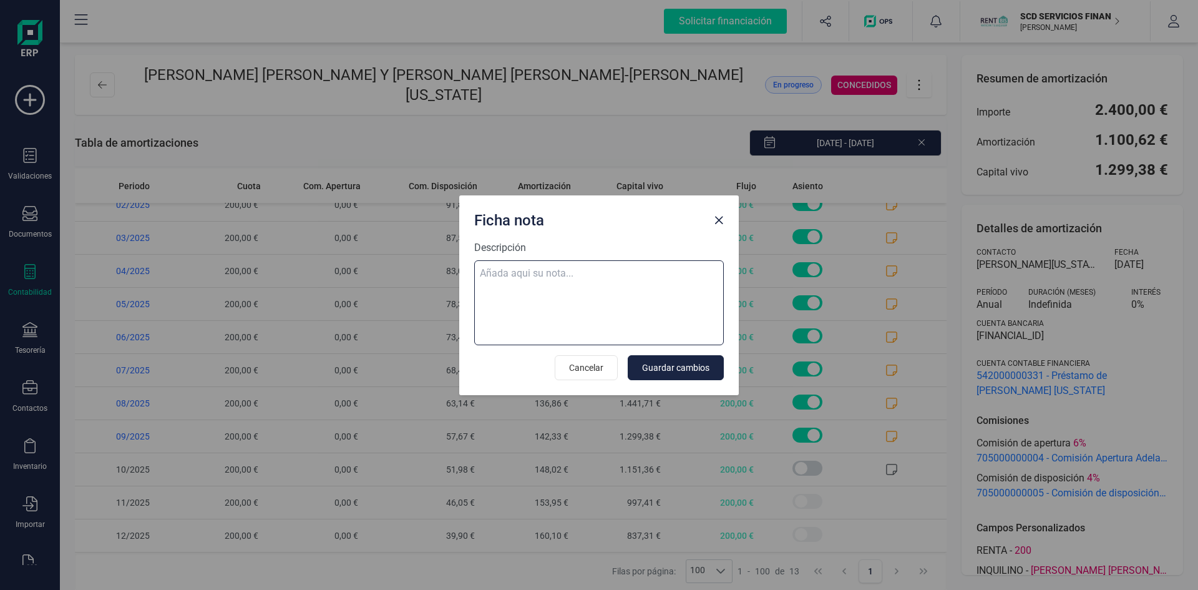
click at [512, 276] on textarea "Descripción" at bounding box center [599, 302] width 250 height 85
paste textarea "24-sep-25 9 trf. maria teresa martos briales 200,00"
type textarea "24-sep-25 9 trf. maria teresa martos briales 200,00"
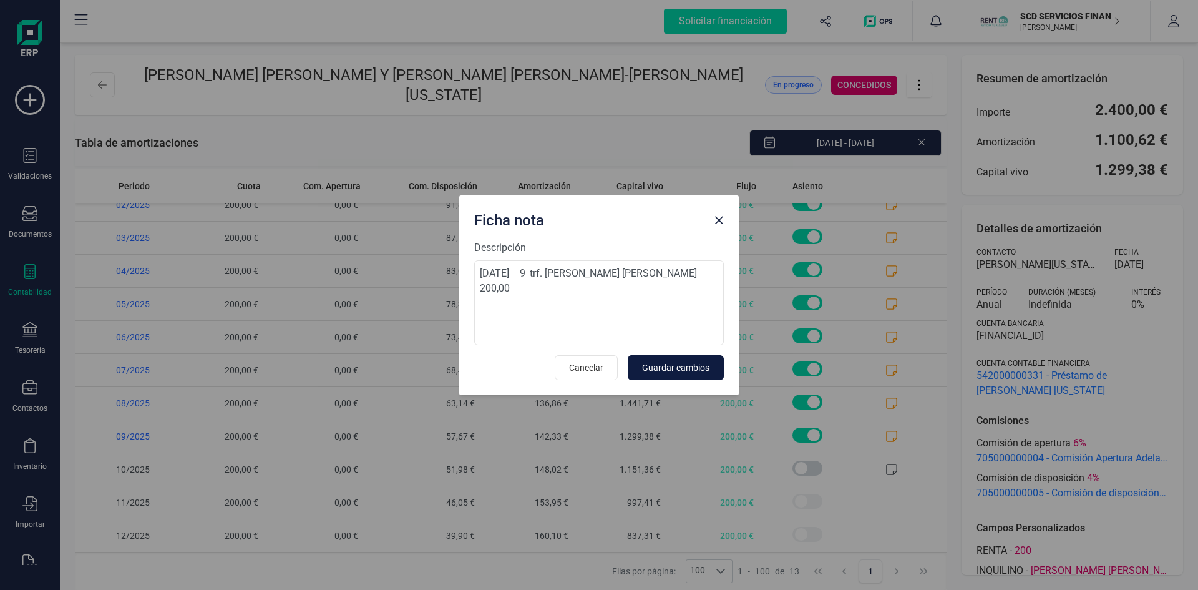
click at [659, 361] on span "Guardar cambios" at bounding box center [675, 367] width 67 height 12
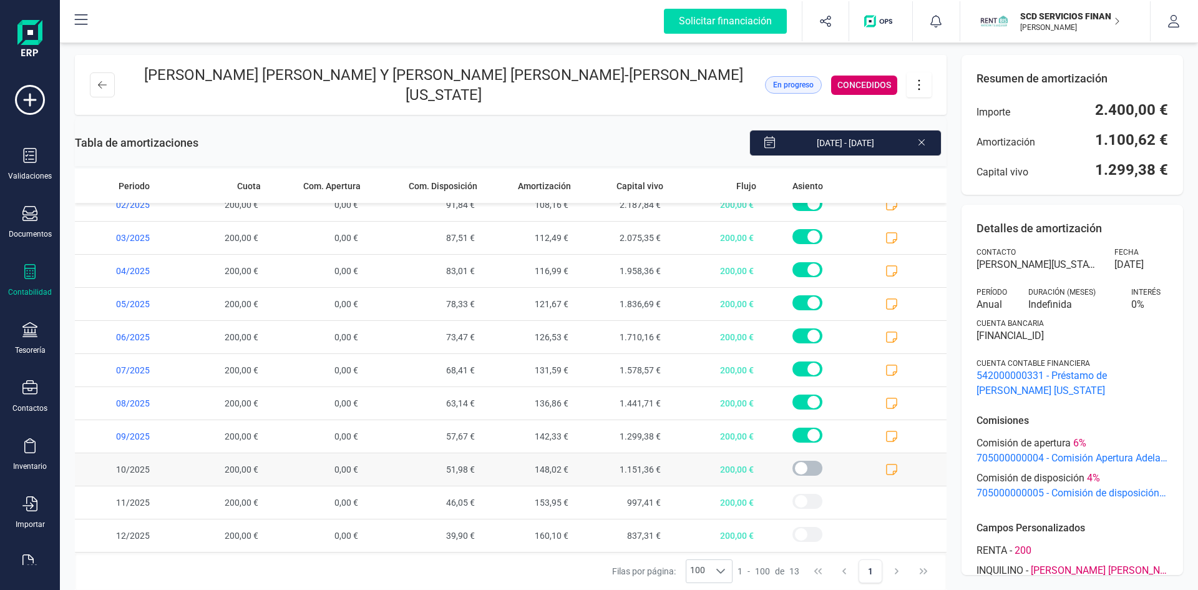
click at [796, 461] on span at bounding box center [807, 468] width 30 height 15
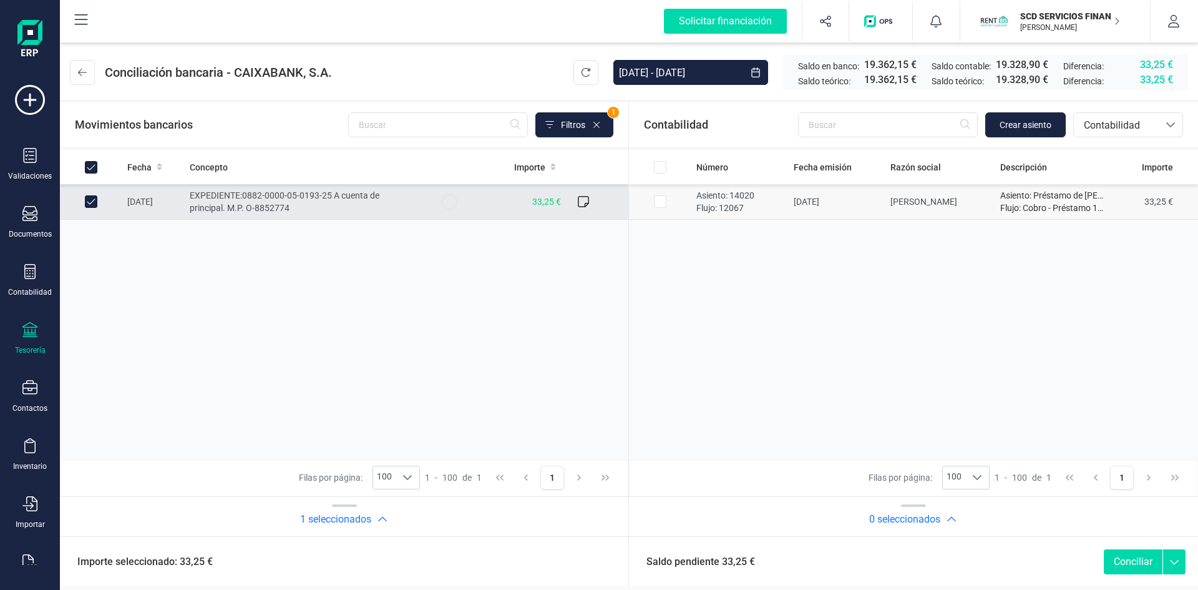
click at [660, 198] on input "Row Selected 9435ef6d-7456-4607-b56f-83861ede8d4b" at bounding box center [660, 201] width 12 height 12
checkbox input "true"
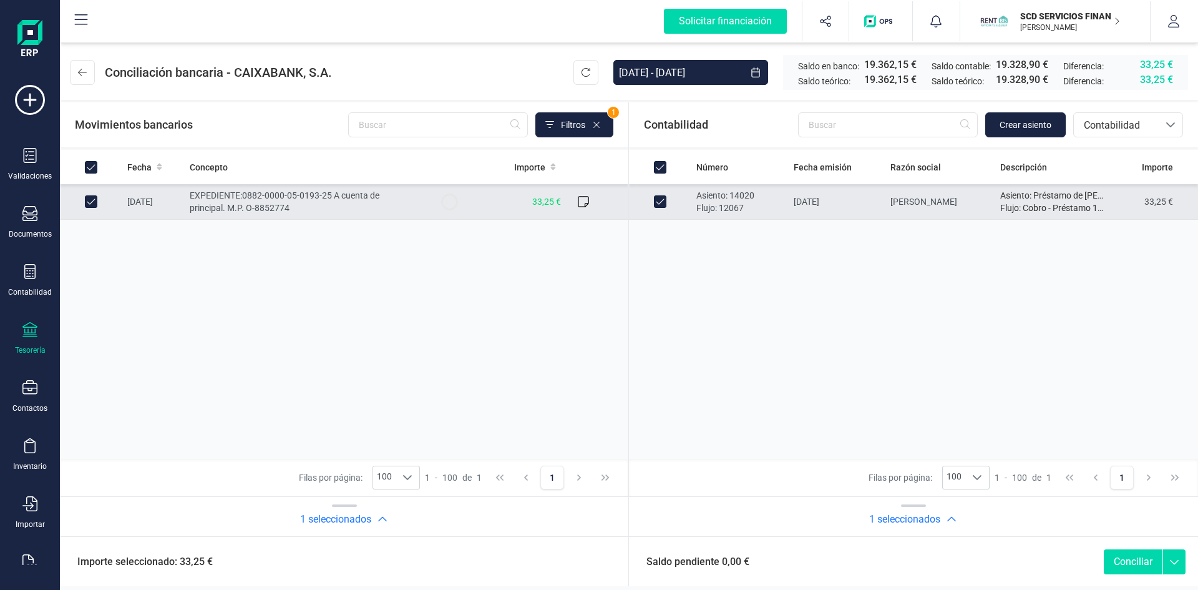
click at [1119, 560] on button "Conciliar" at bounding box center [1133, 561] width 59 height 25
checkbox input "false"
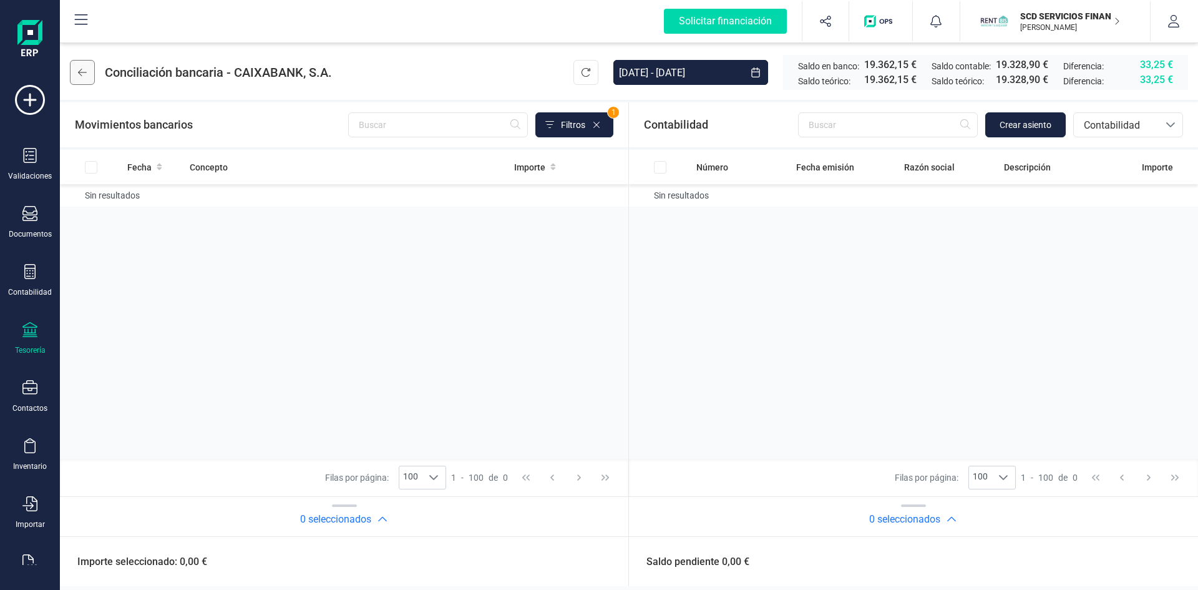
click at [88, 71] on button at bounding box center [82, 72] width 25 height 25
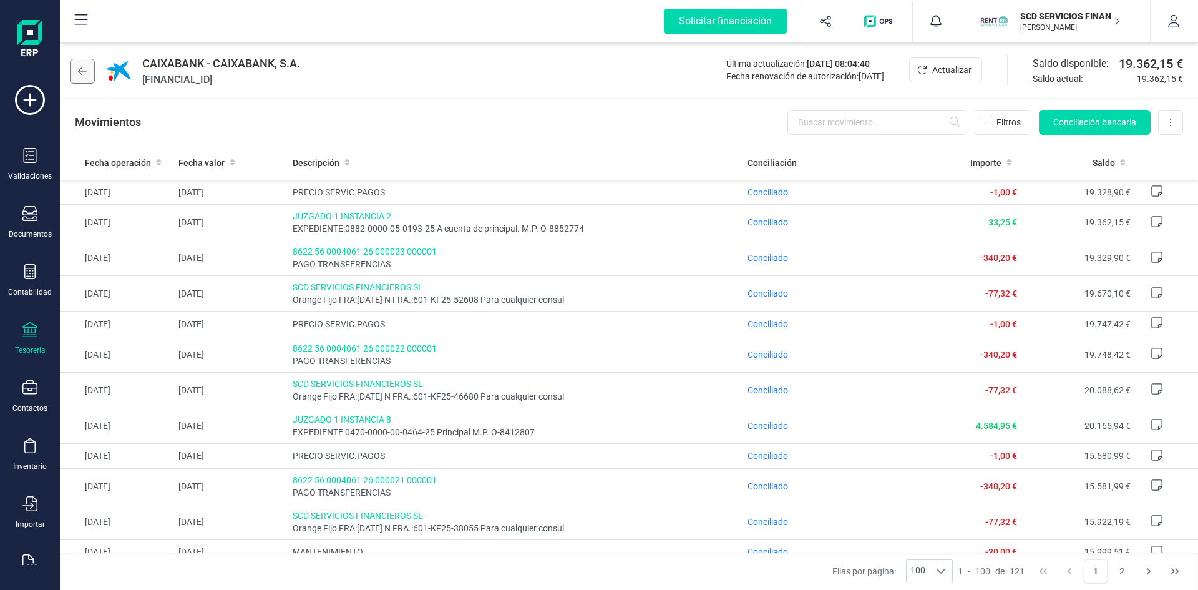
click at [85, 74] on icon at bounding box center [82, 71] width 9 height 10
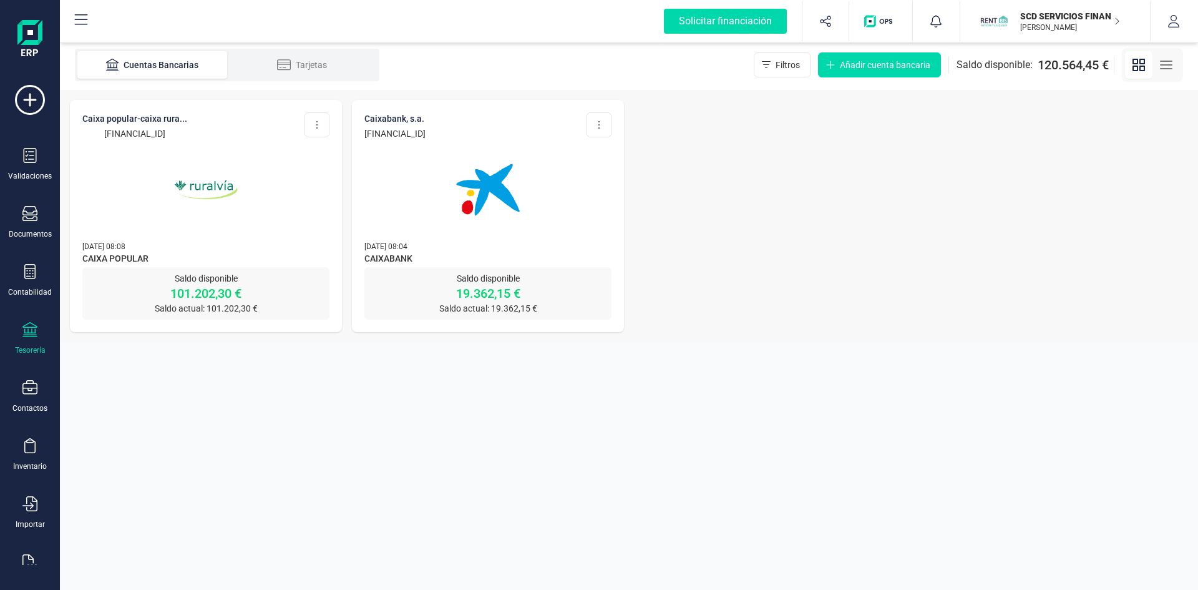
click at [206, 180] on img at bounding box center [206, 189] width 105 height 105
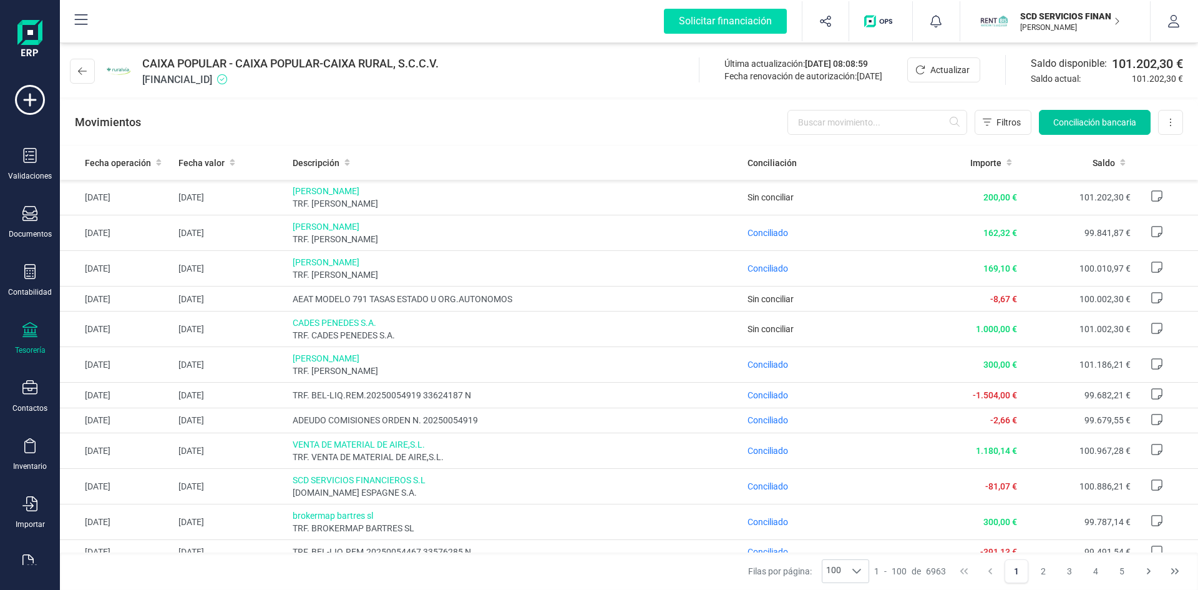
click at [1078, 115] on button "Conciliación bancaria" at bounding box center [1095, 122] width 112 height 25
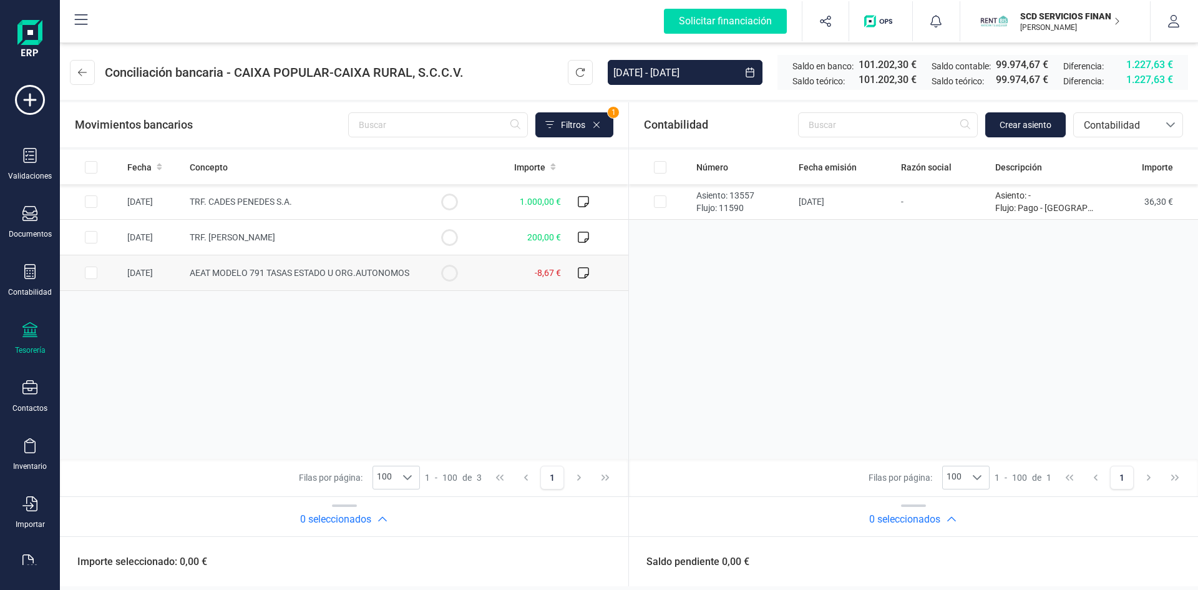
click at [90, 273] on input "Row Selected 061d1d4b-2af6-483b-bdf0-f4bbdde87084" at bounding box center [91, 272] width 12 height 12
checkbox input "true"
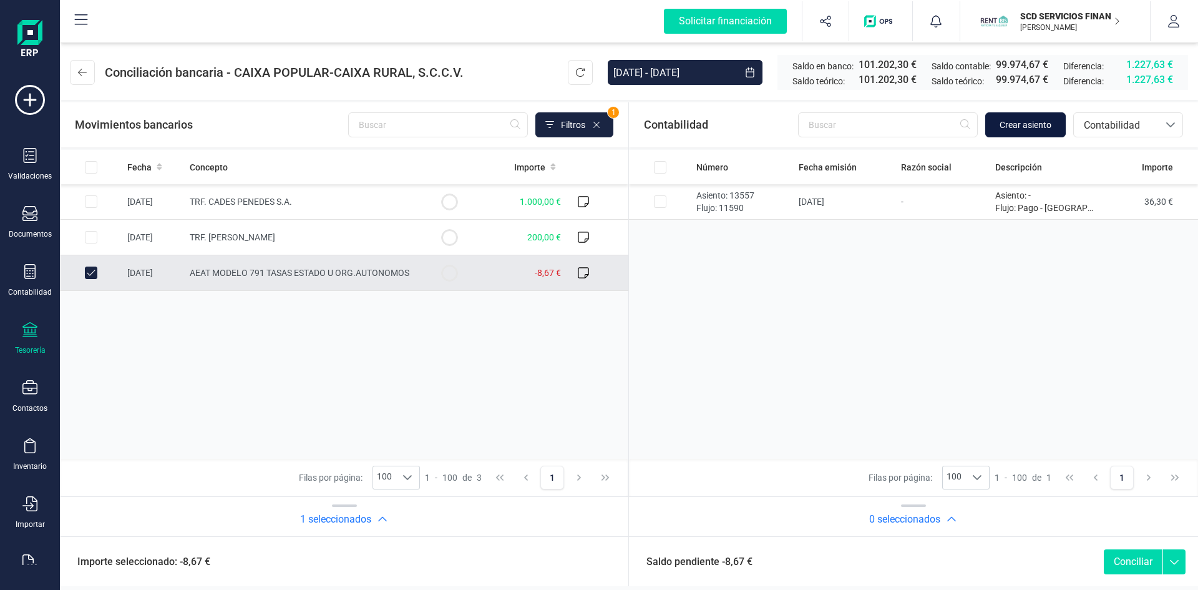
click at [1014, 124] on span "Crear asiento" at bounding box center [1026, 125] width 52 height 12
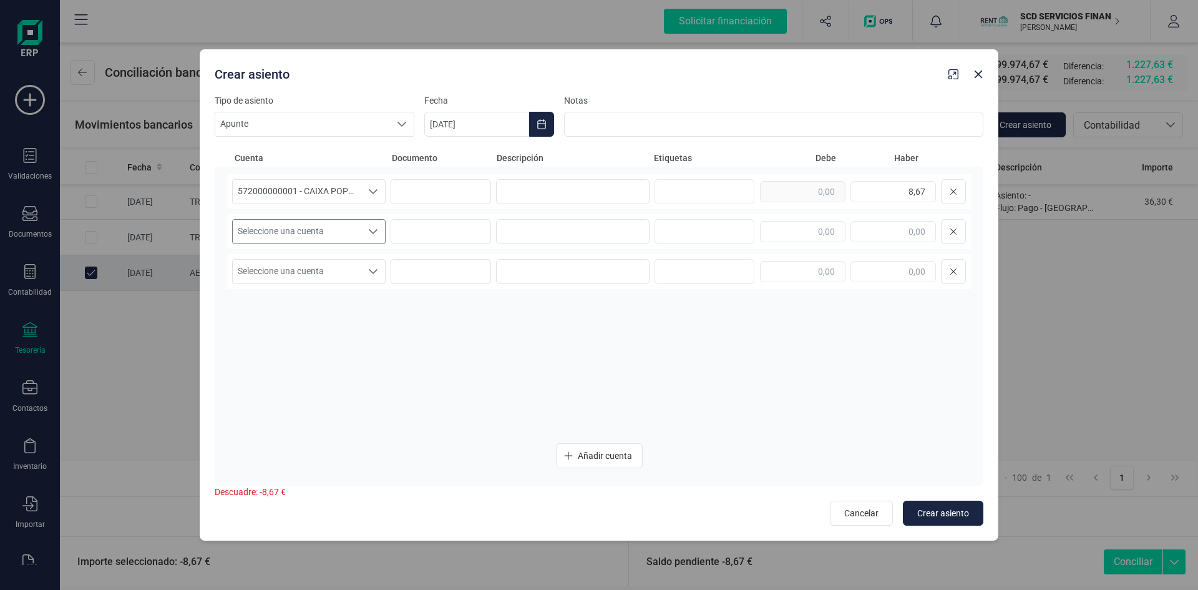
click at [371, 233] on icon "Seleccione una cuenta" at bounding box center [373, 232] width 10 height 10
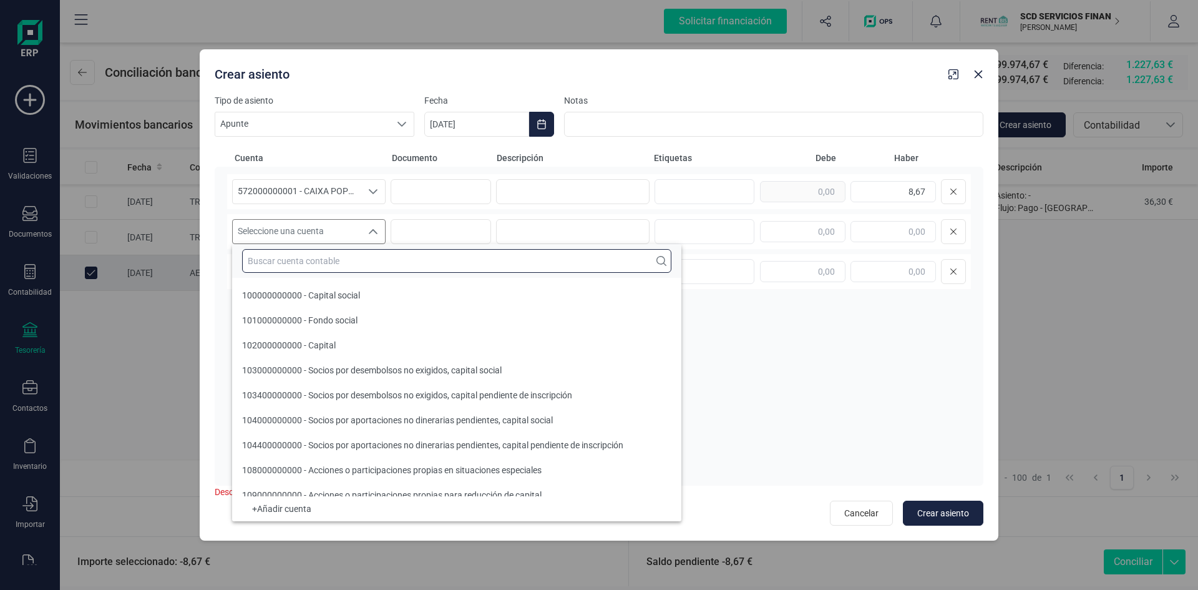
click at [335, 260] on input "text" at bounding box center [456, 261] width 429 height 24
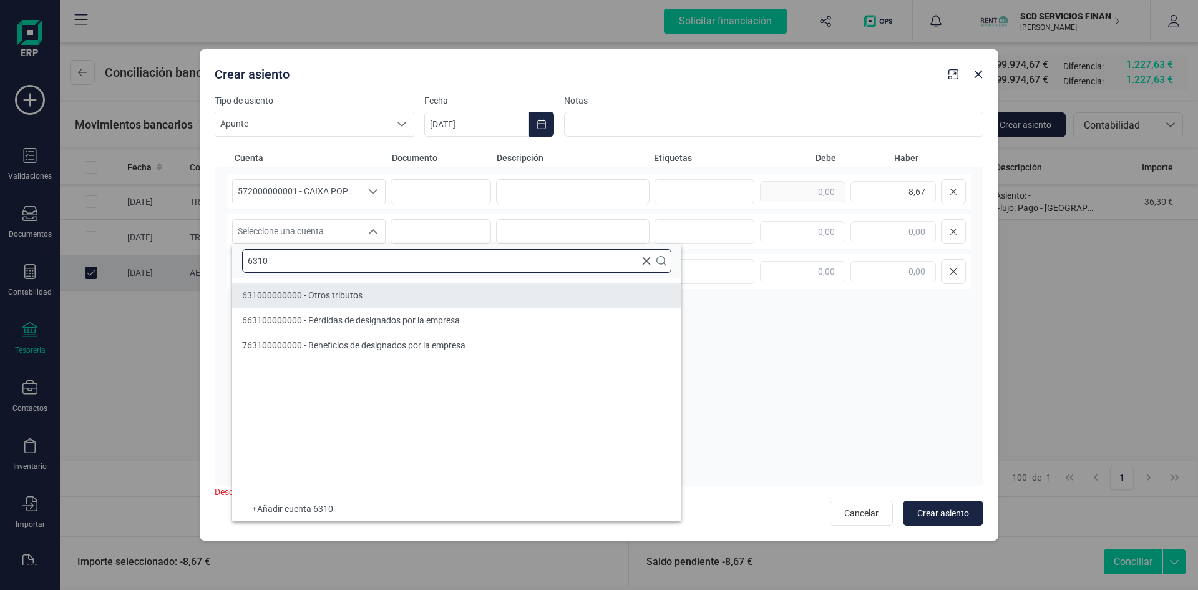
type input "6310"
click at [266, 299] on span "631000000000 - Otros tributos" at bounding box center [302, 295] width 120 height 10
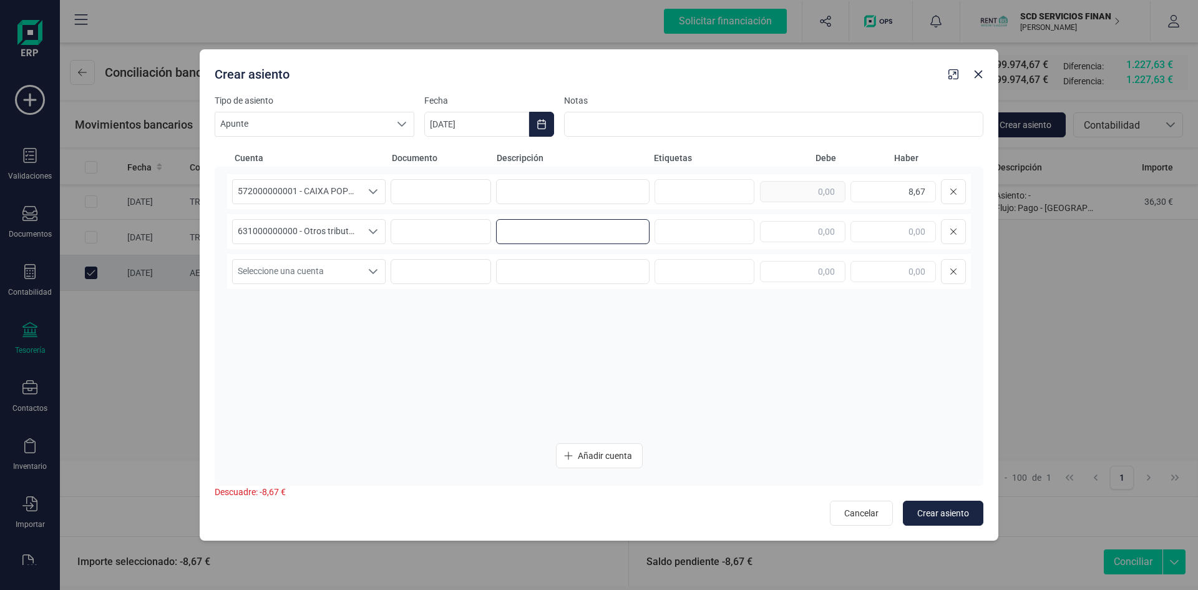
click at [558, 233] on input at bounding box center [573, 231] width 154 height 25
type input "p"
click at [586, 239] on input at bounding box center [573, 231] width 154 height 25
paste input "aeat modelo 791 tasas estado u org.autonomos"
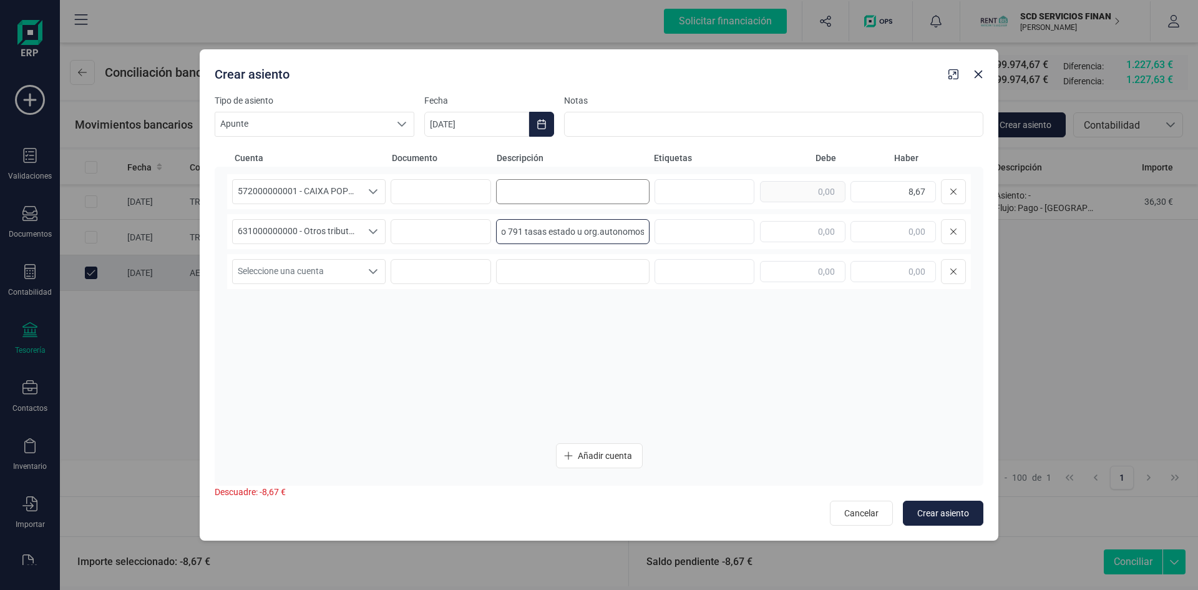
type input "aeat modelo 791 tasas estado u org.autonomos"
click at [581, 194] on input at bounding box center [573, 191] width 154 height 25
paste input "aeat modelo 791 tasas estado u org.autonomos"
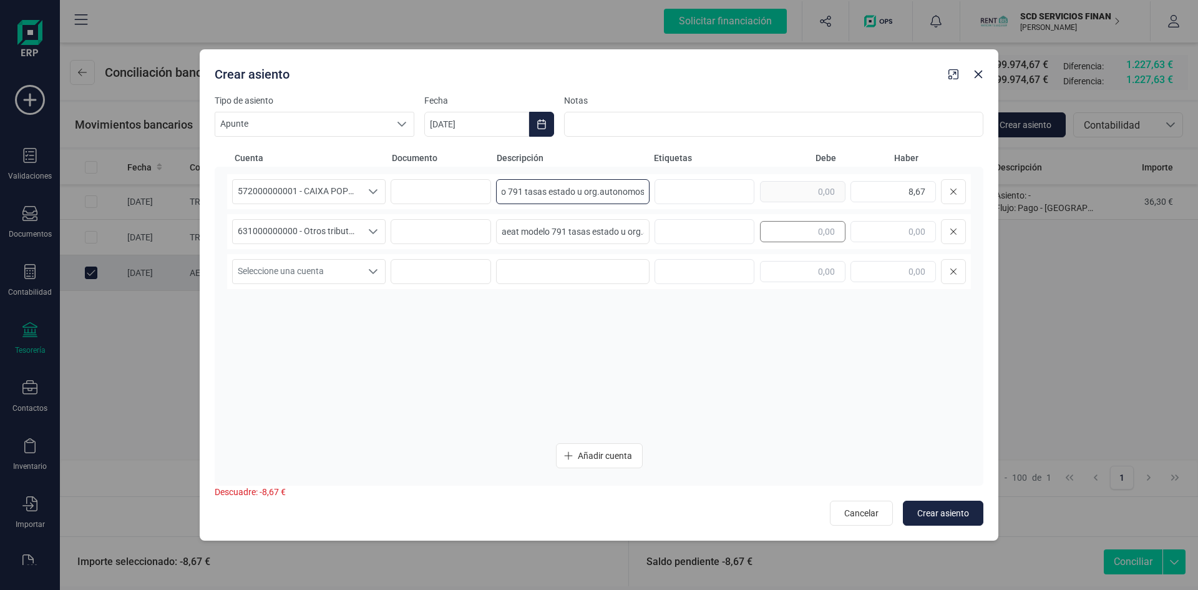
type input "aeat modelo 791 tasas estado u org.autonomos"
click at [814, 235] on input "text" at bounding box center [802, 231] width 85 height 21
type input "8,67"
click at [718, 275] on input "text" at bounding box center [703, 271] width 80 height 20
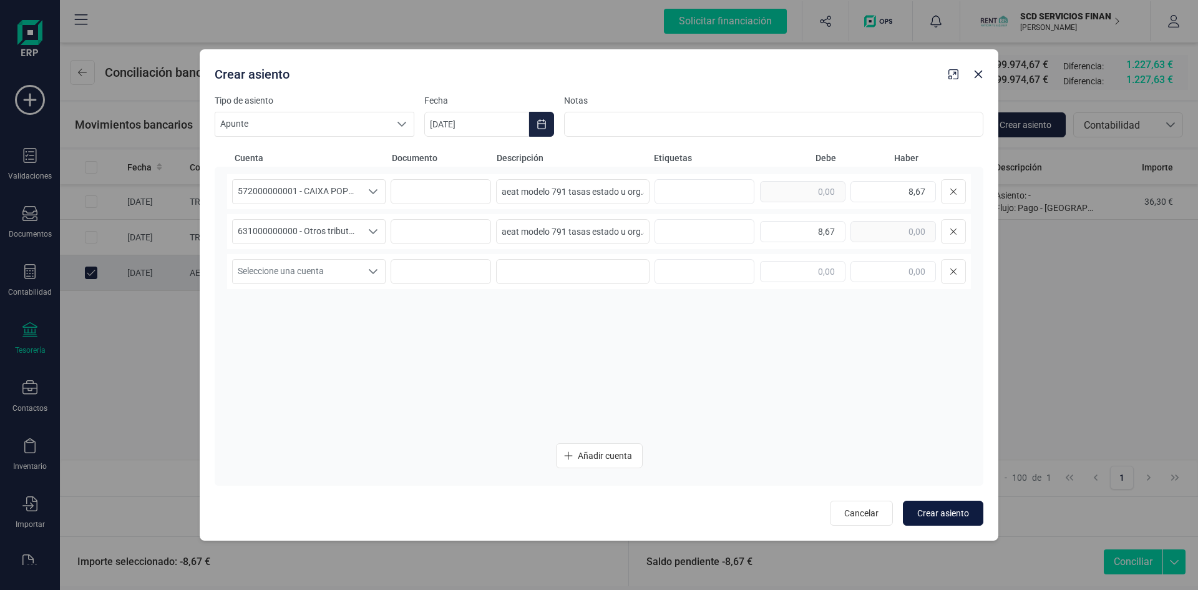
click at [965, 512] on span "Crear asiento" at bounding box center [943, 513] width 52 height 12
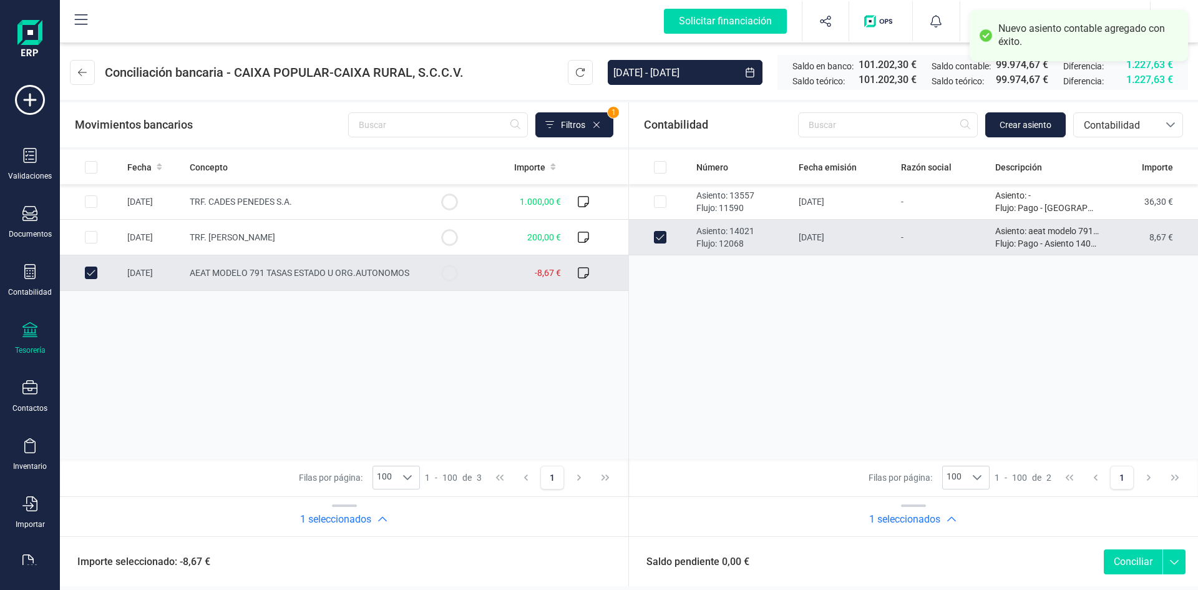
click at [1132, 561] on button "Conciliar" at bounding box center [1133, 561] width 59 height 25
checkbox input "false"
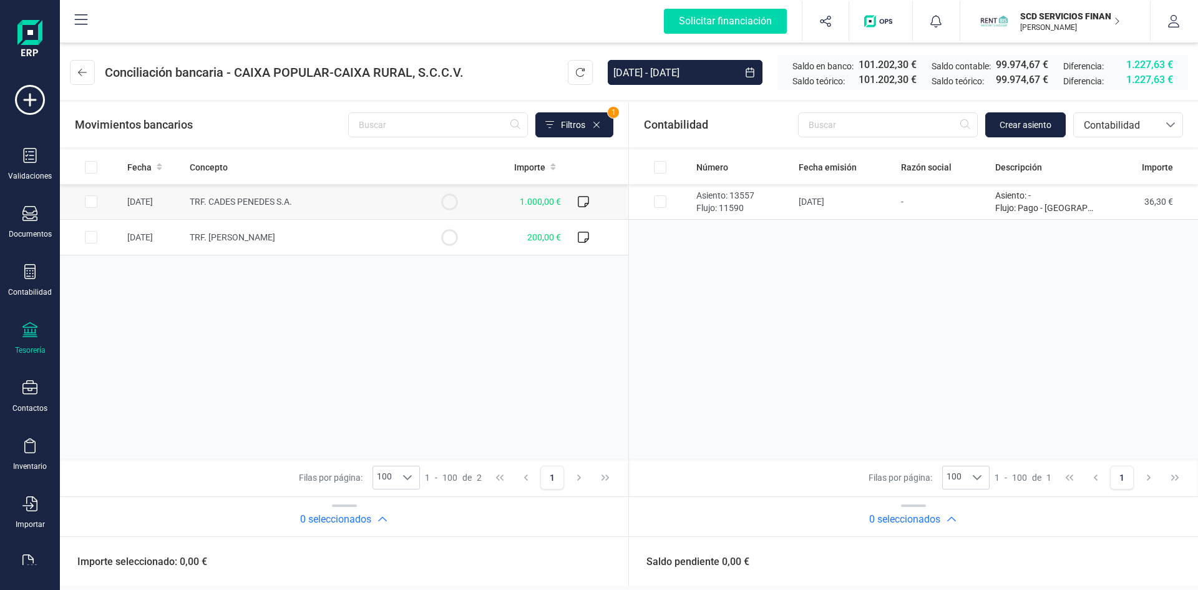
click at [92, 203] on input "Row Selected 079222c1-73e8-4b3d-874c-6f3cf54f11c3" at bounding box center [91, 201] width 12 height 12
checkbox input "true"
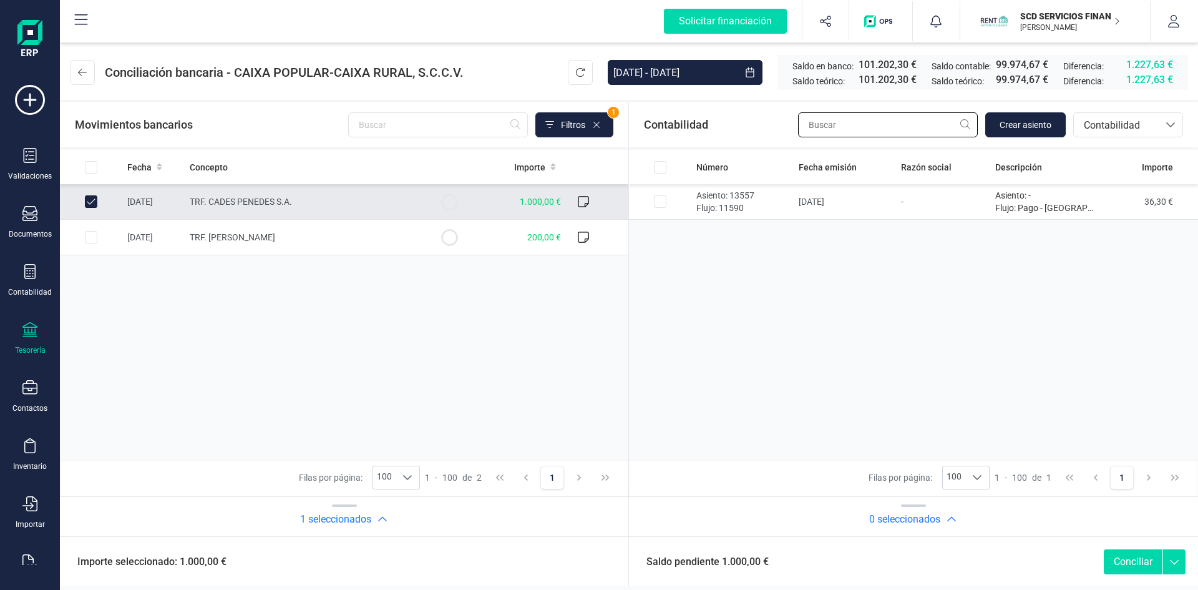
click at [885, 132] on input "text" at bounding box center [888, 124] width 180 height 25
type input "cades"
click at [1116, 124] on span "Contabilidad" at bounding box center [1116, 125] width 75 height 15
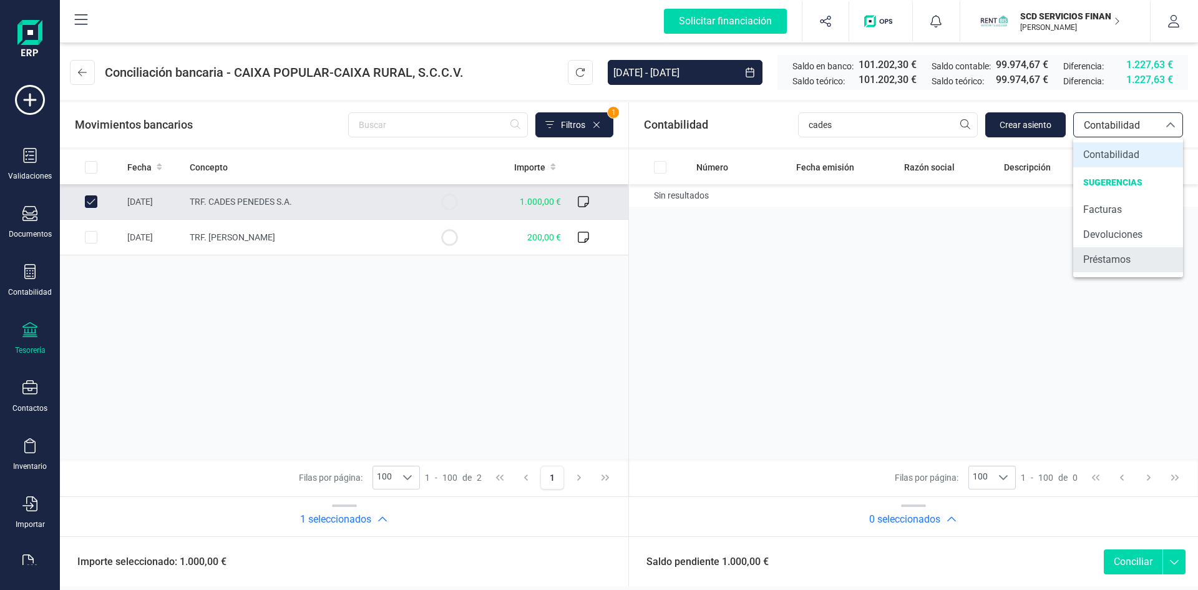
click at [1115, 260] on span "Préstamos" at bounding box center [1106, 259] width 47 height 15
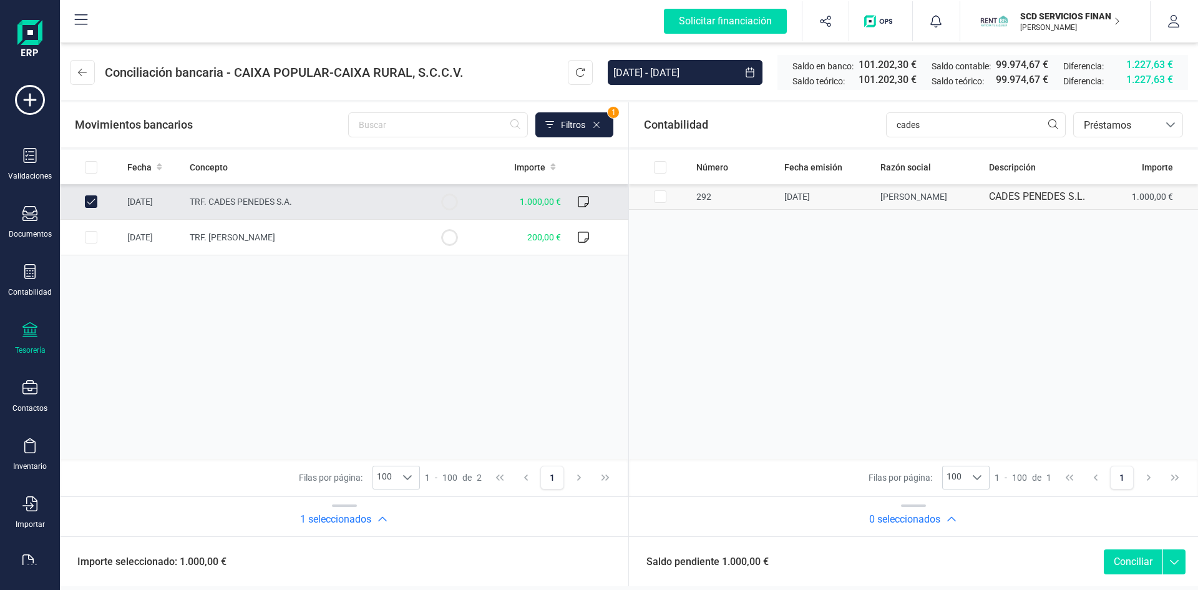
click at [660, 197] on input "Row Selected 11ac95e1-b0b4-4d2a-9a51-0153edac0d4d" at bounding box center [660, 196] width 12 height 12
checkbox input "true"
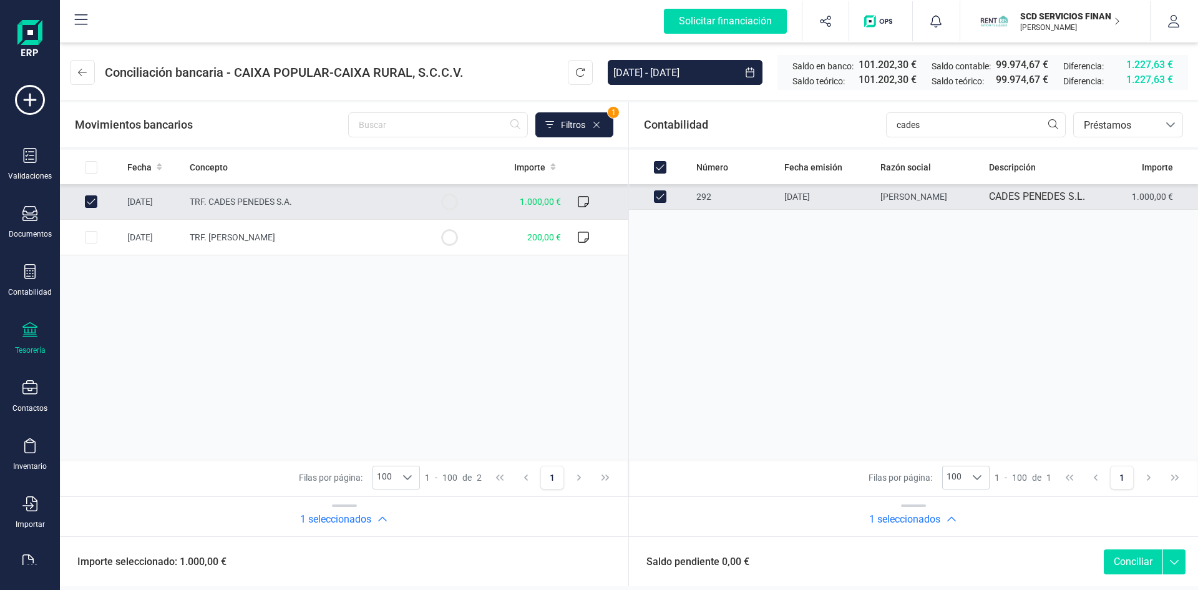
click at [1128, 557] on button "Conciliar" at bounding box center [1133, 561] width 59 height 25
checkbox input "false"
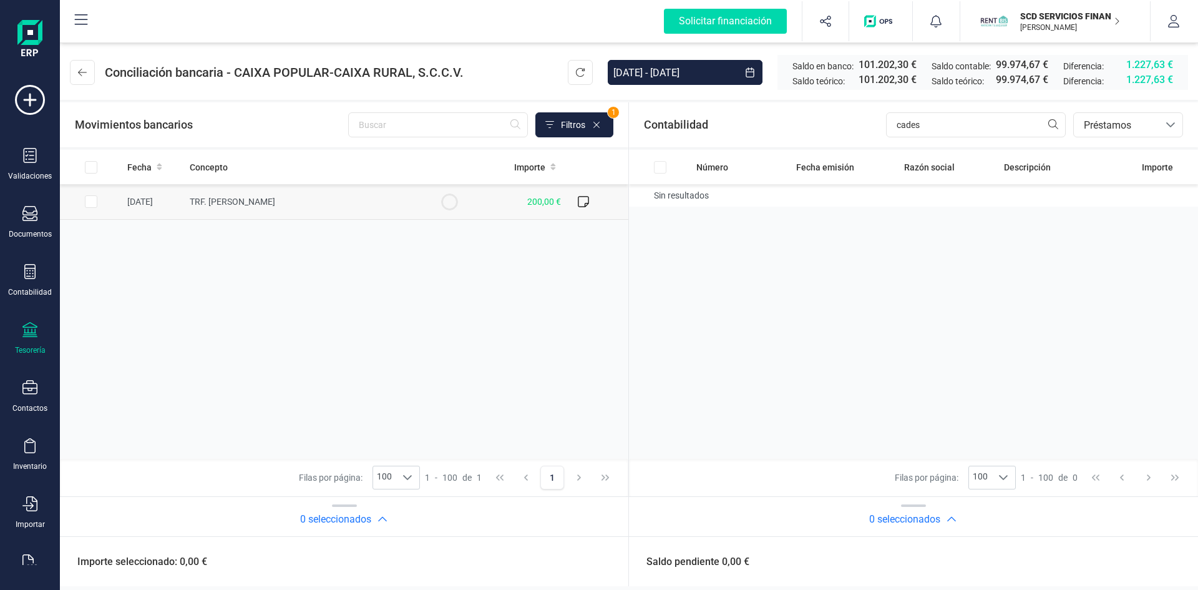
click at [89, 204] on input "Row Selected 8e428b02-a73f-4e08-ad72-c44099baedfc" at bounding box center [91, 201] width 12 height 12
checkbox input "true"
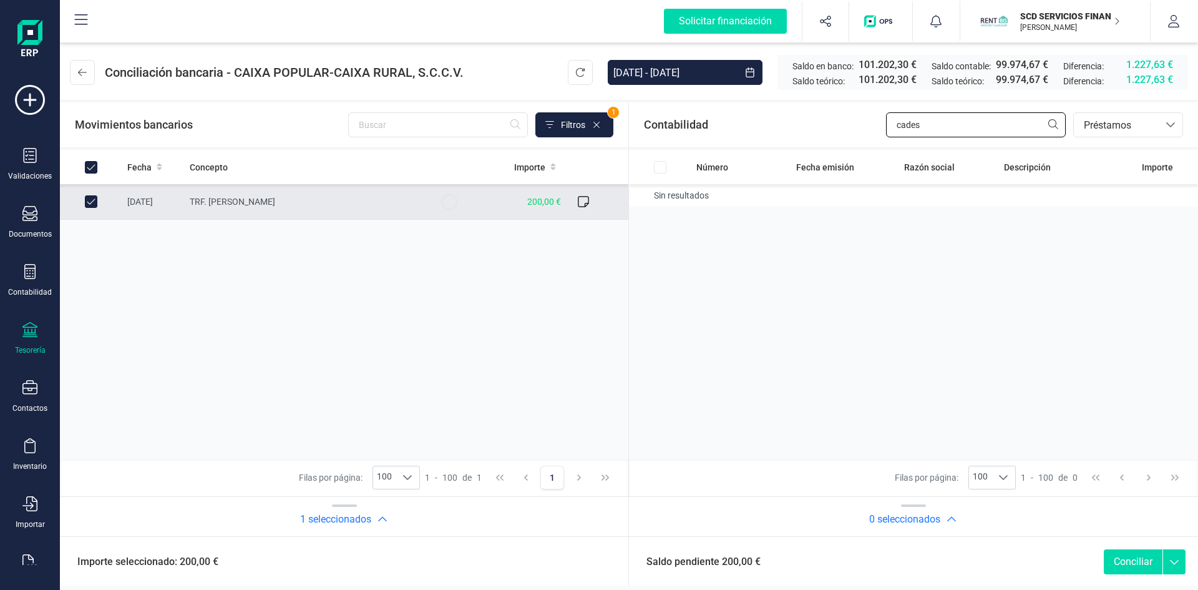
drag, startPoint x: 963, startPoint y: 129, endPoint x: 757, endPoint y: 134, distance: 206.6
click at [757, 134] on div "Contabilidad cades bancos.conciliacion.modal.headerLoan bancos.conciliacion.mod…" at bounding box center [913, 124] width 569 height 45
type input "martos"
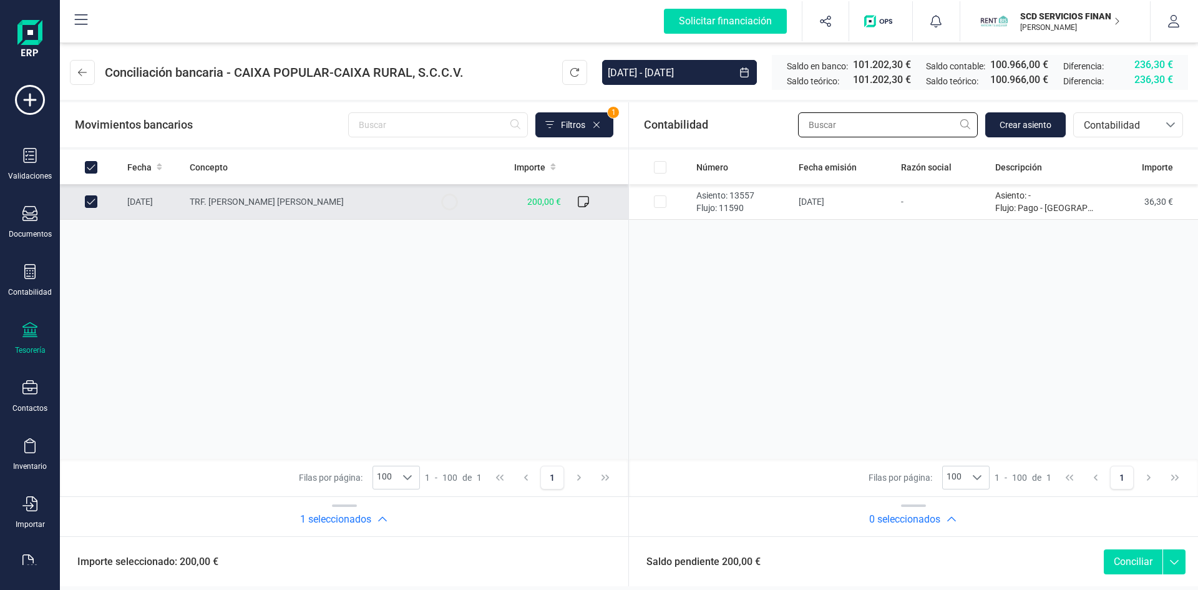
click at [904, 122] on input "text" at bounding box center [888, 124] width 180 height 25
type input "martos"
click at [1138, 125] on span "Contabilidad" at bounding box center [1116, 125] width 75 height 15
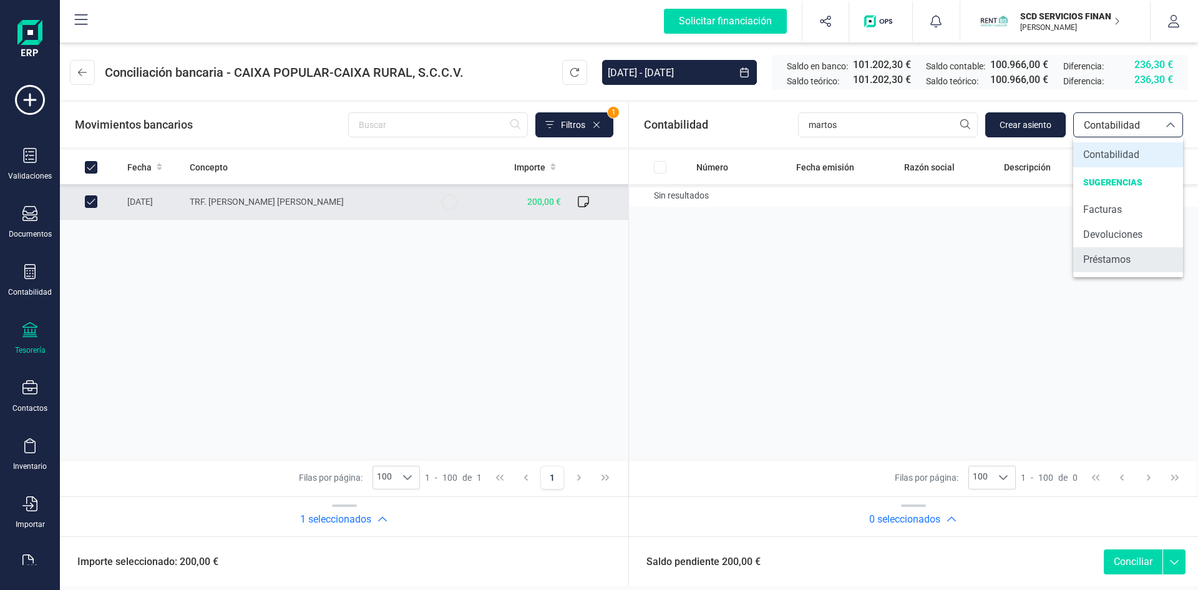
click at [1098, 256] on span "Préstamos" at bounding box center [1106, 259] width 47 height 15
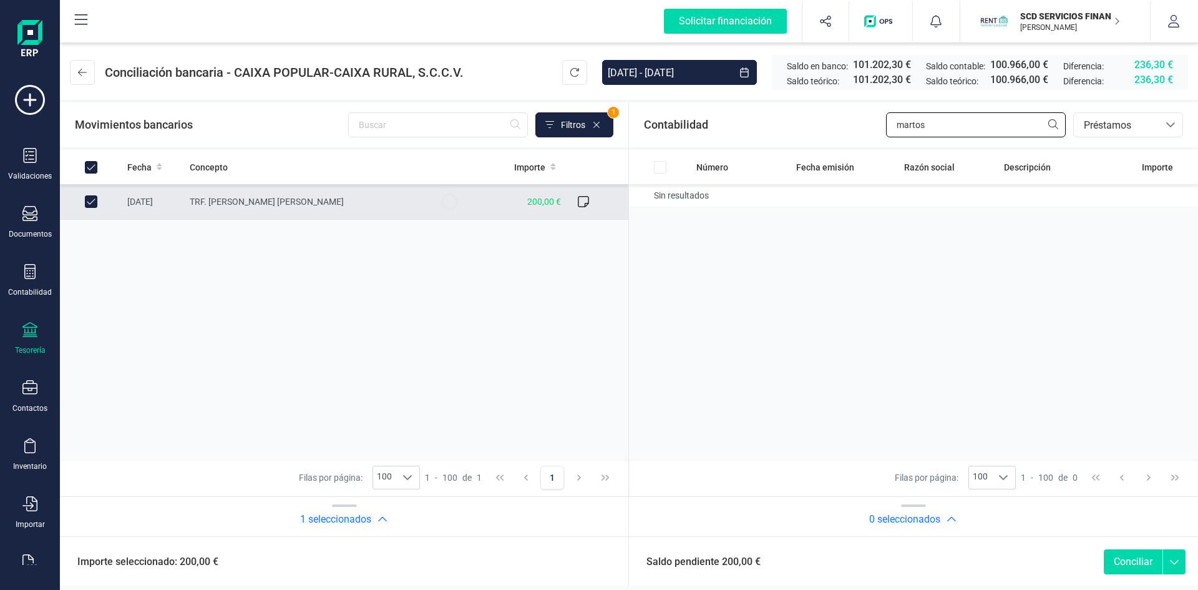
click at [934, 132] on input "martos" at bounding box center [976, 124] width 180 height 25
drag, startPoint x: 949, startPoint y: 124, endPoint x: 629, endPoint y: 125, distance: 320.1
click at [726, 120] on div "Contabilidad [PERSON_NAME] bancos.conciliacion.modal.headerLoan bancos.concilia…" at bounding box center [913, 124] width 569 height 45
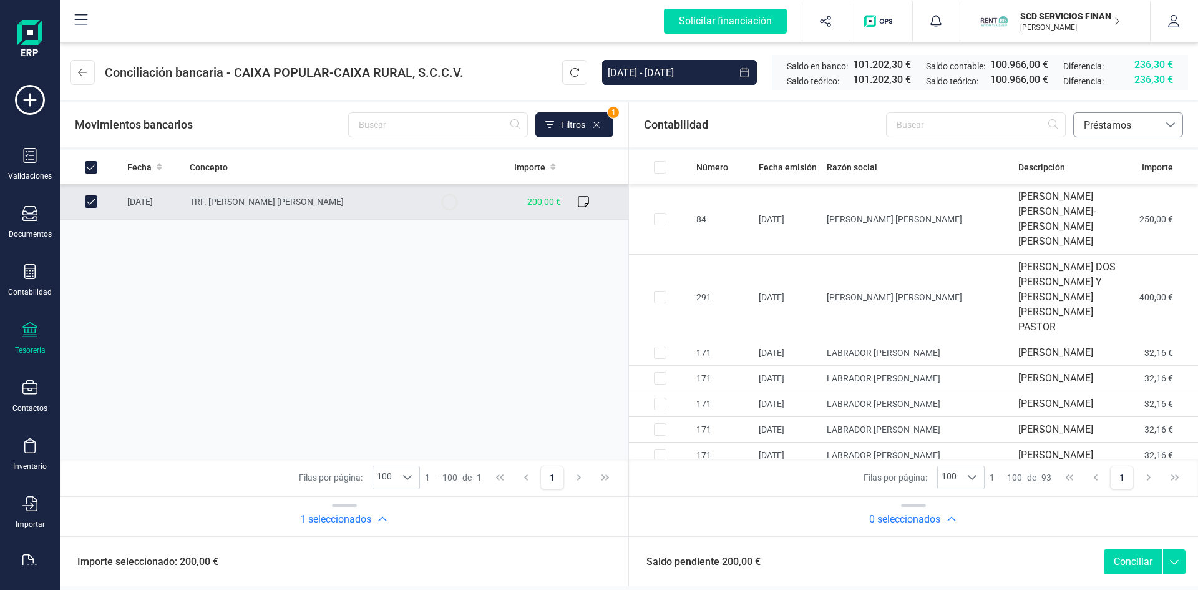
click at [1111, 127] on span "Préstamos" at bounding box center [1116, 125] width 75 height 15
click at [1108, 150] on span "Contabilidad" at bounding box center [1111, 154] width 56 height 15
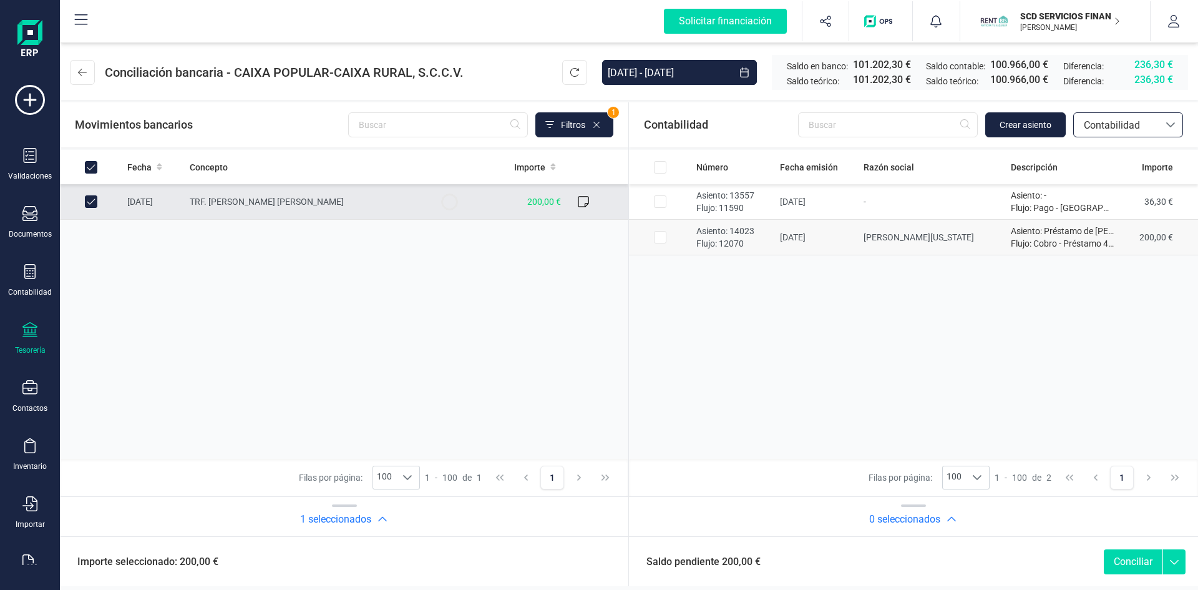
click at [666, 240] on td at bounding box center [660, 238] width 62 height 36
checkbox input "true"
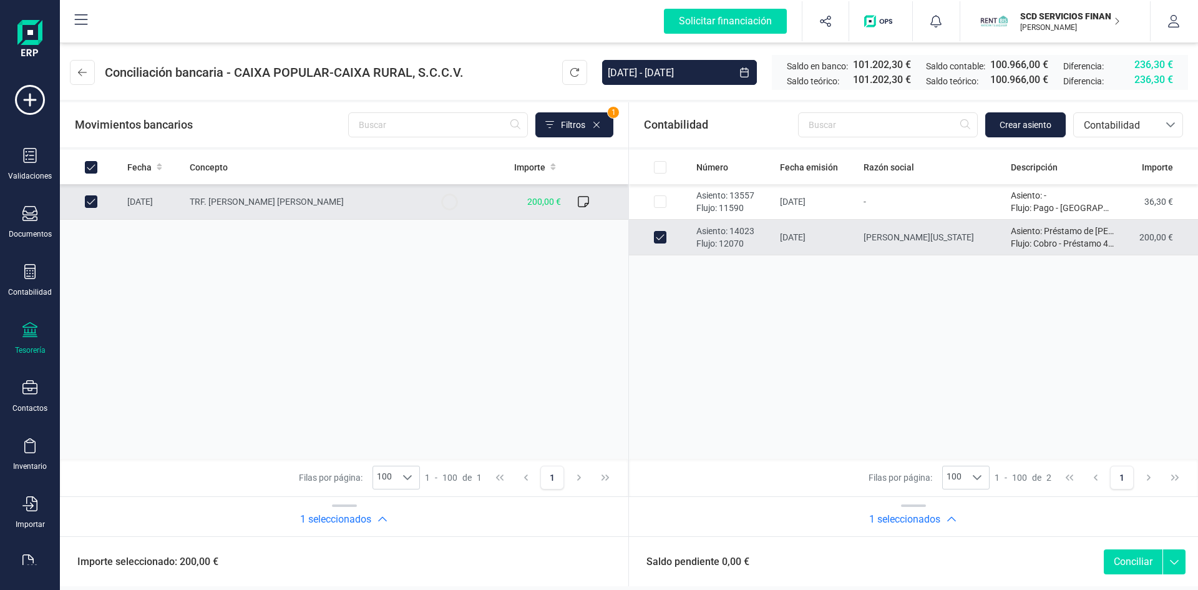
click at [1135, 555] on button "Conciliar" at bounding box center [1133, 561] width 59 height 25
checkbox input "false"
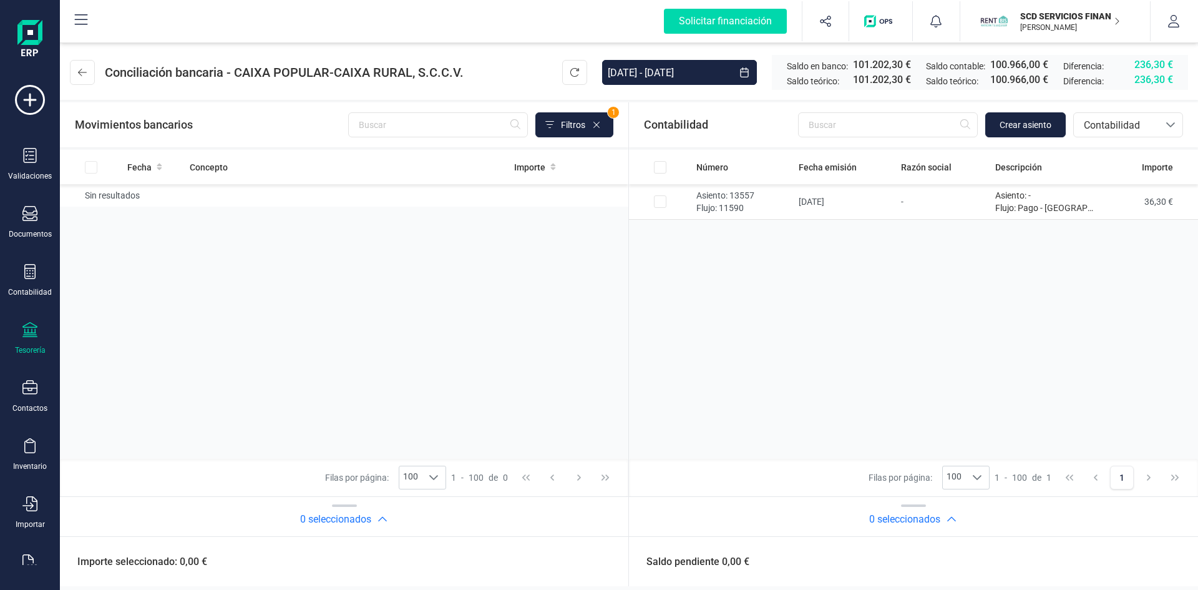
click at [1069, 12] on p "SCD SERVICIOS FINANCIEROS SL" at bounding box center [1070, 16] width 100 height 12
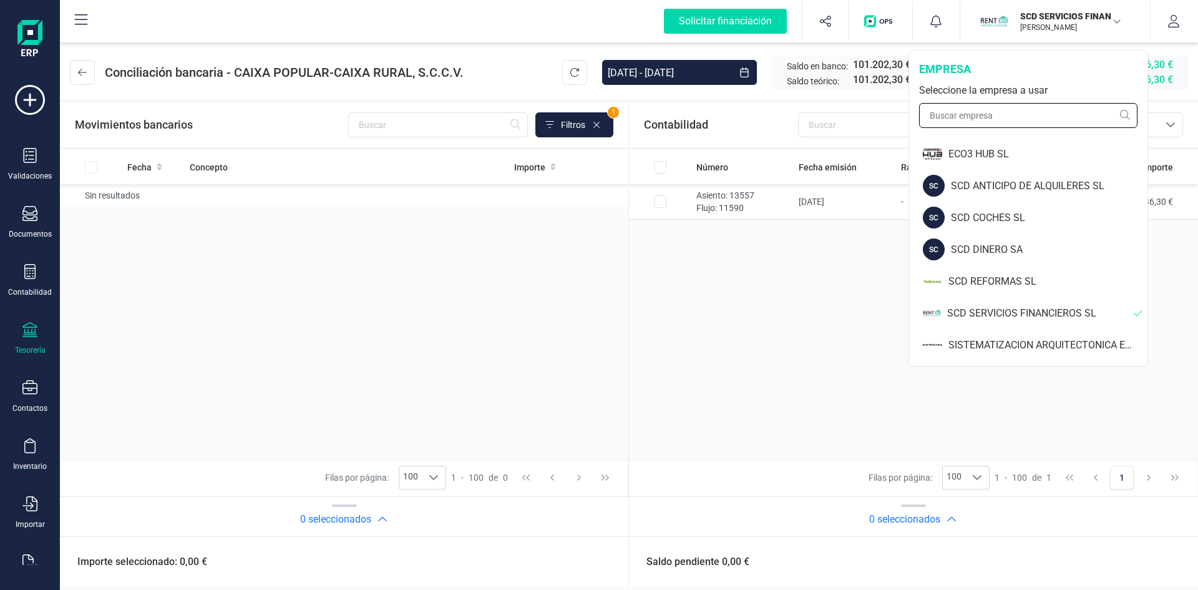
click at [968, 112] on input "text" at bounding box center [1028, 115] width 218 height 25
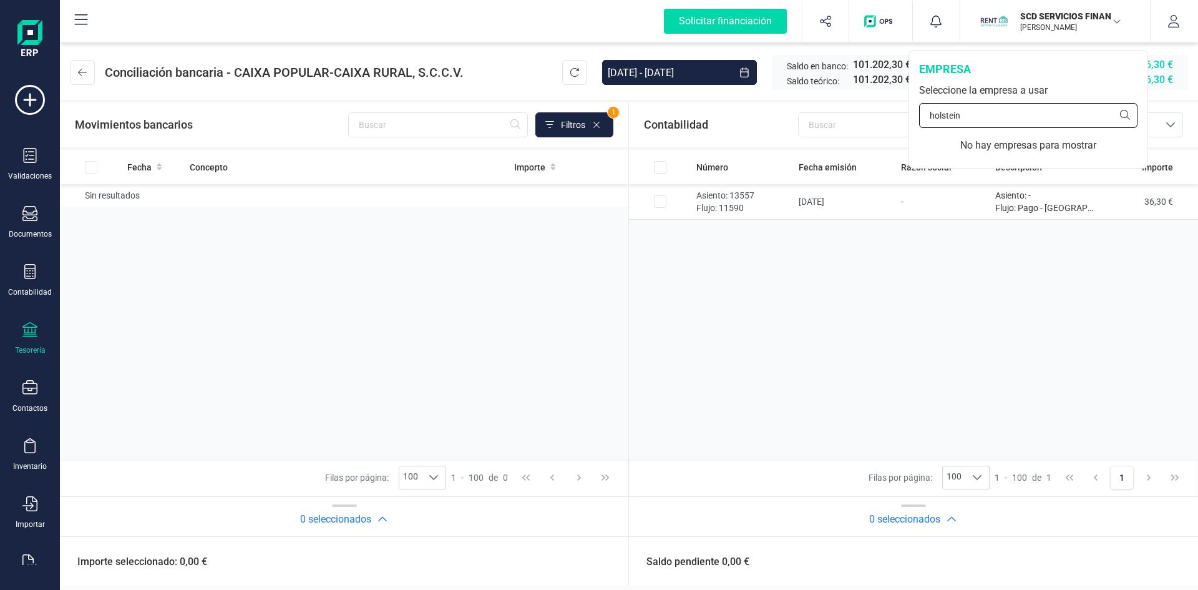
type input "holstein"
drag, startPoint x: 985, startPoint y: 117, endPoint x: 761, endPoint y: 121, distance: 224.7
click at [767, 120] on div "Solicitar financiación Importaciones completadas 0 / 0 SCD SERVICIOS FINANCIERO…" at bounding box center [629, 295] width 1138 height 590
type input "holstein marketing"
drag, startPoint x: 1008, startPoint y: 106, endPoint x: 466, endPoint y: 128, distance: 542.7
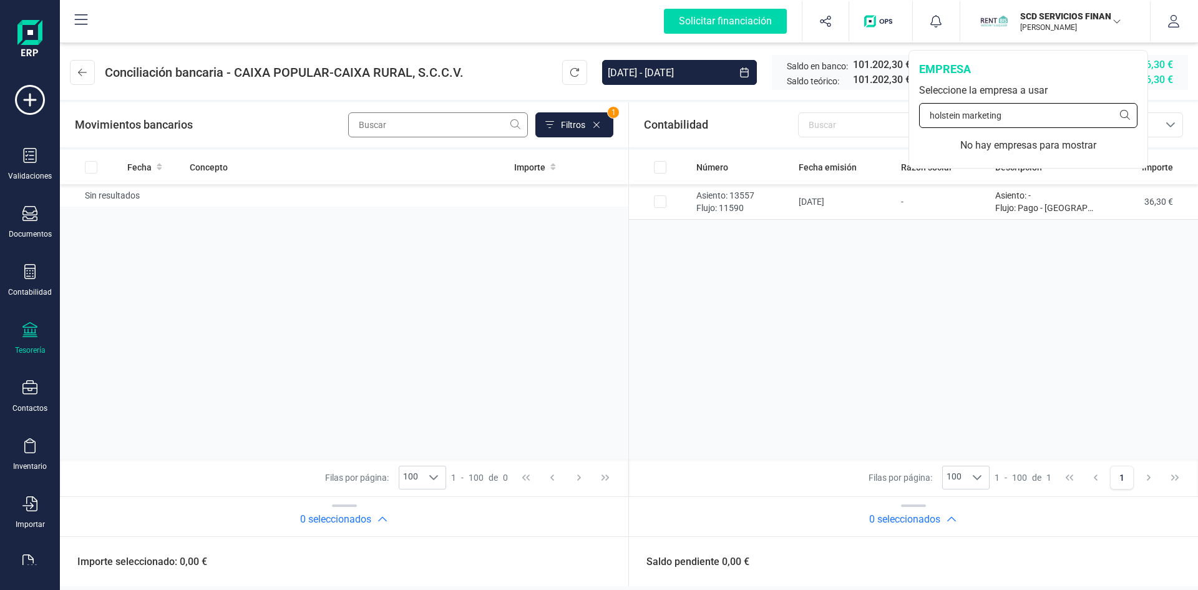
click at [466, 128] on div "Solicitar financiación Importaciones completadas 0 / 0 SCD SERVICIOS FINANCIERO…" at bounding box center [629, 295] width 1138 height 590
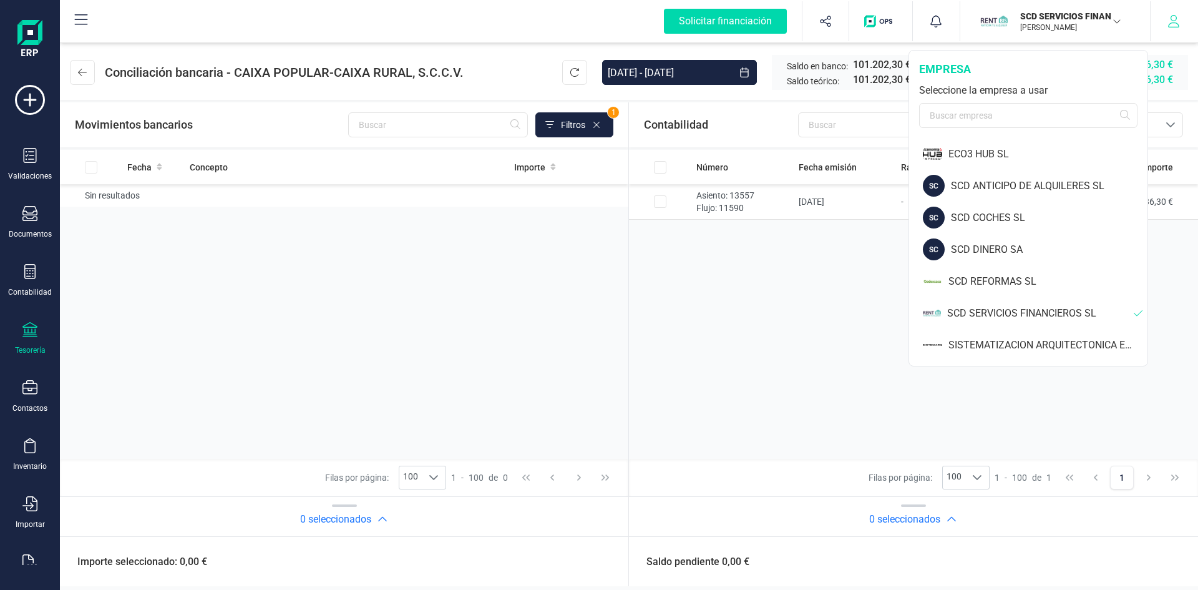
click at [1174, 19] on icon "button" at bounding box center [1174, 21] width 12 height 12
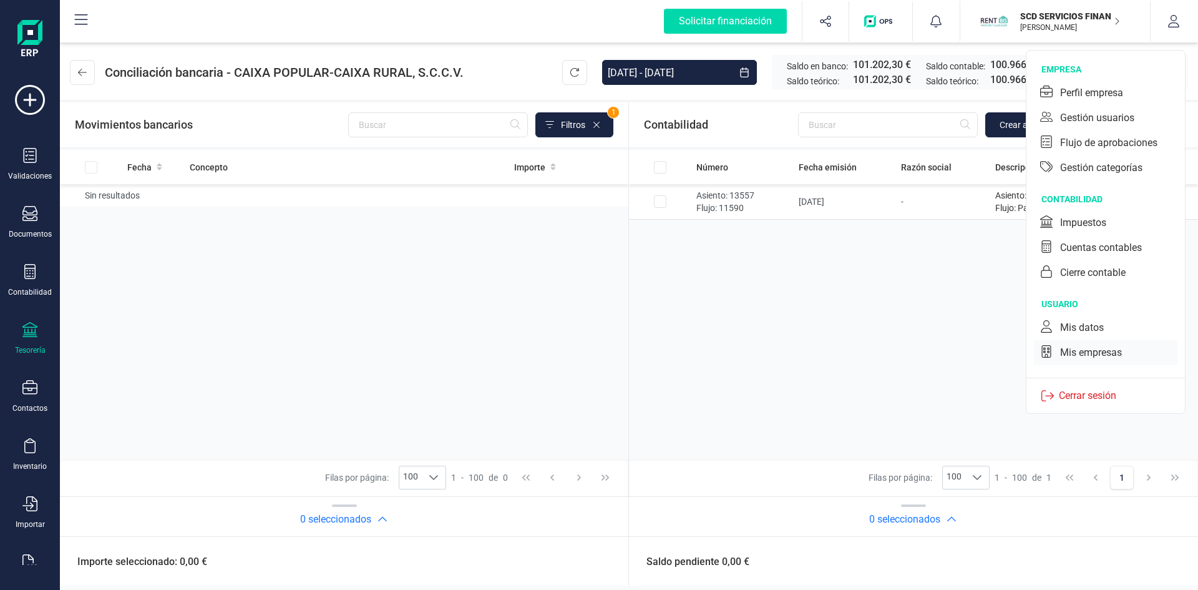
click at [1089, 352] on div "Mis empresas" at bounding box center [1091, 352] width 62 height 15
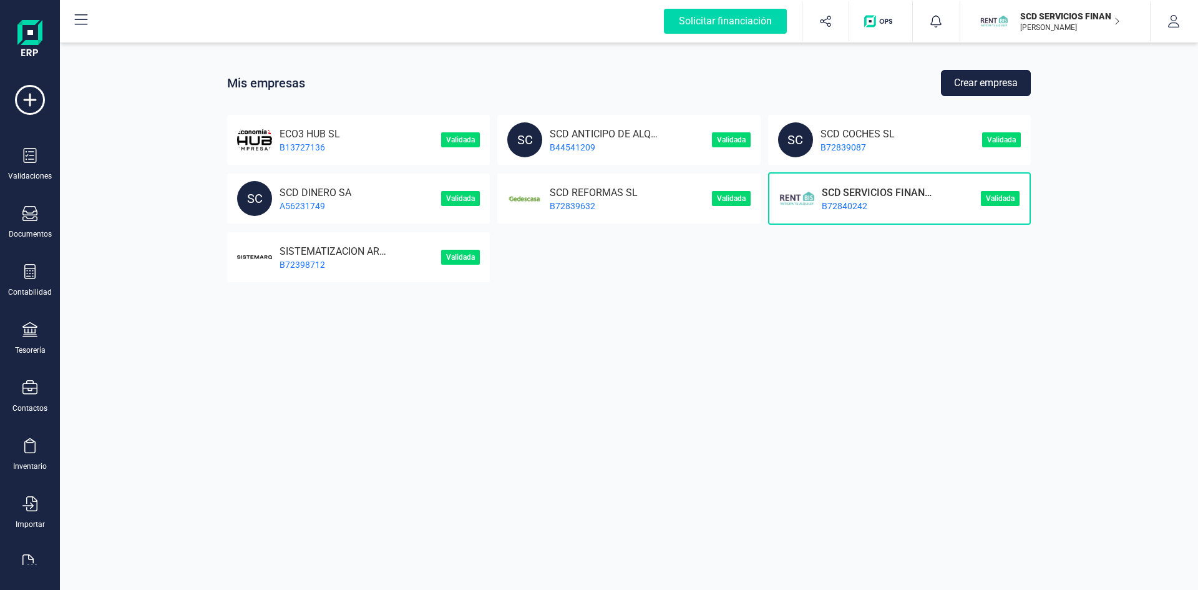
click at [978, 80] on button "Crear empresa" at bounding box center [986, 83] width 90 height 26
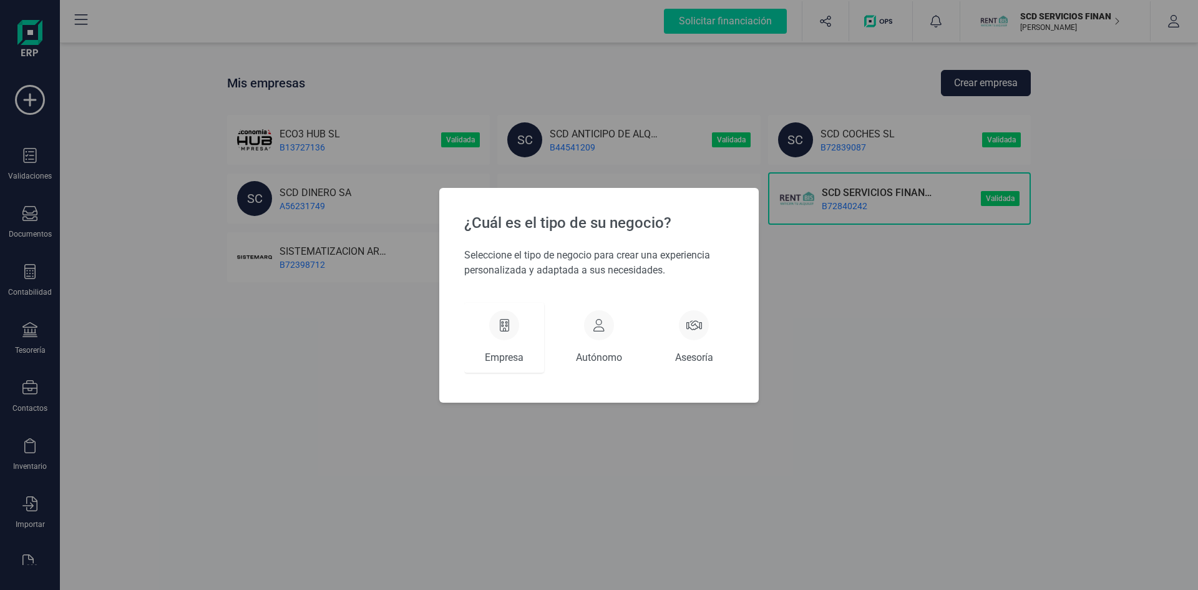
click at [509, 332] on div at bounding box center [504, 325] width 30 height 30
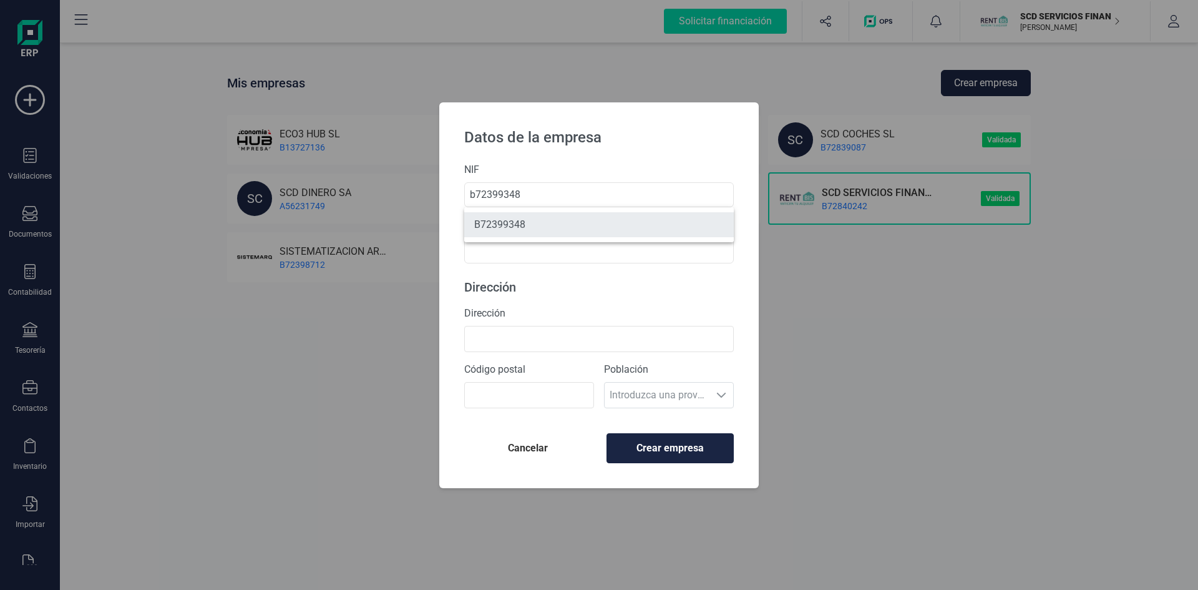
click at [527, 225] on li "B72399348" at bounding box center [599, 224] width 270 height 25
type input "B72399348"
type input "HOLSTEIN MARKETING SL"
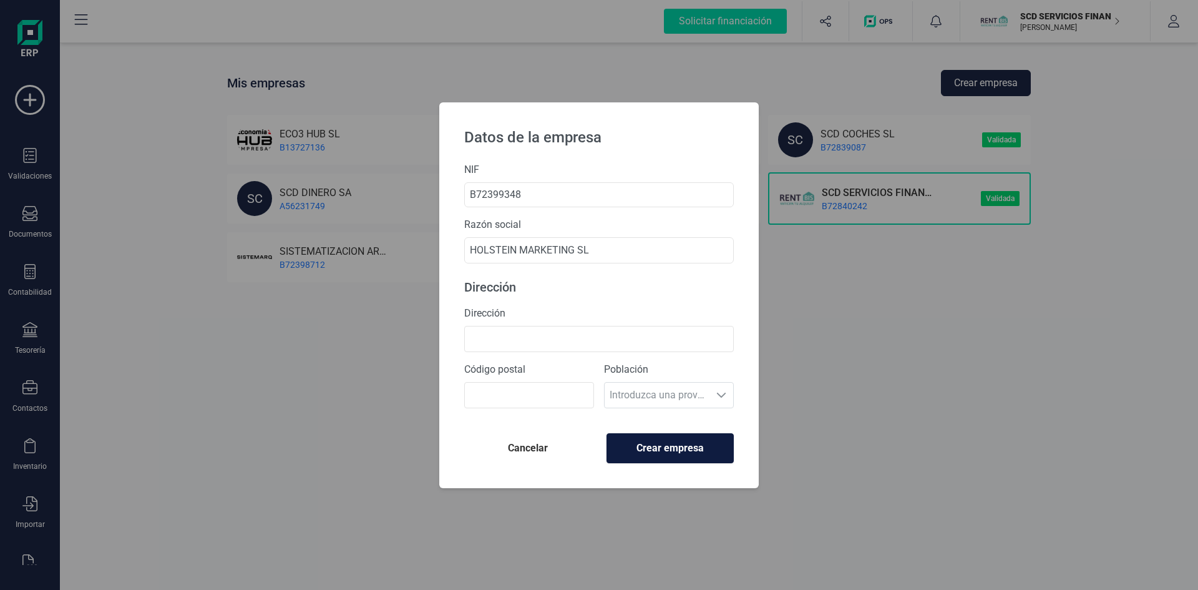
click at [671, 449] on span "Crear empresa" at bounding box center [670, 448] width 106 height 15
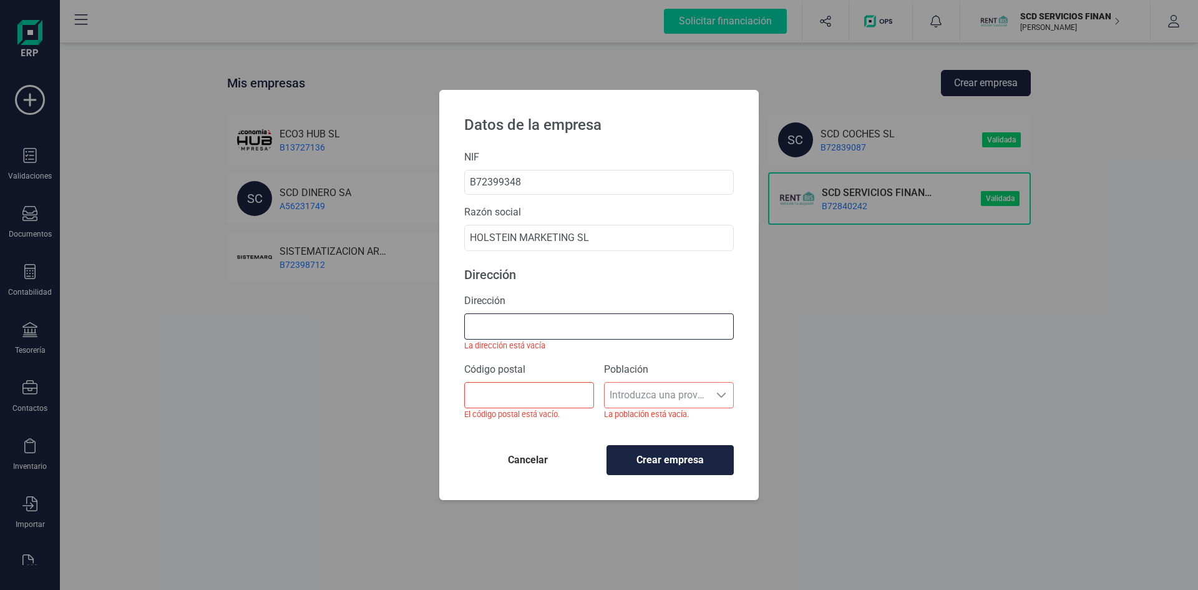
click at [546, 324] on input "Dirección" at bounding box center [599, 326] width 270 height 26
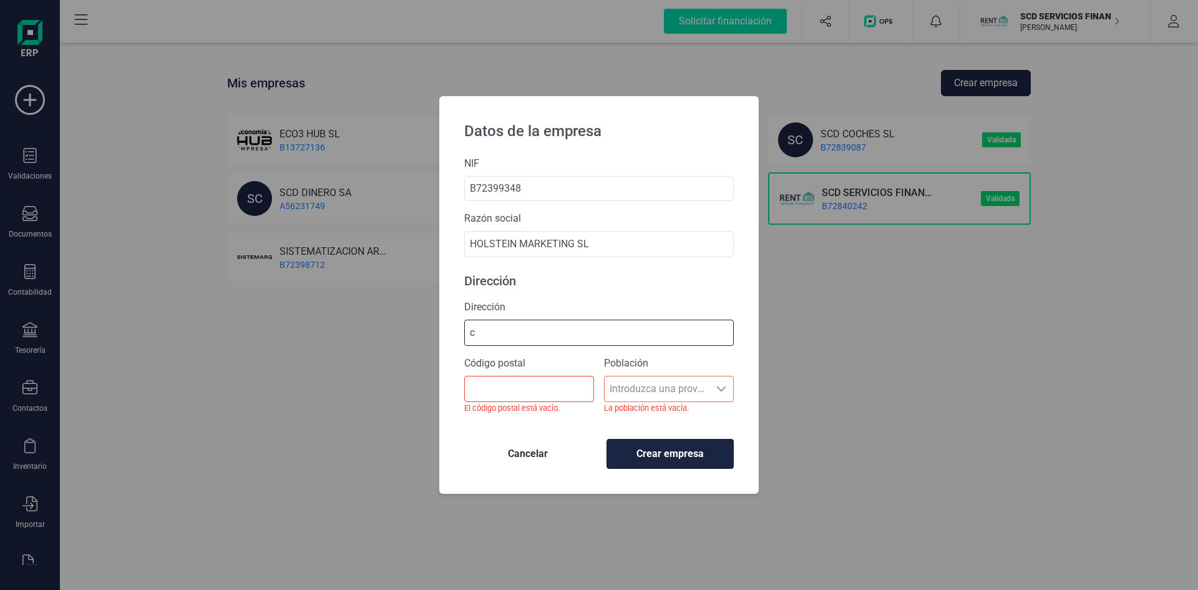
type input "[STREET_ADDRESS][PERSON_NAME]"
drag, startPoint x: 540, startPoint y: 390, endPoint x: 563, endPoint y: 369, distance: 30.9
click at [541, 390] on input "Código postal" at bounding box center [529, 389] width 130 height 26
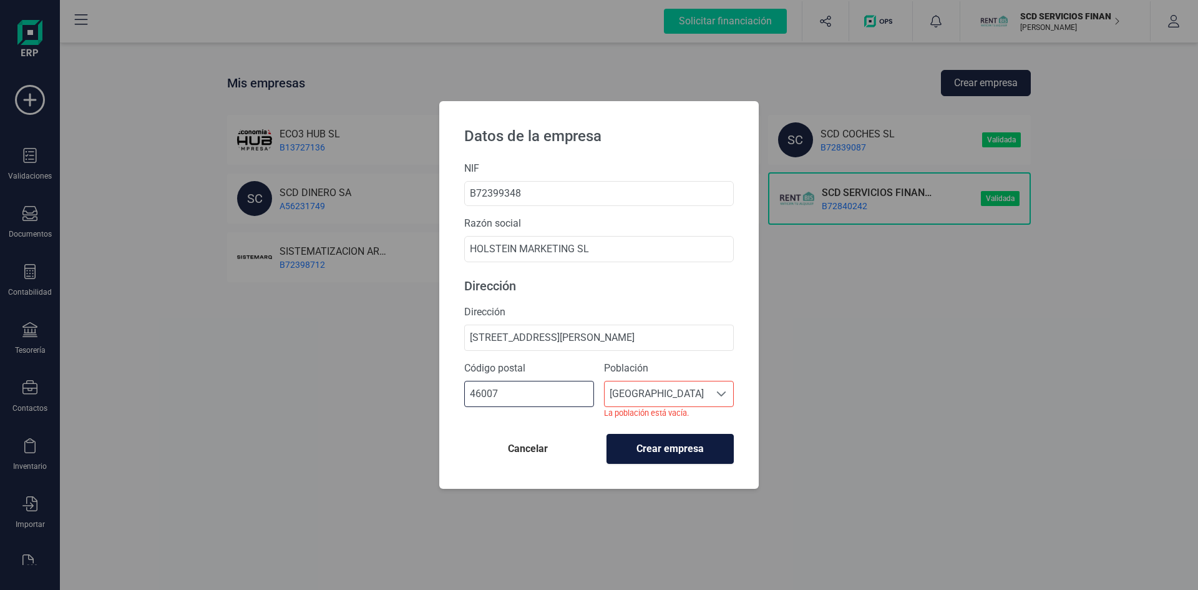
type input "46007"
click at [665, 454] on span "Crear empresa" at bounding box center [670, 448] width 106 height 15
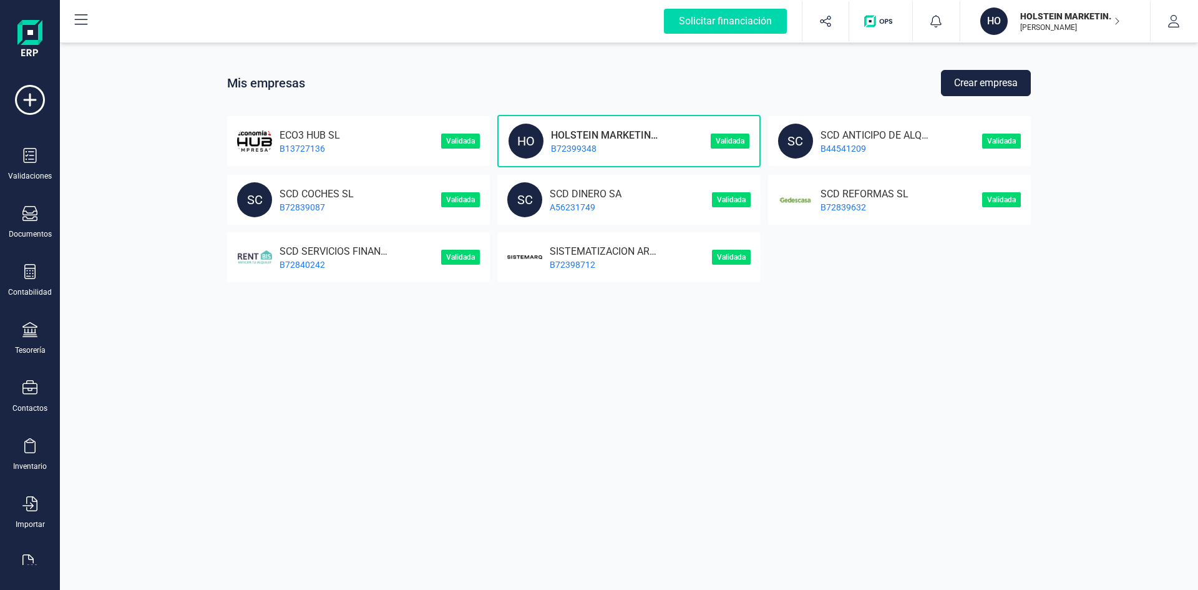
click at [589, 144] on p "B72399348" at bounding box center [604, 148] width 120 height 12
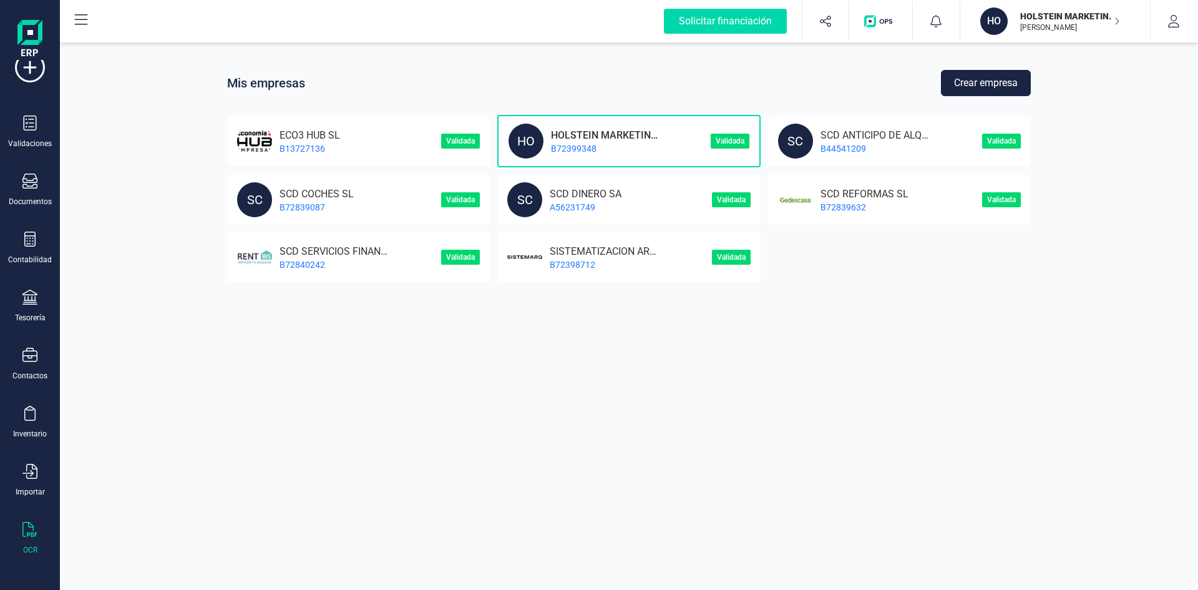
click at [29, 535] on icon at bounding box center [29, 529] width 14 height 15
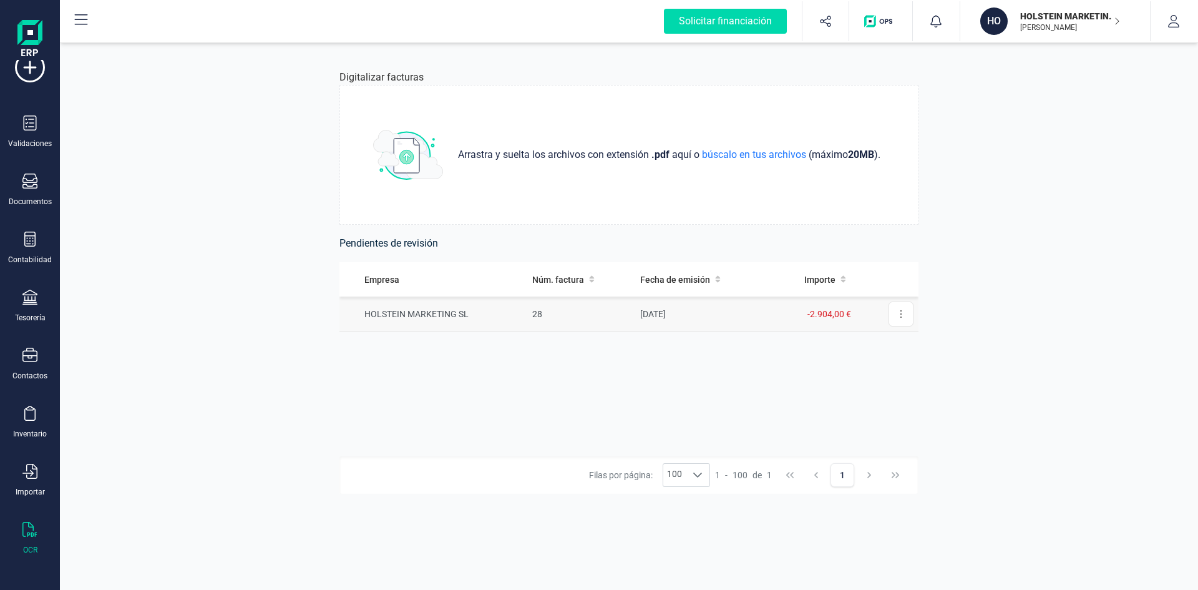
click at [451, 313] on td "HOLSTEIN MARKETING SL" at bounding box center [433, 314] width 188 height 36
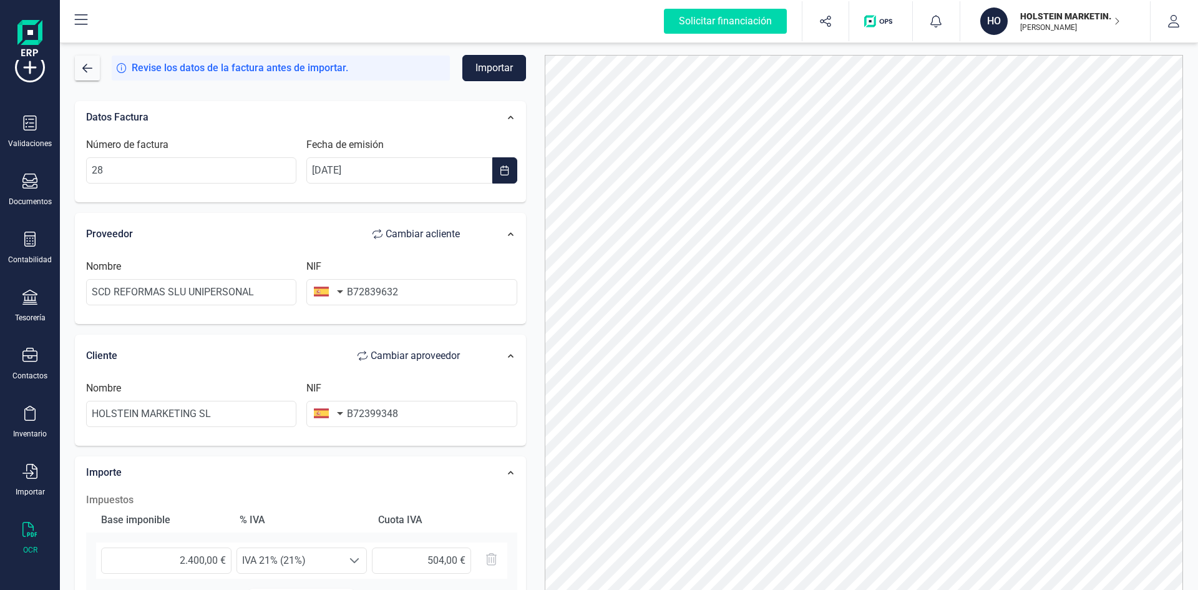
click at [499, 62] on button "Importar" at bounding box center [494, 68] width 64 height 26
